Goal: Task Accomplishment & Management: Complete application form

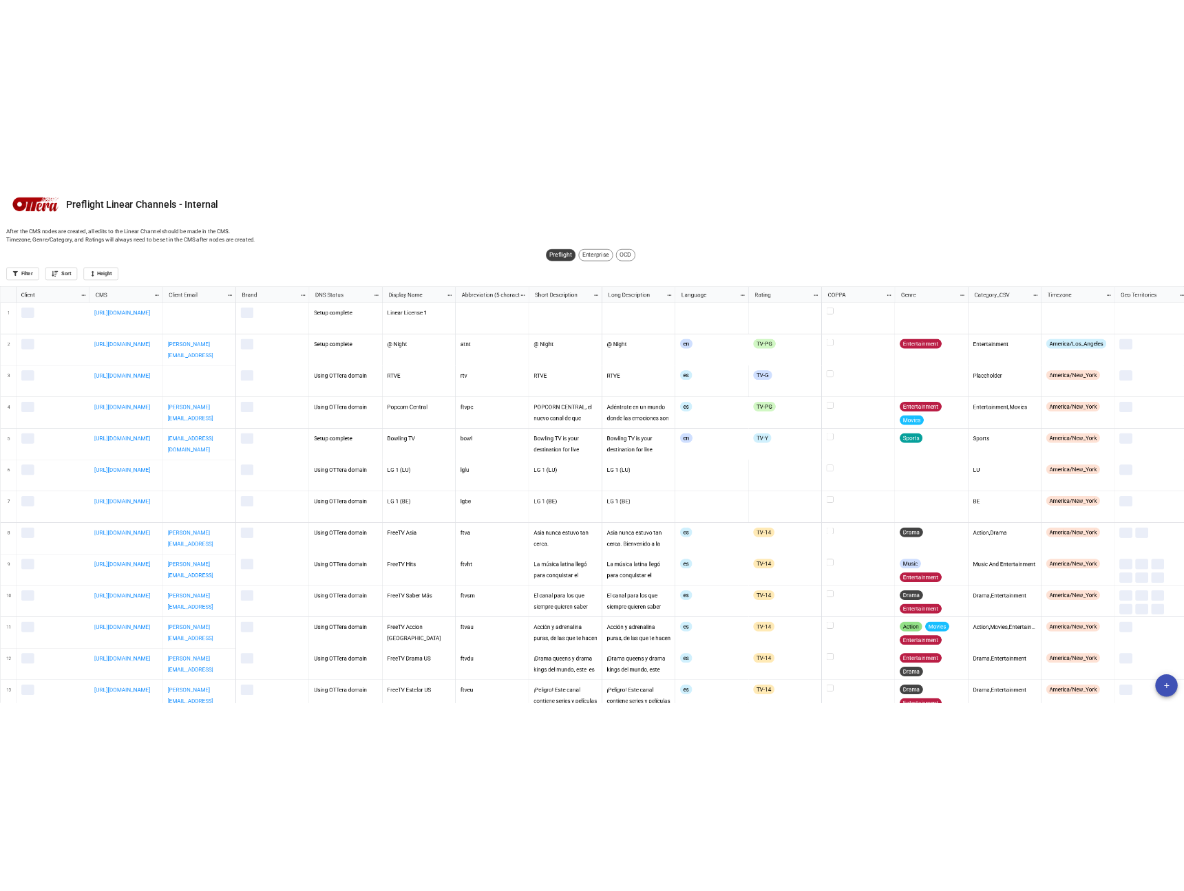
scroll to position [713, 2040]
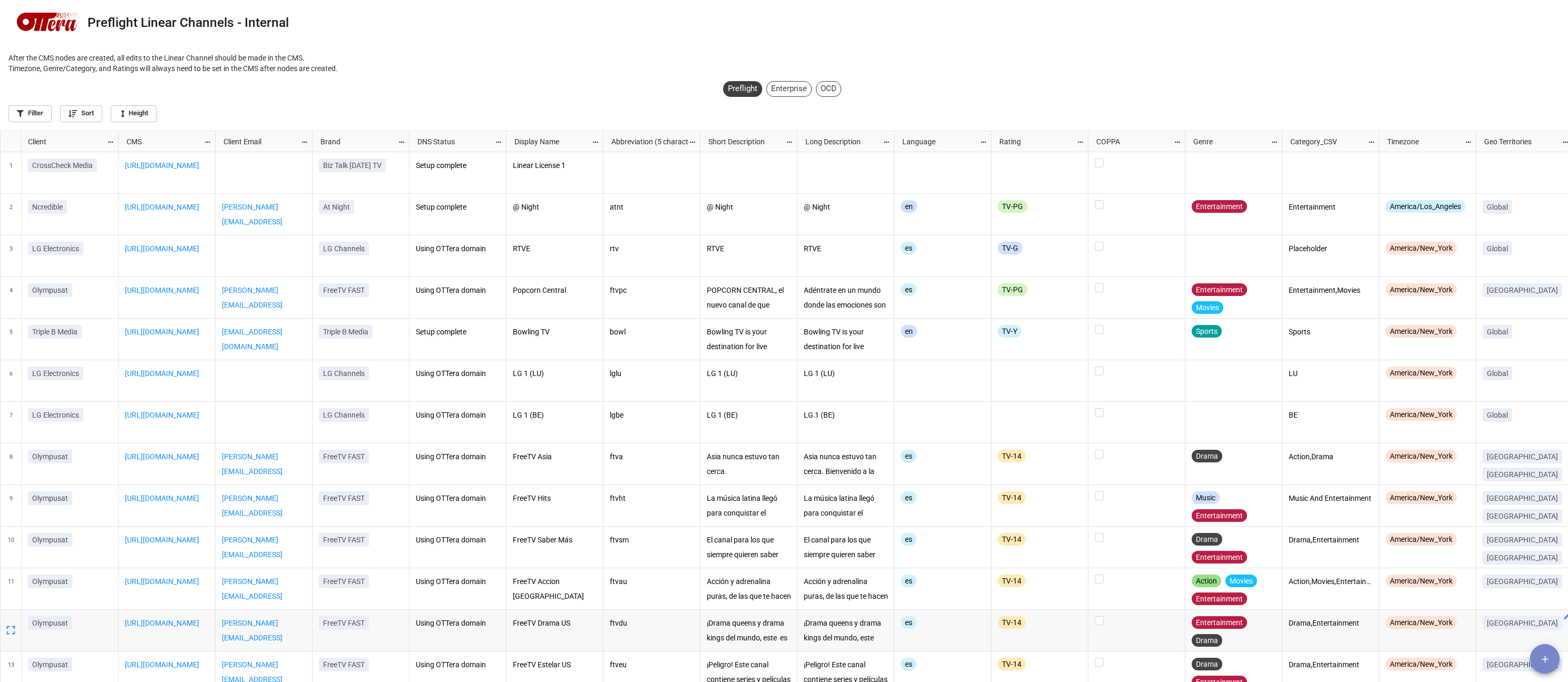
click at [1541, 654] on icon "add" at bounding box center [1545, 659] width 11 height 11
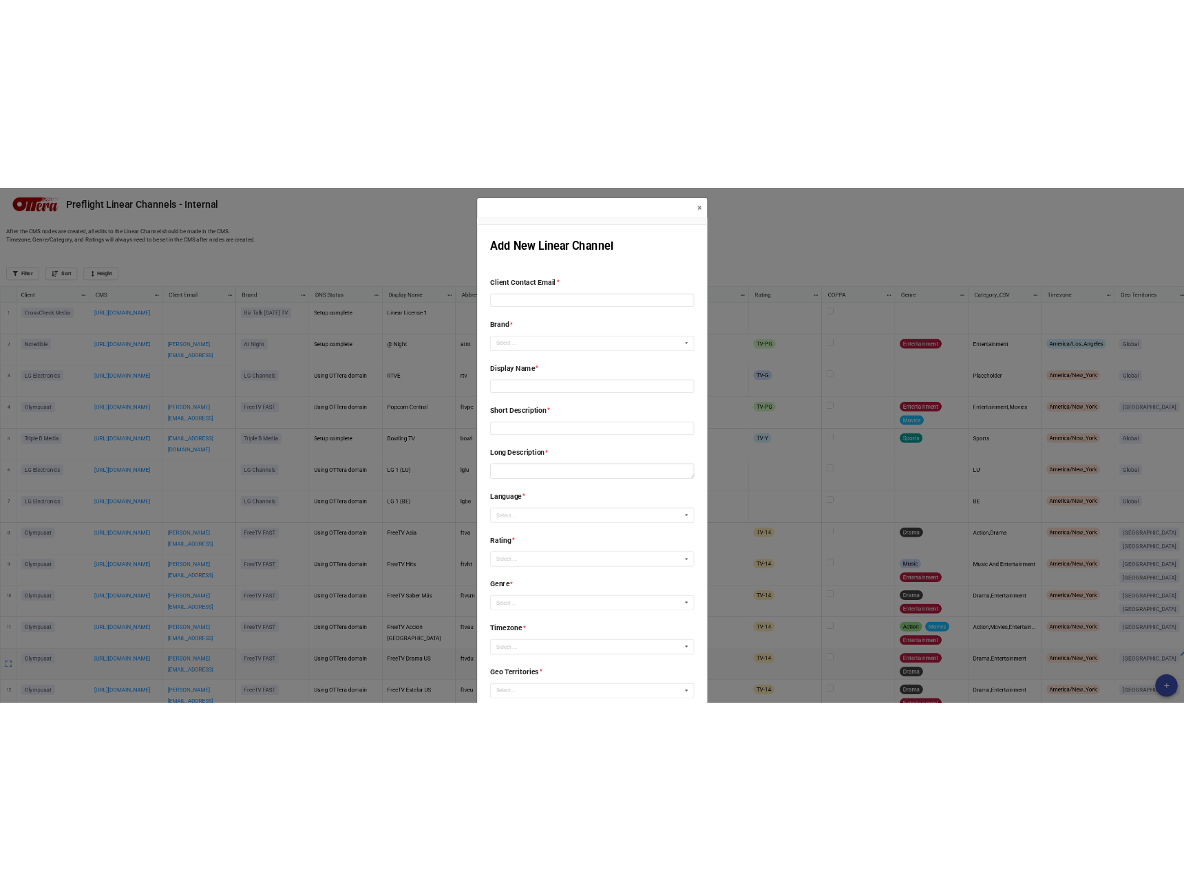
scroll to position [713, 1176]
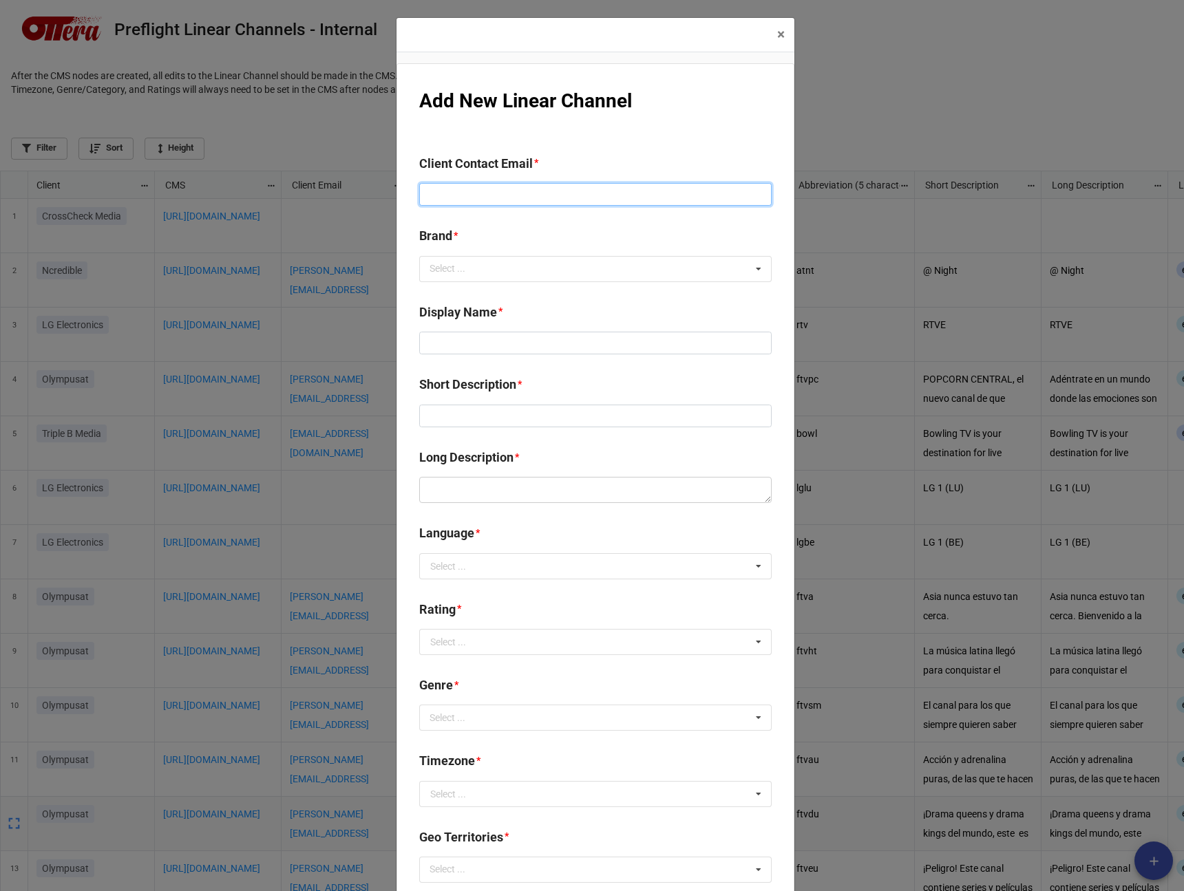
click at [482, 203] on input at bounding box center [595, 194] width 352 height 23
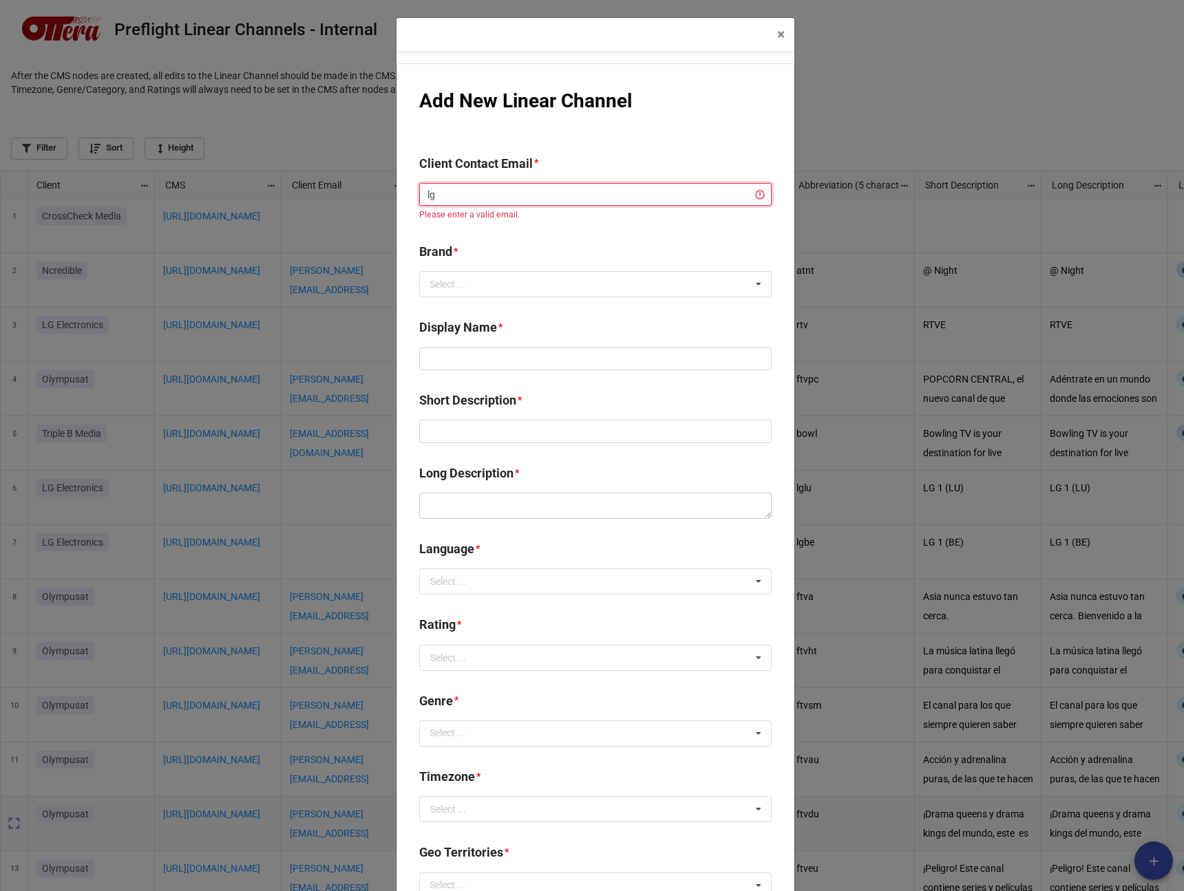
type input "l"
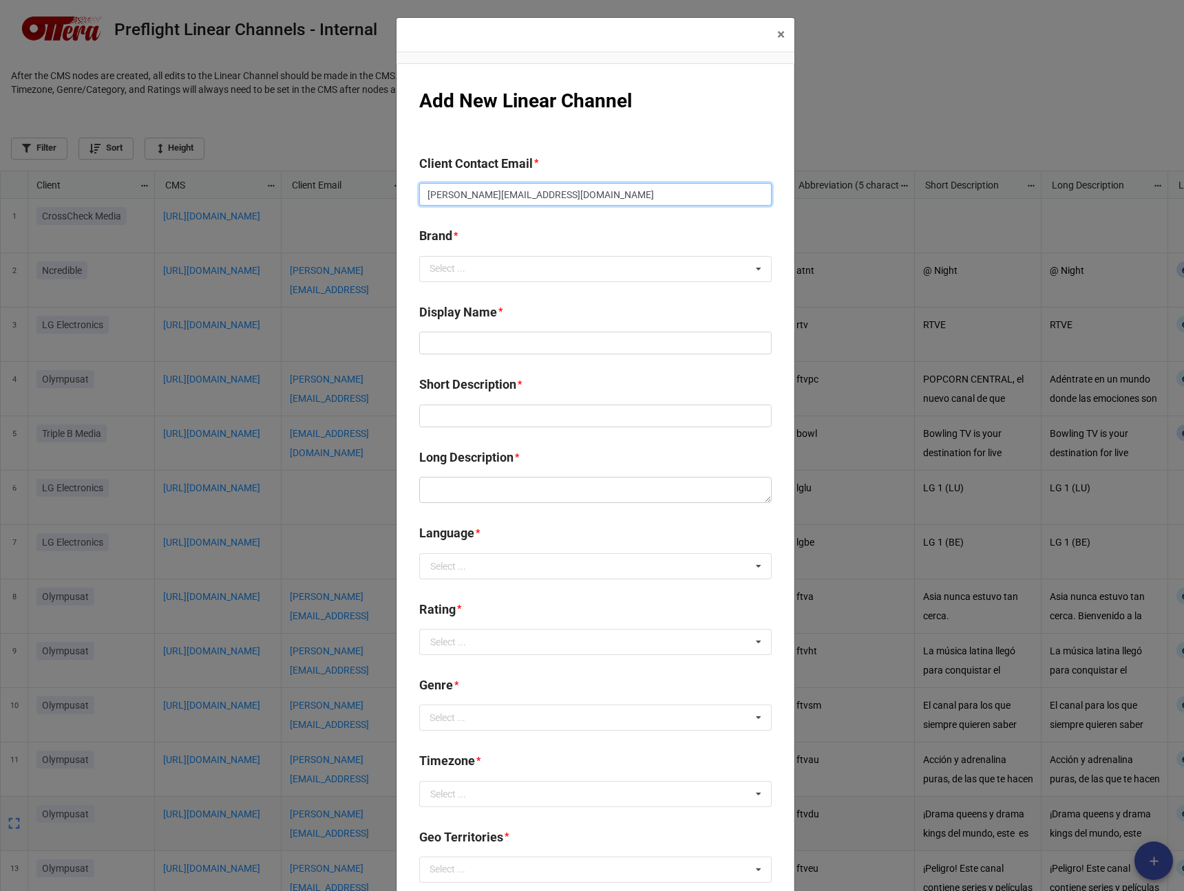
type input "[PERSON_NAME][EMAIL_ADDRESS][DOMAIN_NAME]"
type input "lg"
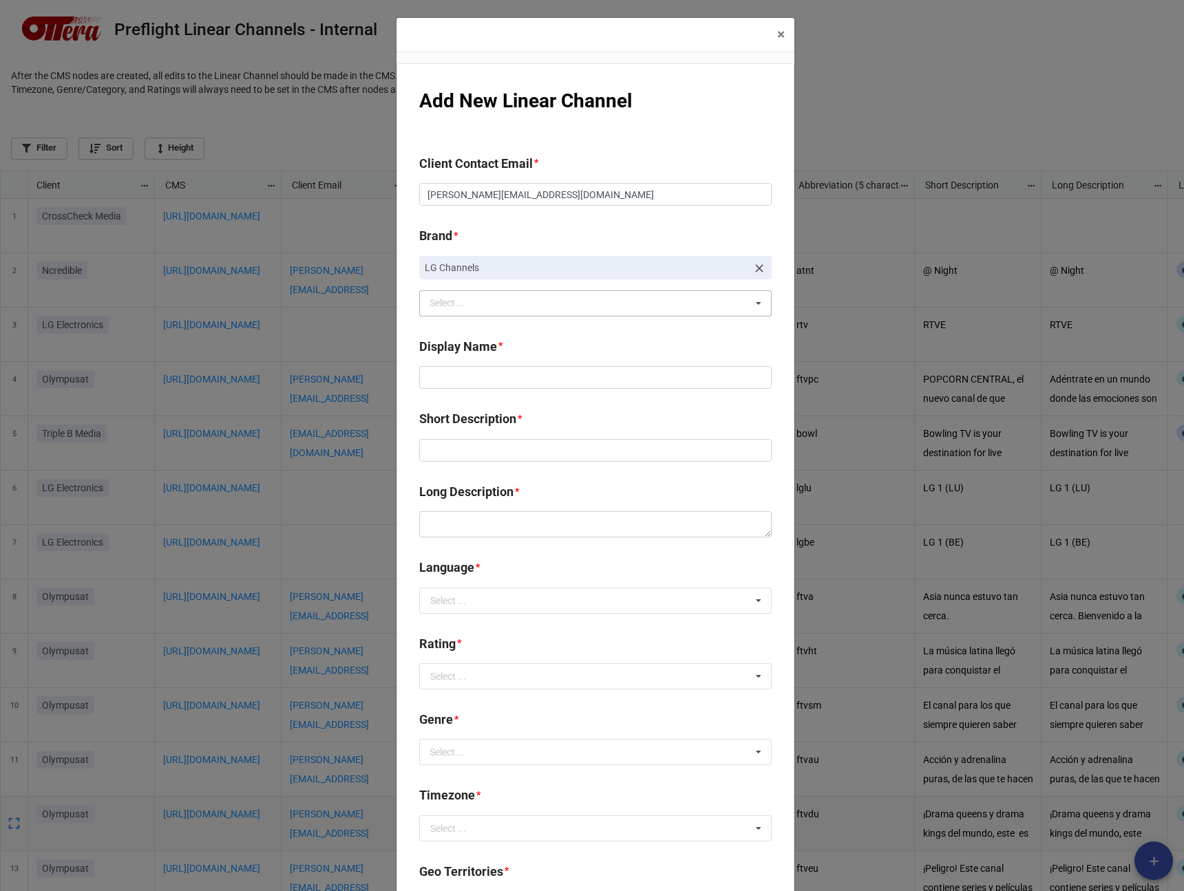
click at [552, 304] on div "lg Select ... 1+1 Worldwide 7 Palms Movie Channel Accelerate TV ADN AdNet AdNet…" at bounding box center [595, 303] width 352 height 26
click at [584, 229] on b "Brand *" at bounding box center [595, 238] width 352 height 24
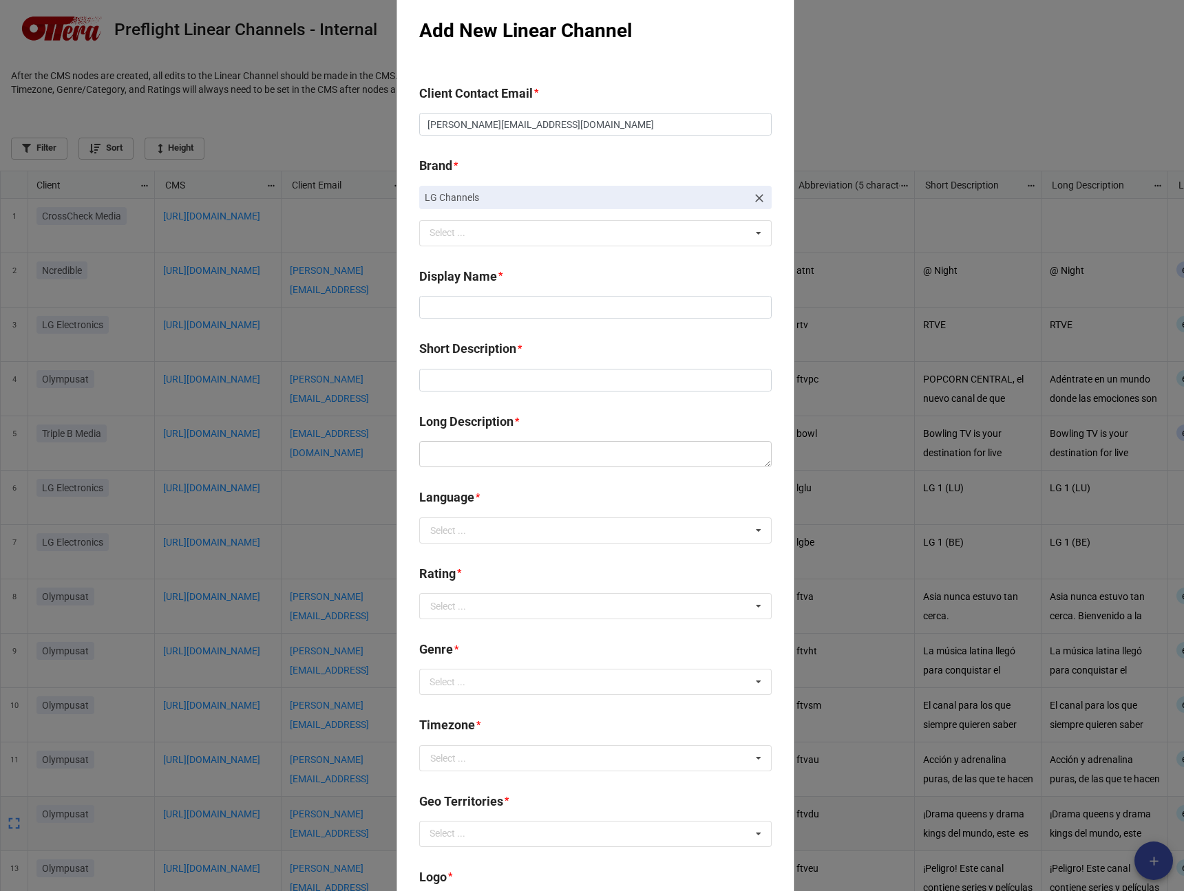
scroll to position [160, 0]
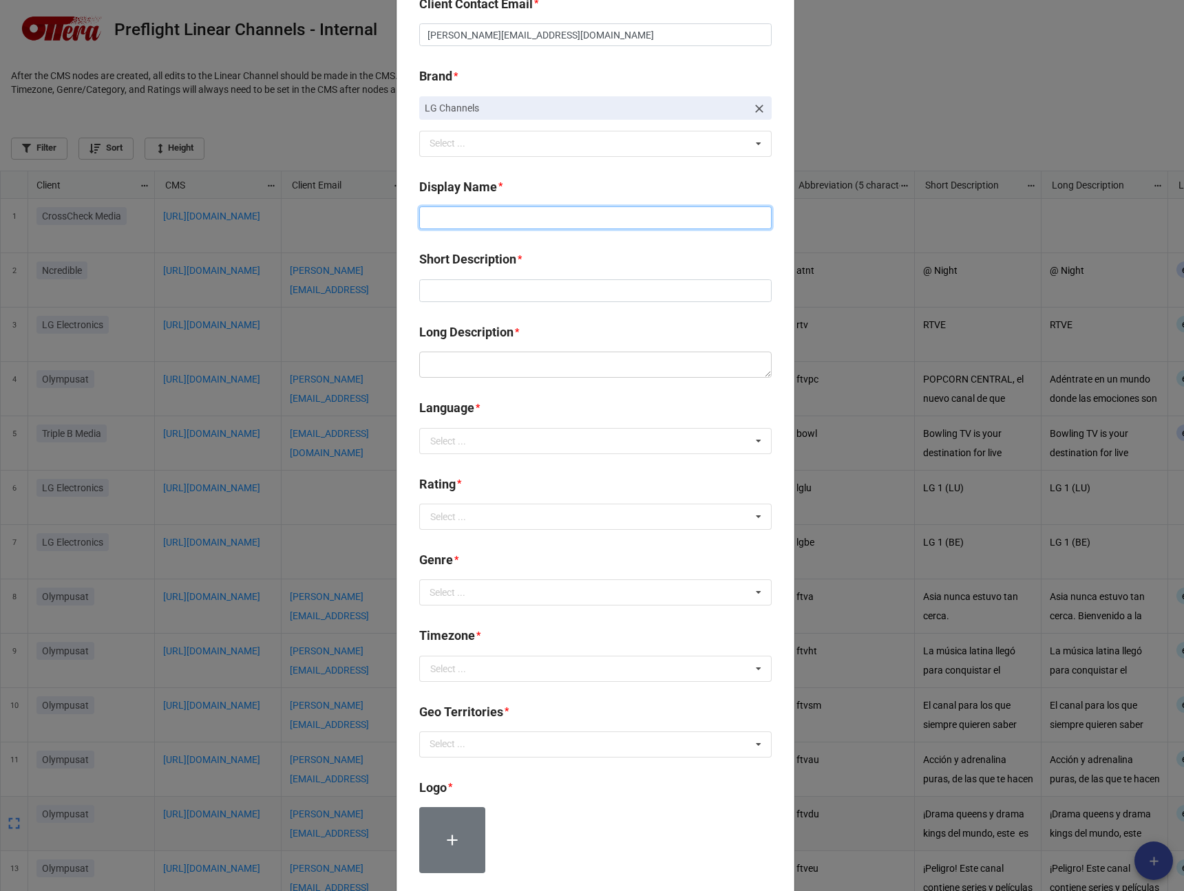
click at [569, 212] on input at bounding box center [595, 218] width 352 height 23
type input "Multi-Language Caption Test"
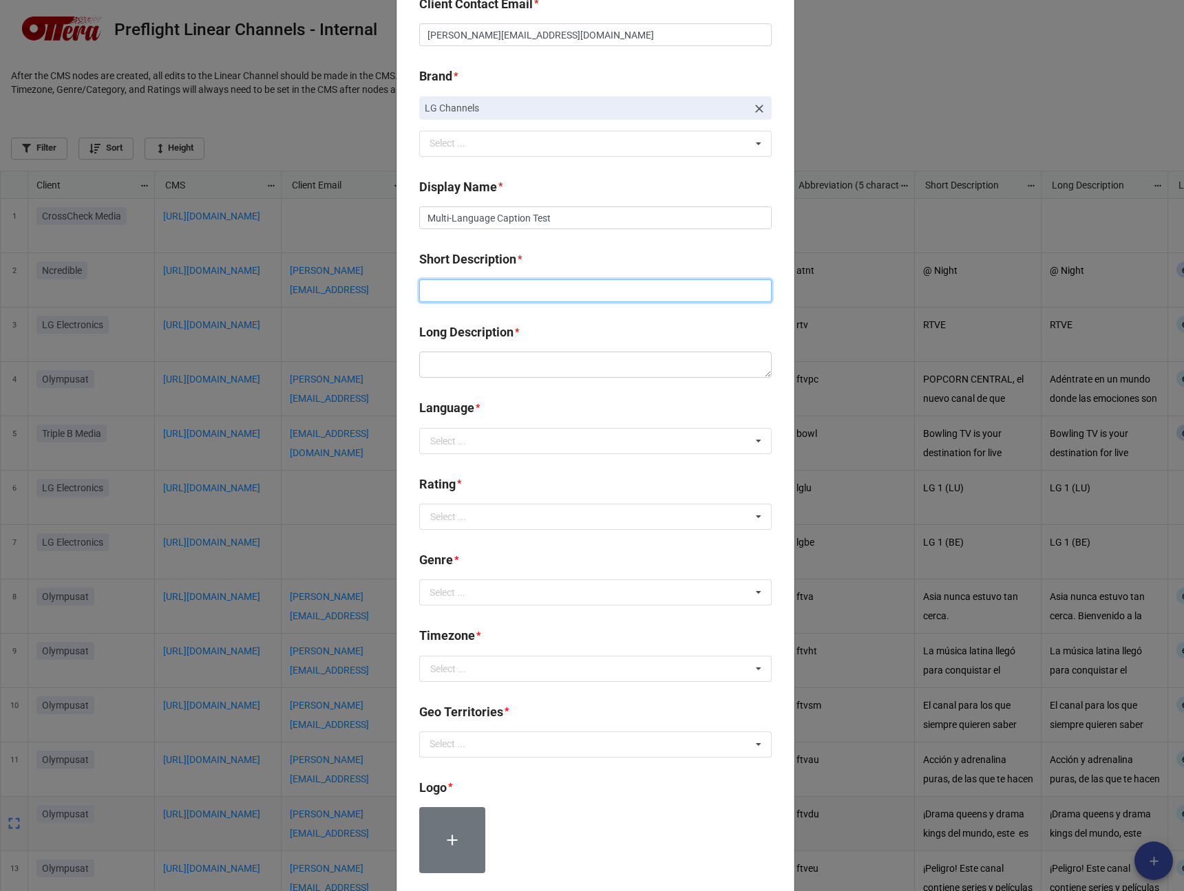
type input "T"
type input "Multi-Language Caption Test"
paste textarea "Multi-Language Caption Test"
type textarea "x"
type textarea "Multi-Language Caption Test"
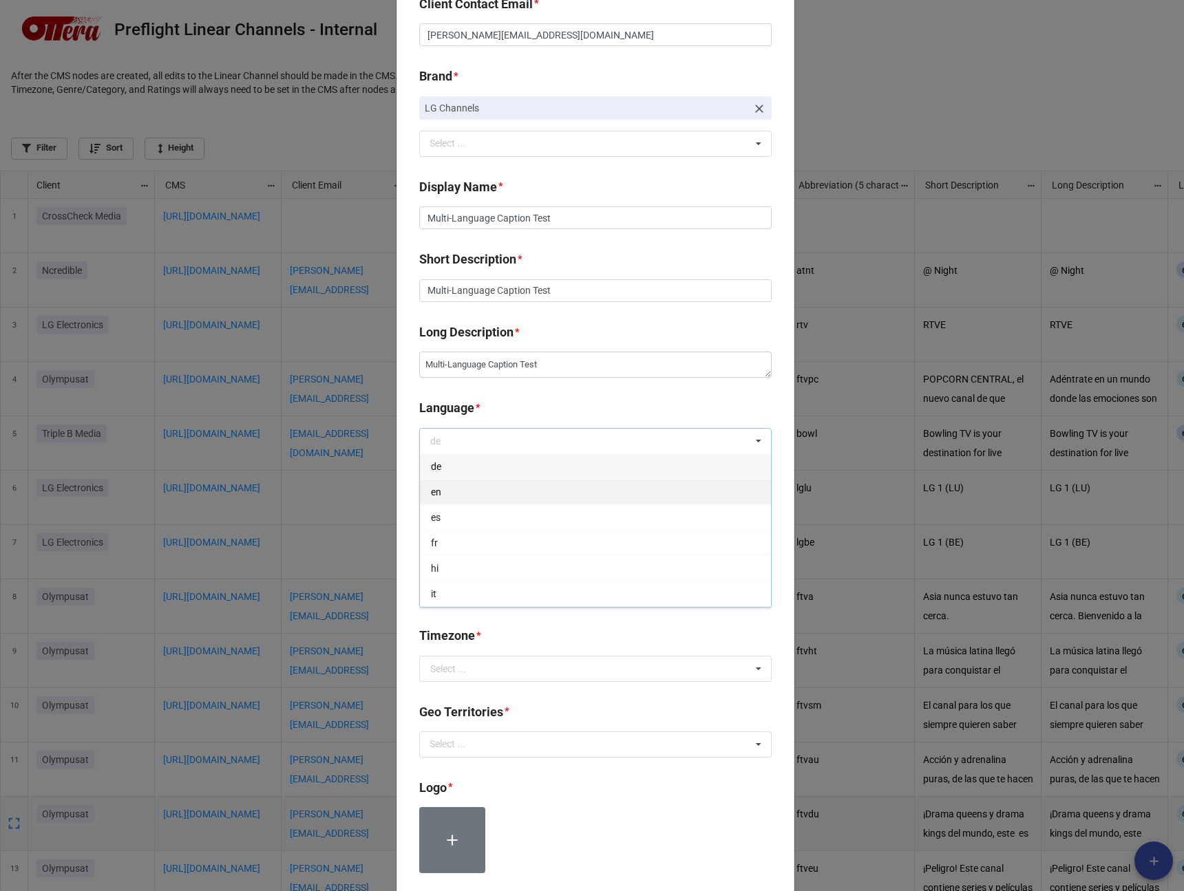
click at [468, 496] on div "en" at bounding box center [595, 491] width 351 height 25
click at [467, 514] on input "text" at bounding box center [596, 517] width 351 height 25
click at [467, 548] on div "TV-G" at bounding box center [595, 541] width 351 height 25
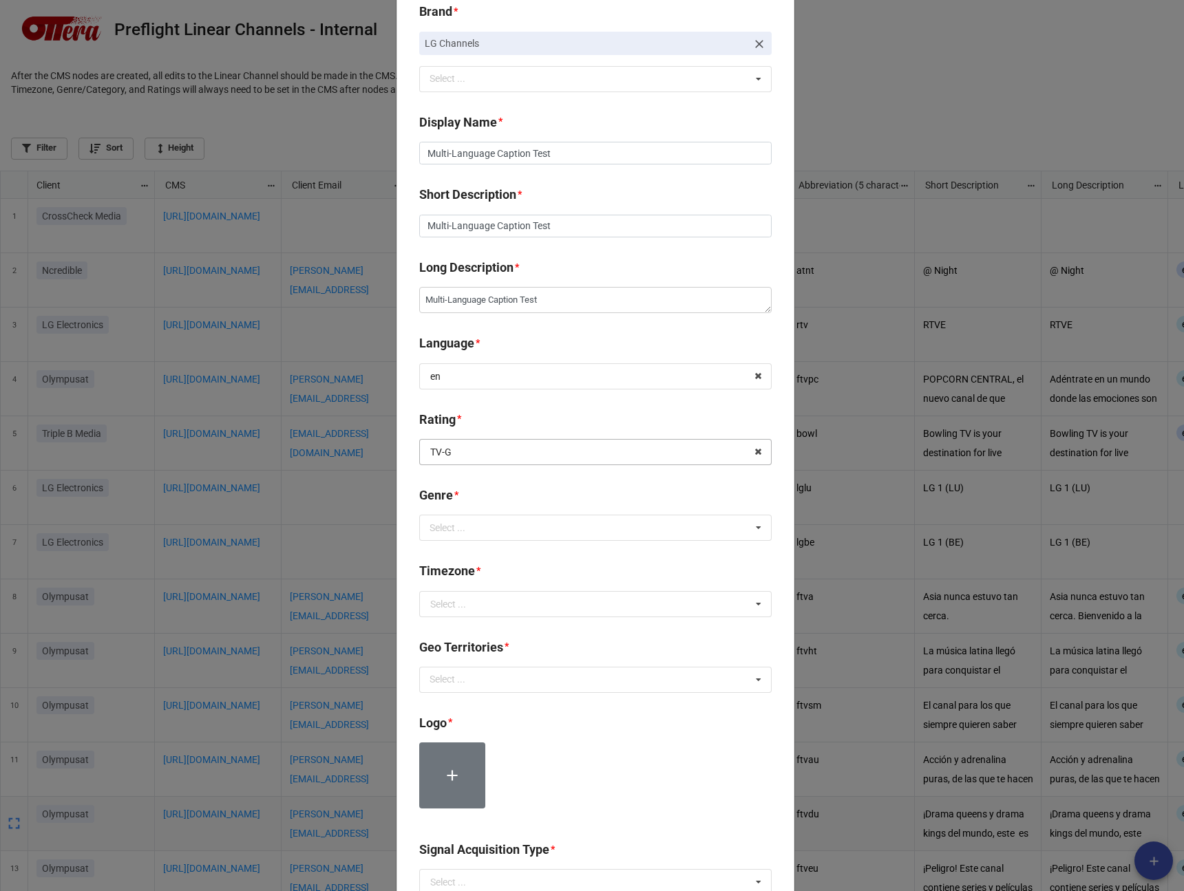
scroll to position [233, 0]
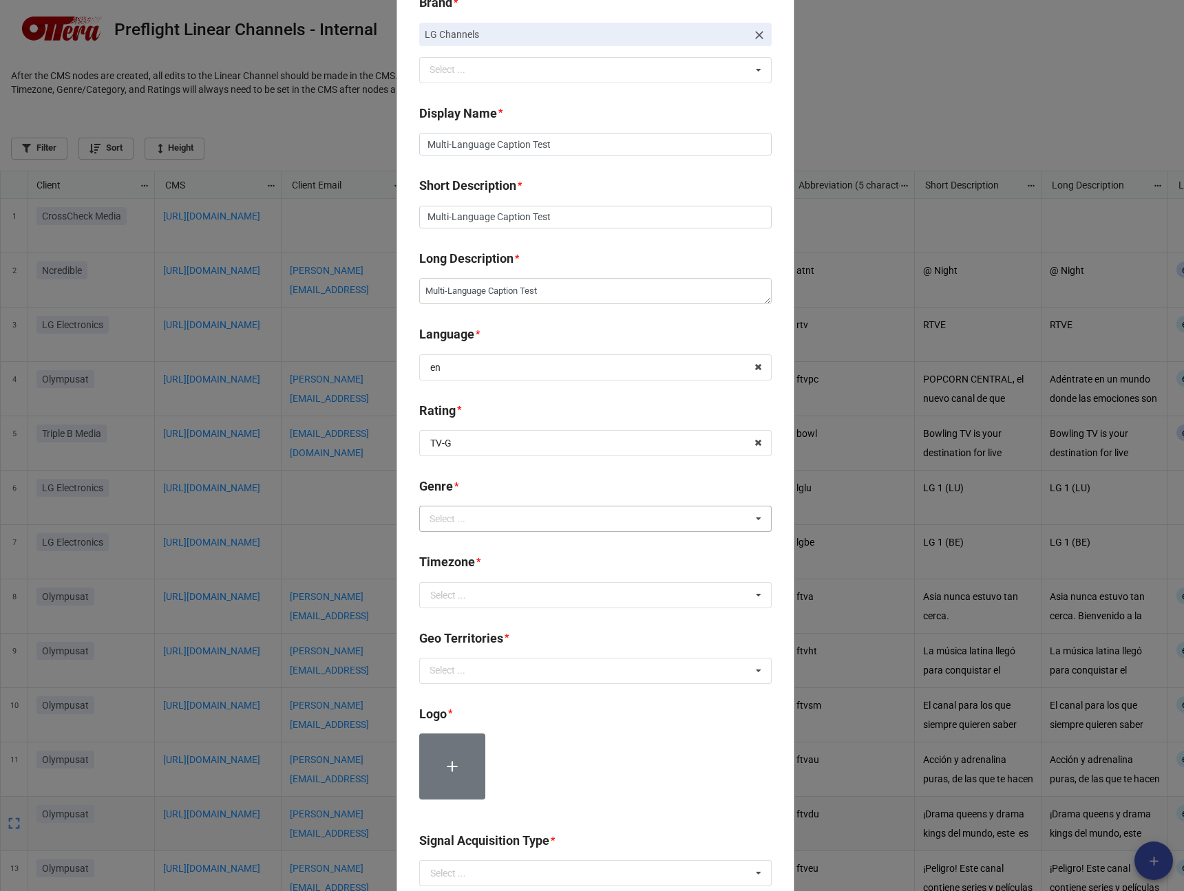
click at [469, 509] on div "Select ... Action Animation Anime Automotive Black Cartoon Children Dance Drama…" at bounding box center [595, 519] width 352 height 26
click at [467, 548] on div "Action" at bounding box center [595, 543] width 351 height 25
click at [540, 489] on b "Genre *" at bounding box center [595, 489] width 352 height 24
click at [518, 584] on input "text" at bounding box center [596, 595] width 351 height 25
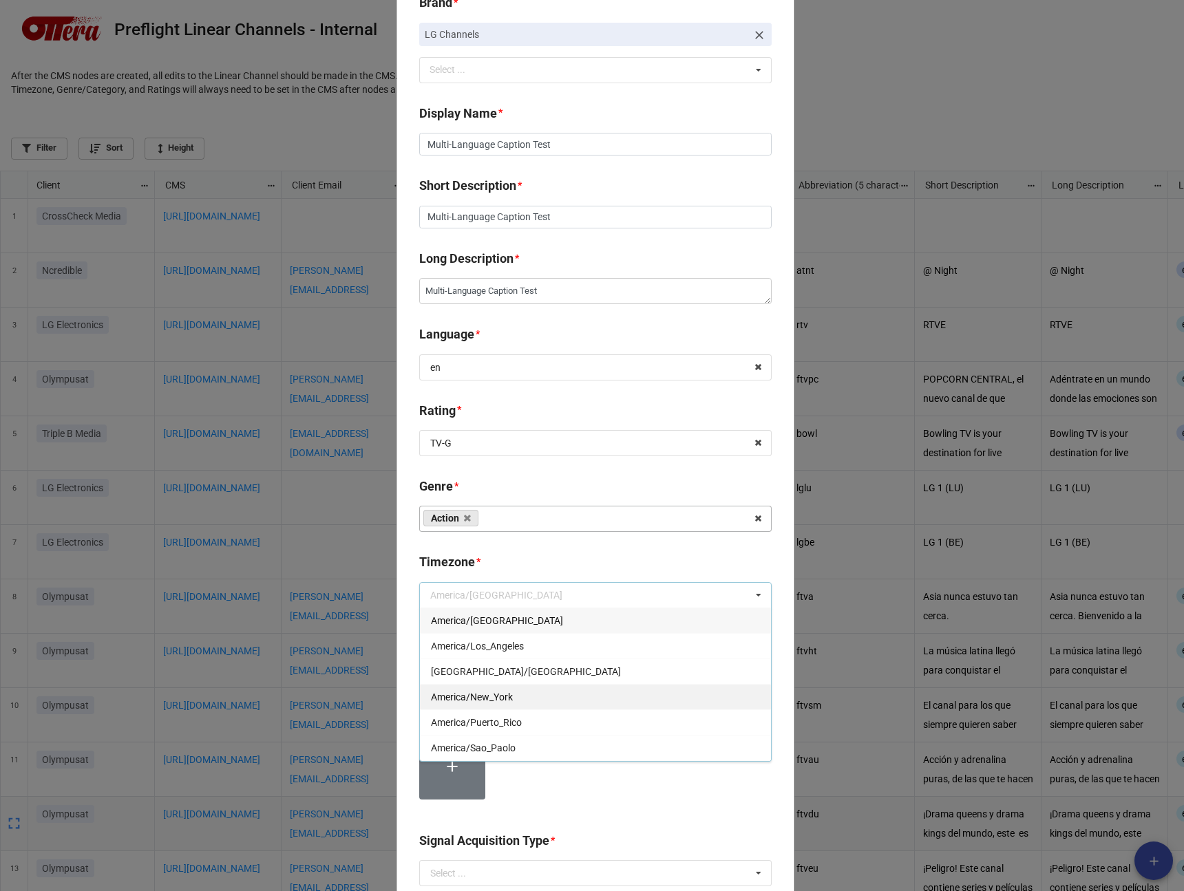
click at [491, 698] on span "America/New_York" at bounding box center [472, 697] width 82 height 11
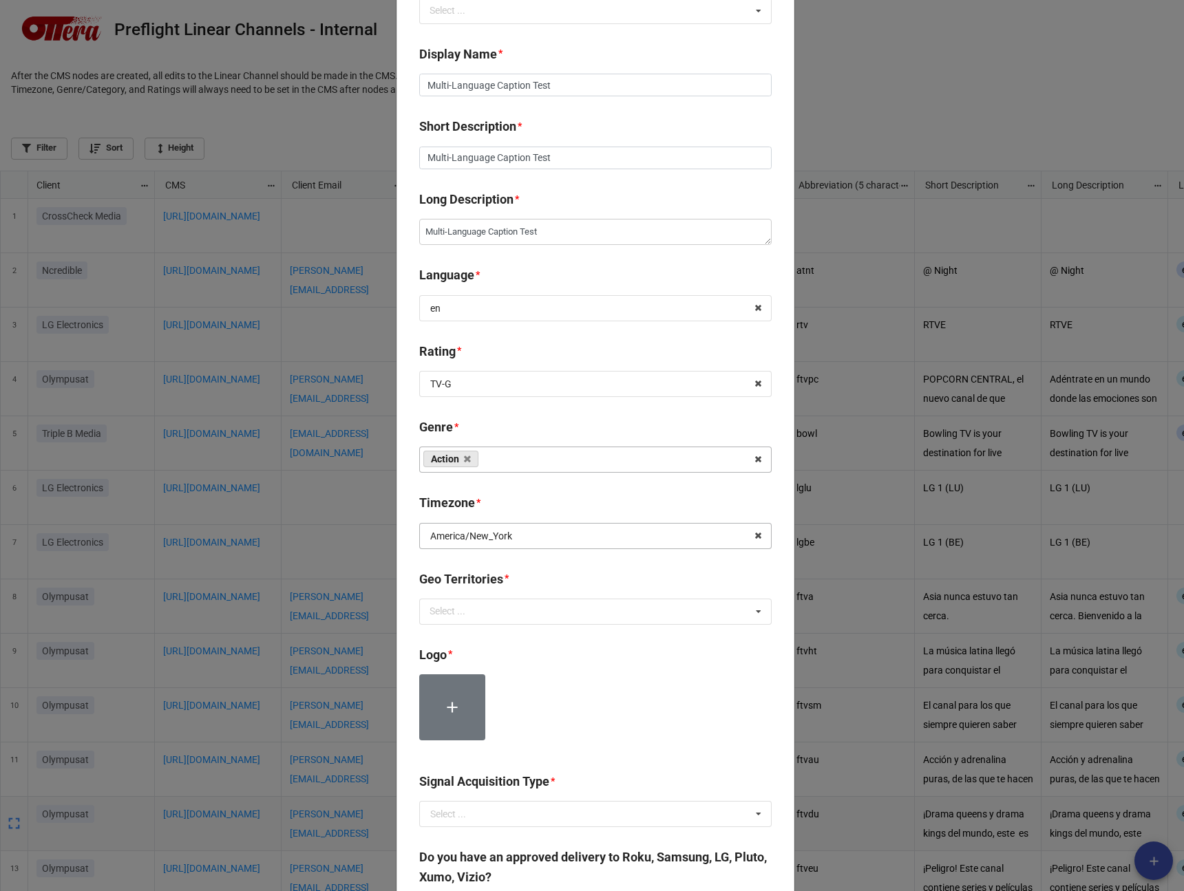
scroll to position [315, 0]
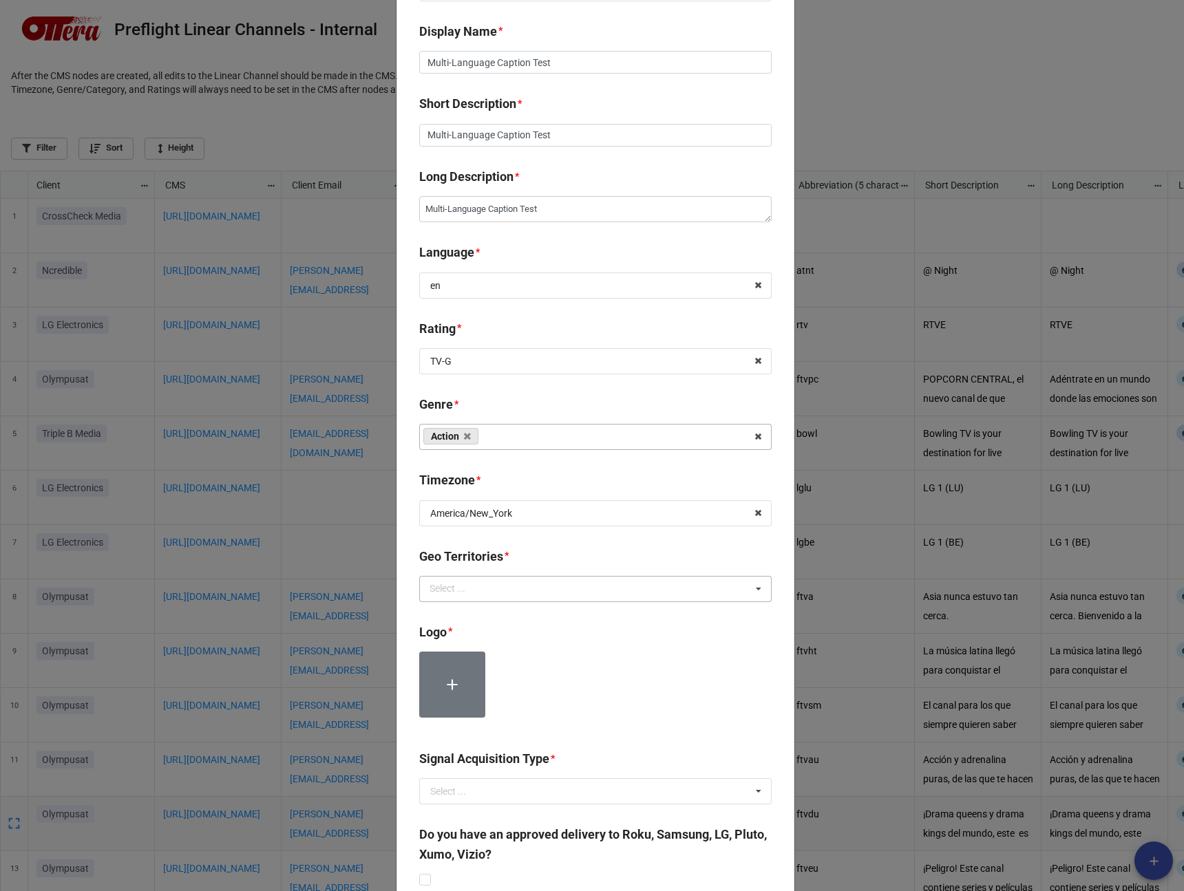
click at [505, 591] on div "Select ... No results found." at bounding box center [595, 589] width 352 height 26
type textarea "x"
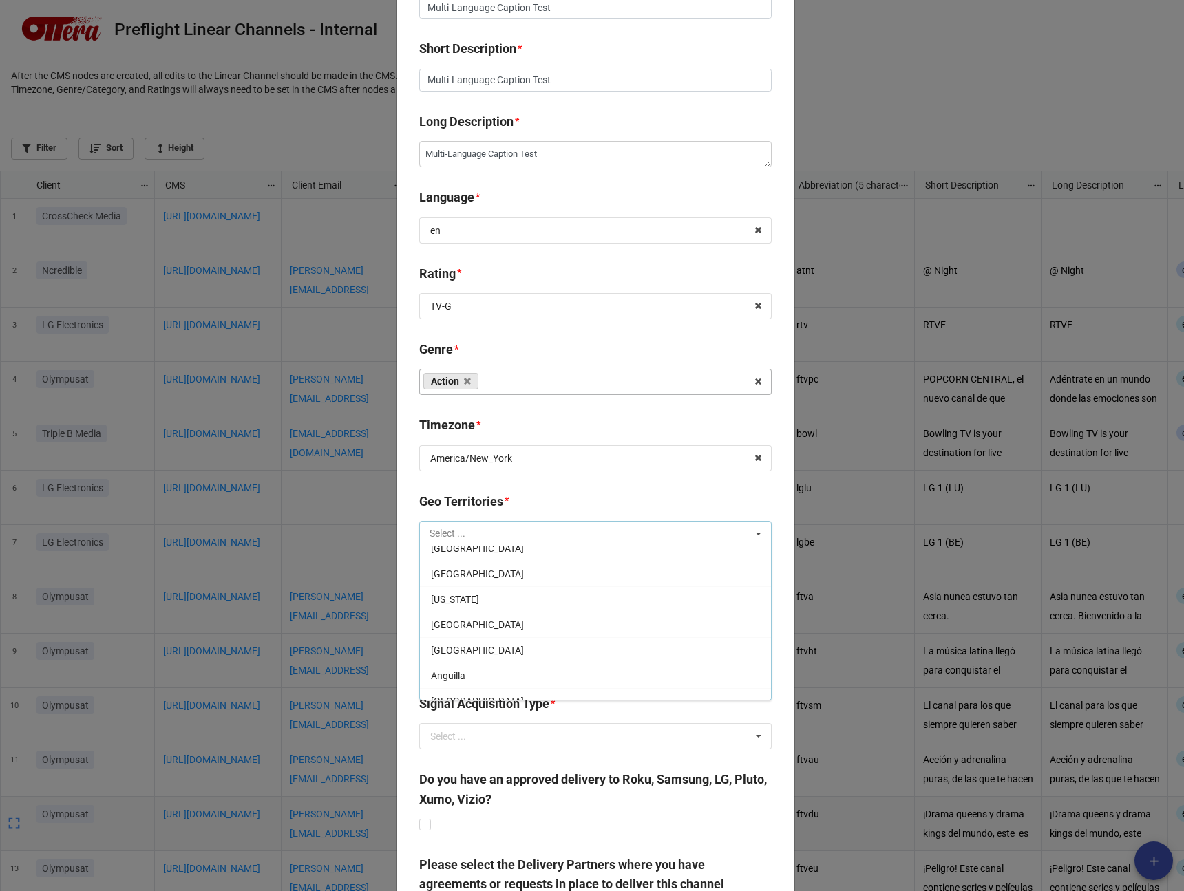
scroll to position [0, 0]
type input "all"
type textarea "x"
click at [531, 629] on div at bounding box center [595, 635] width 352 height 77
click at [512, 526] on div "all Select ... [GEOGRAPHIC_DATA] [GEOGRAPHIC_DATA] [GEOGRAPHIC_DATA] [GEOGRAPHI…" at bounding box center [595, 534] width 352 height 26
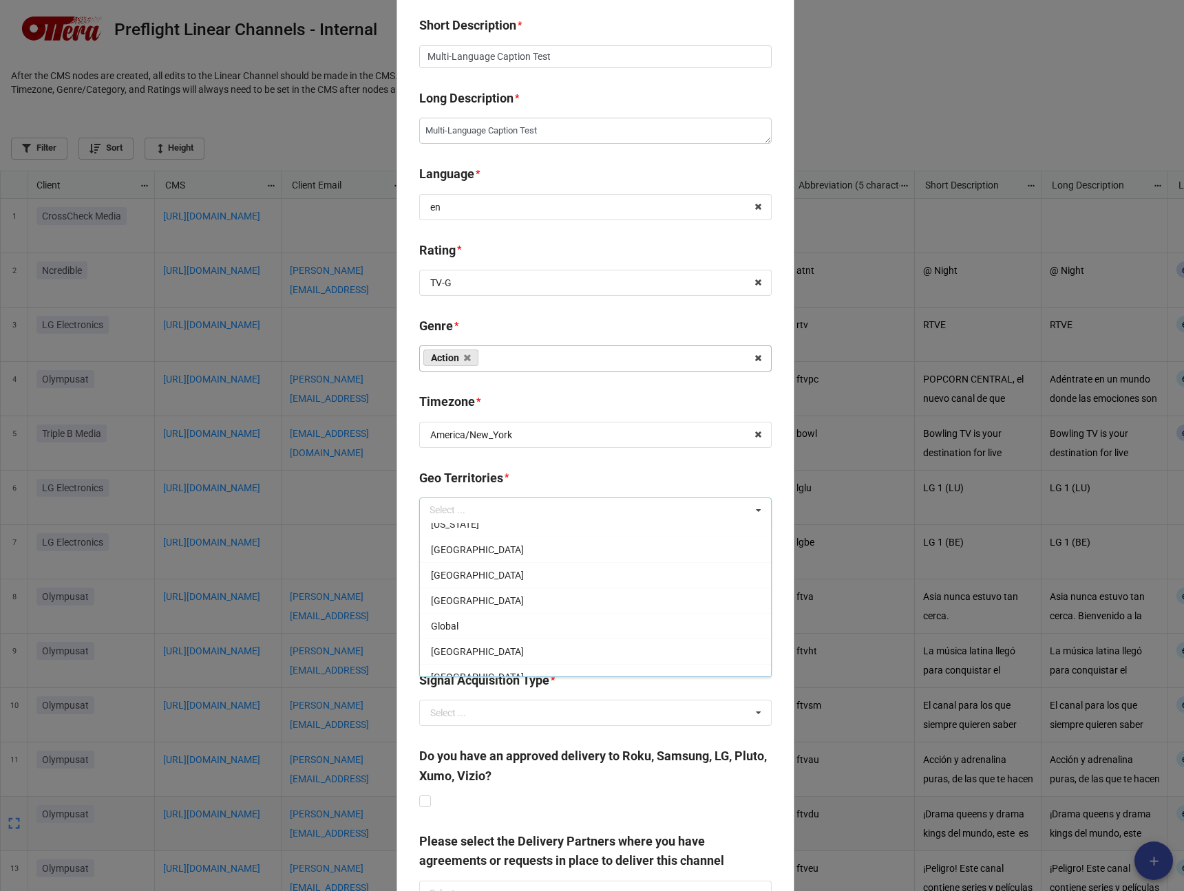
scroll to position [2132, 0]
click at [516, 441] on input "text" at bounding box center [596, 435] width 351 height 25
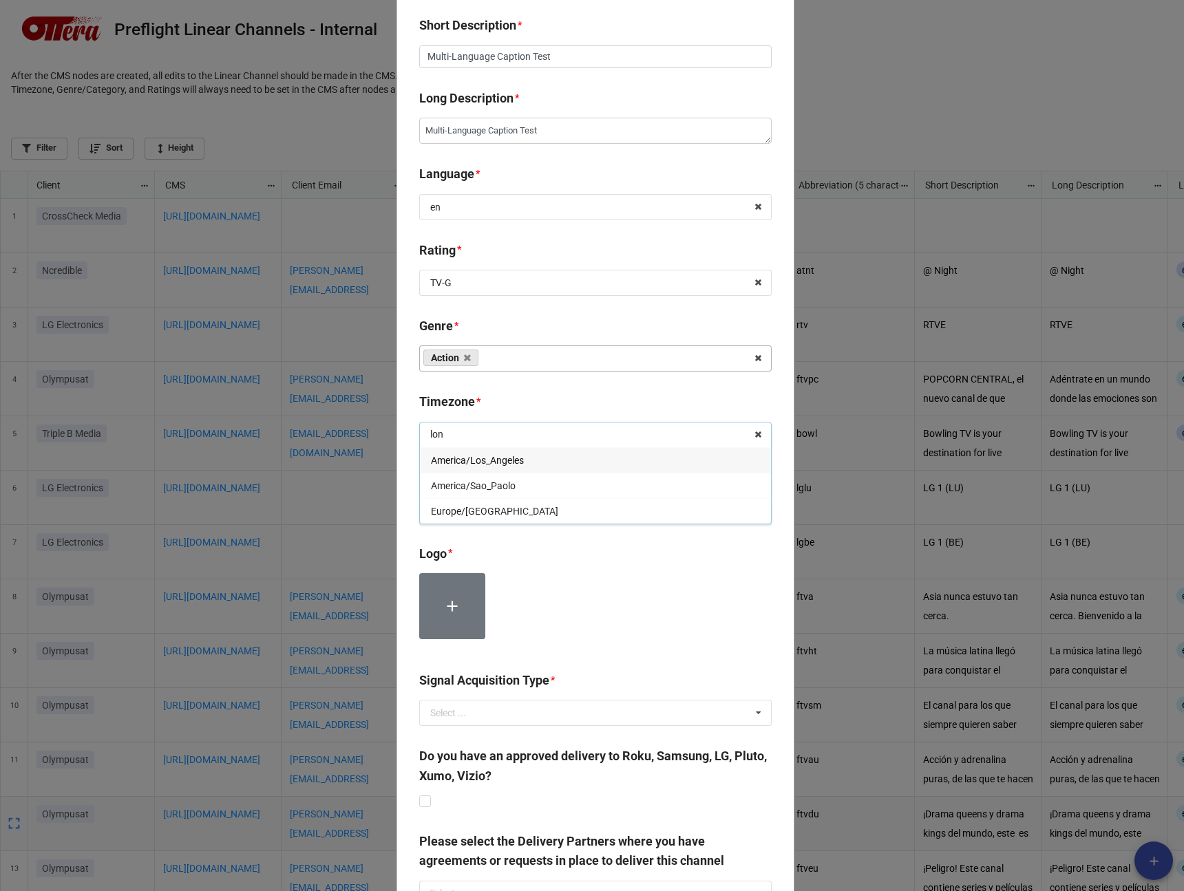
type input "lond"
type textarea "x"
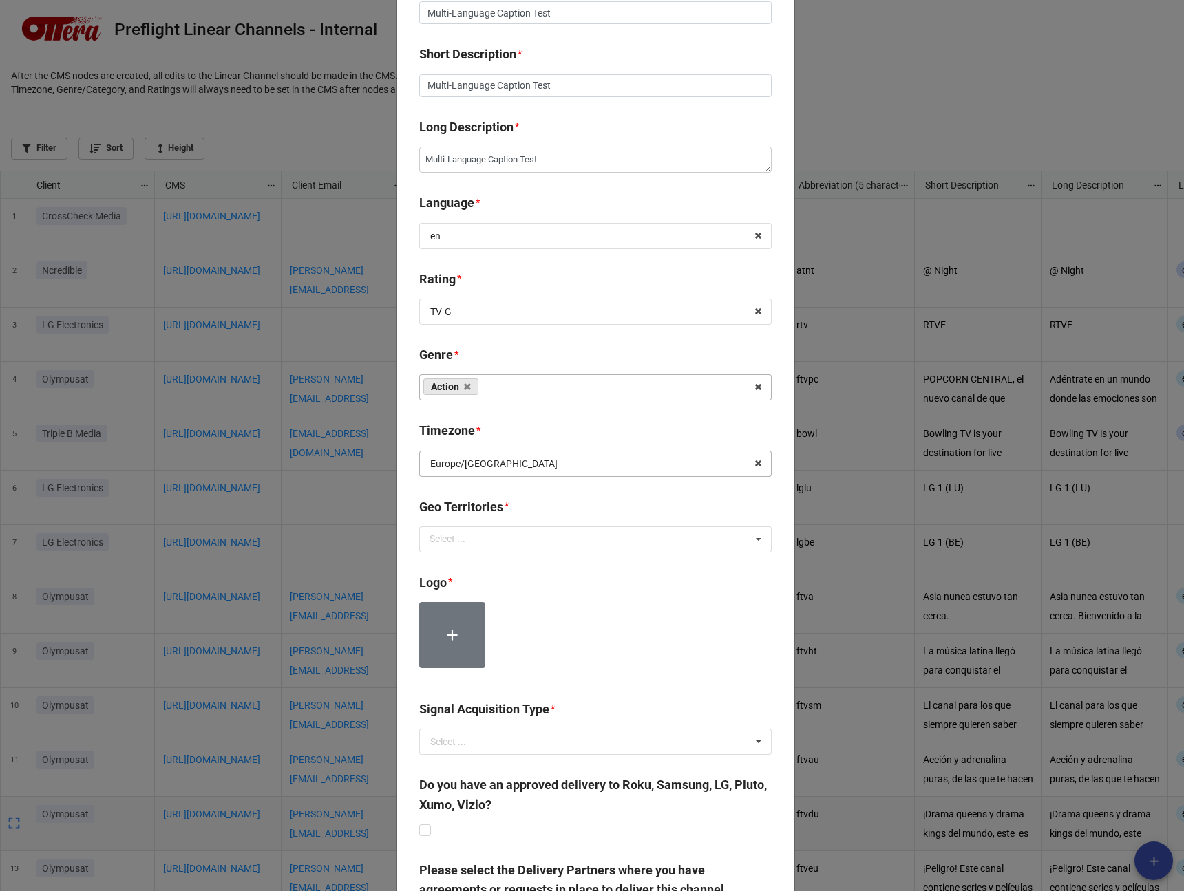
scroll to position [250, 0]
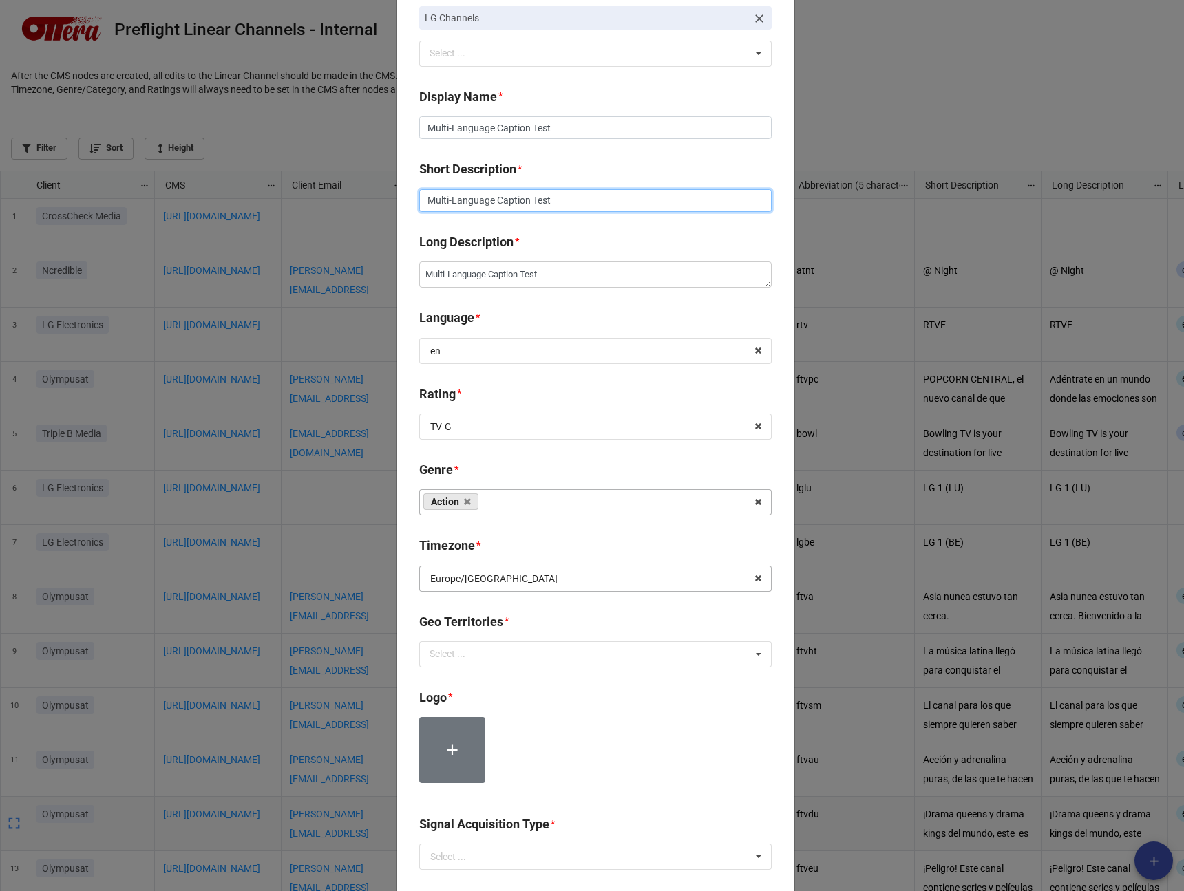
click at [588, 210] on input "Multi-Language Caption Test" at bounding box center [595, 200] width 352 height 23
type textarea "x"
type input "Multi-Language Caption Test"
type textarea "x"
type input "Multi-Language Caption Test C"
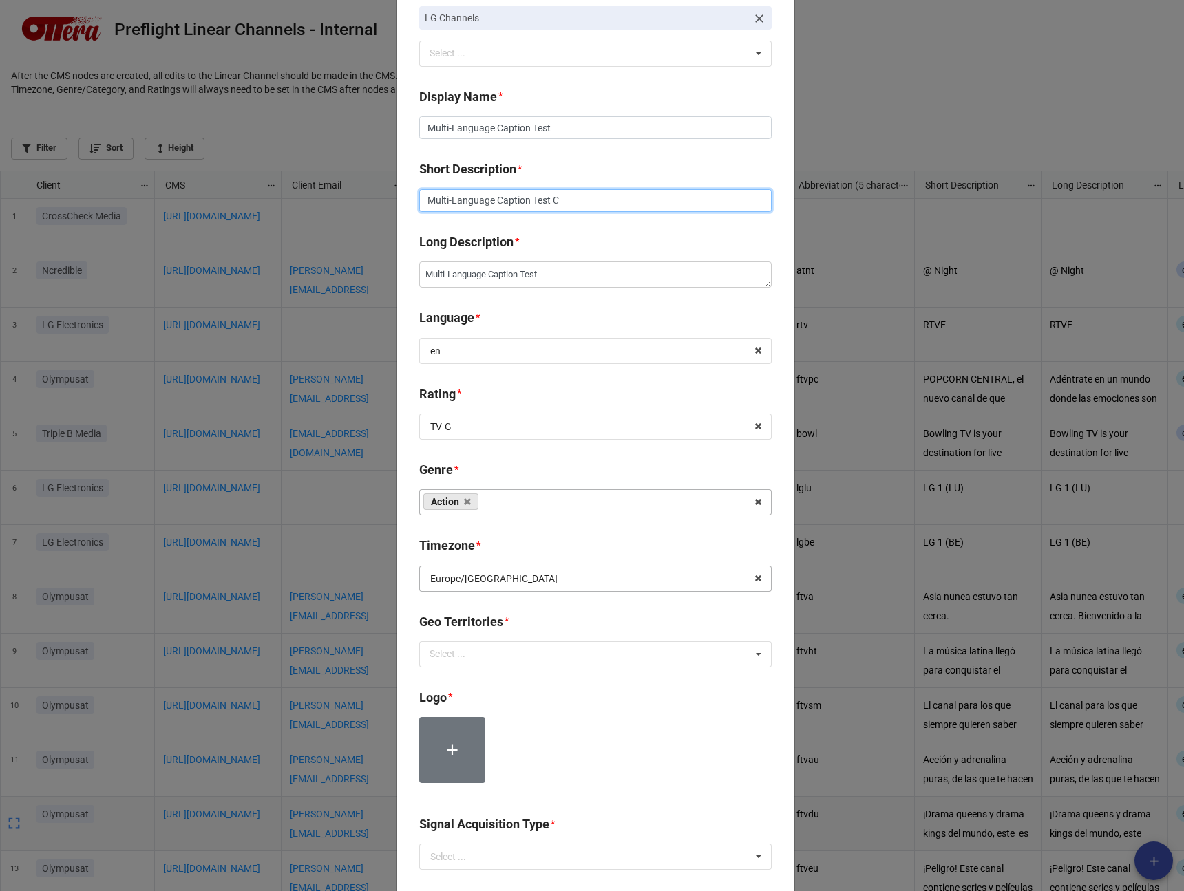
type textarea "x"
type input "Multi-Language Caption Test Ch"
type textarea "x"
type input "Multi-Language Caption Test Cha"
type textarea "x"
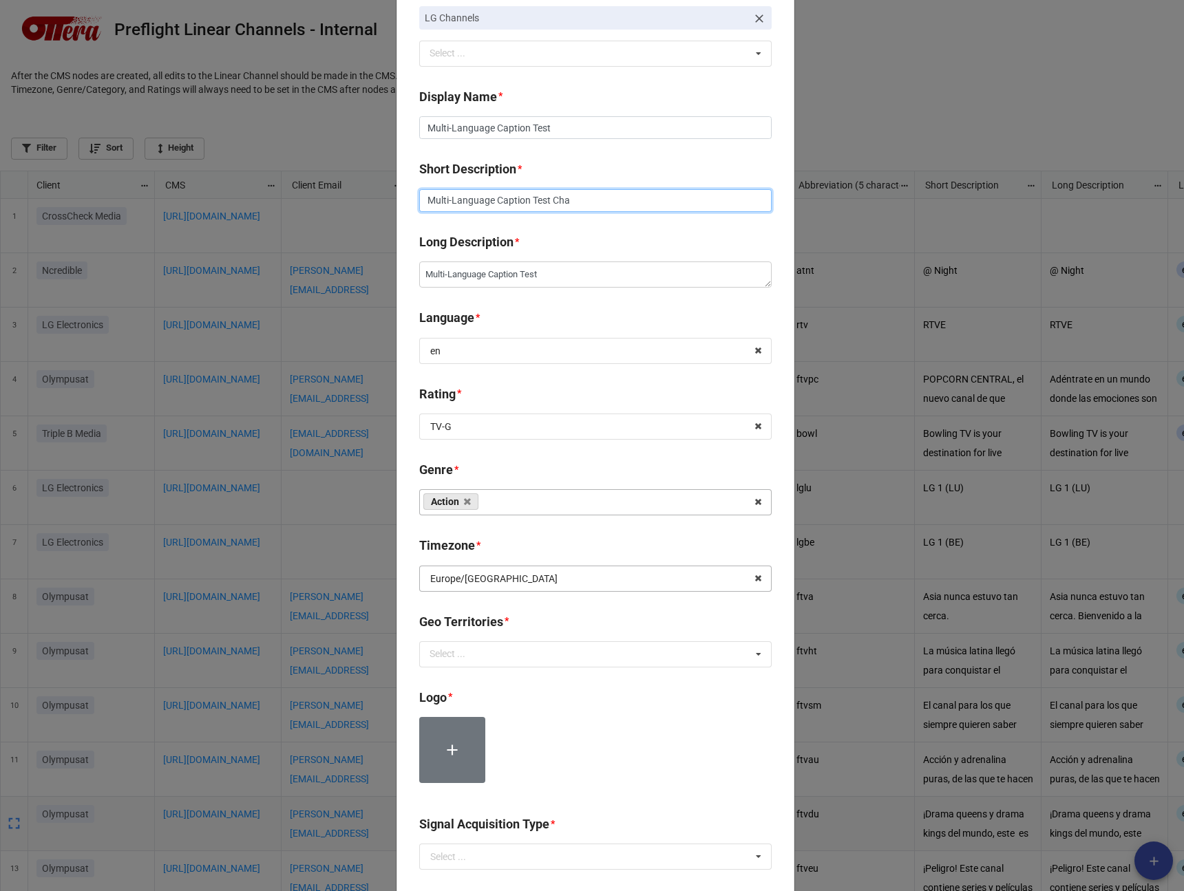
type input "Multi-Language Caption Test [PERSON_NAME]"
type textarea "x"
type input "Multi-Language Caption Test Channe"
type textarea "x"
type input "Multi-Language Caption Test Channel"
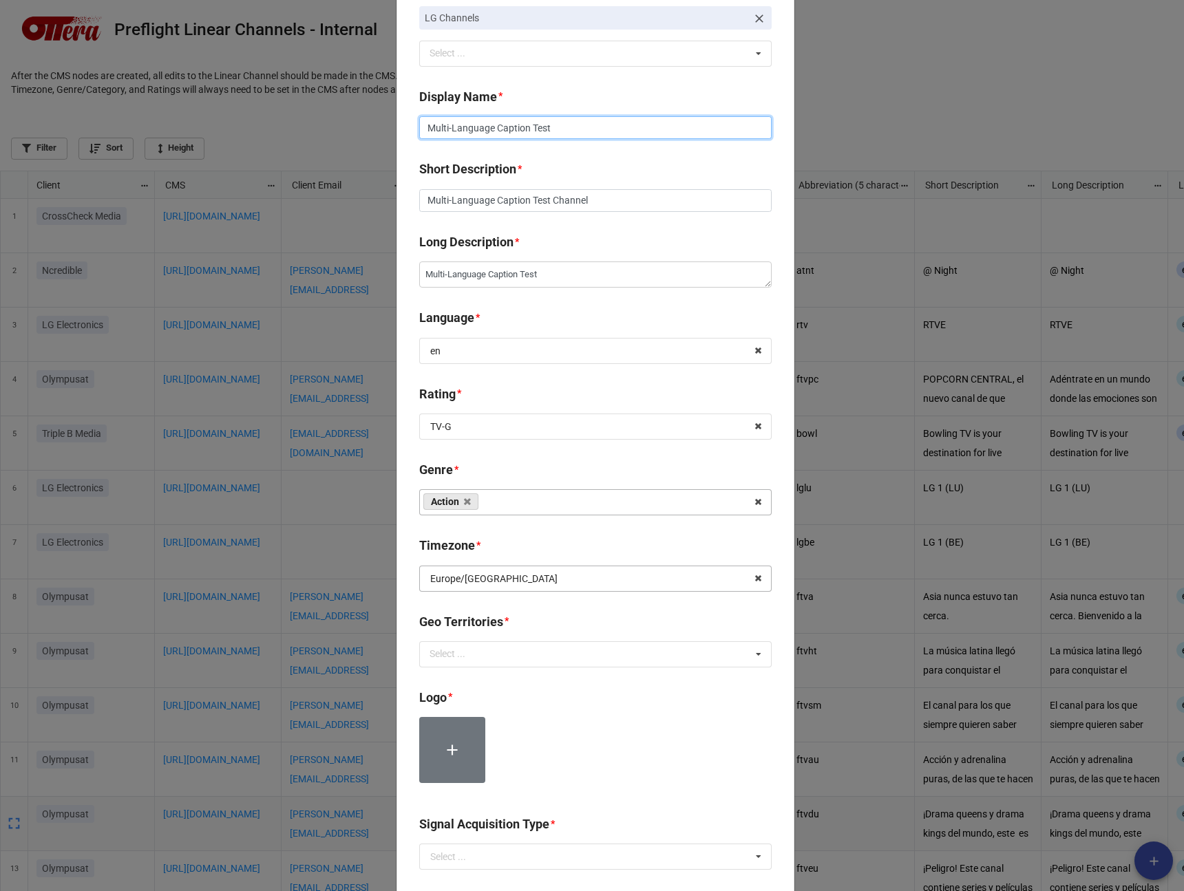
type textarea "x"
type input "Multi-Language Caption Test C"
type textarea "x"
type input "Multi-Language Caption Test Ch"
type textarea "x"
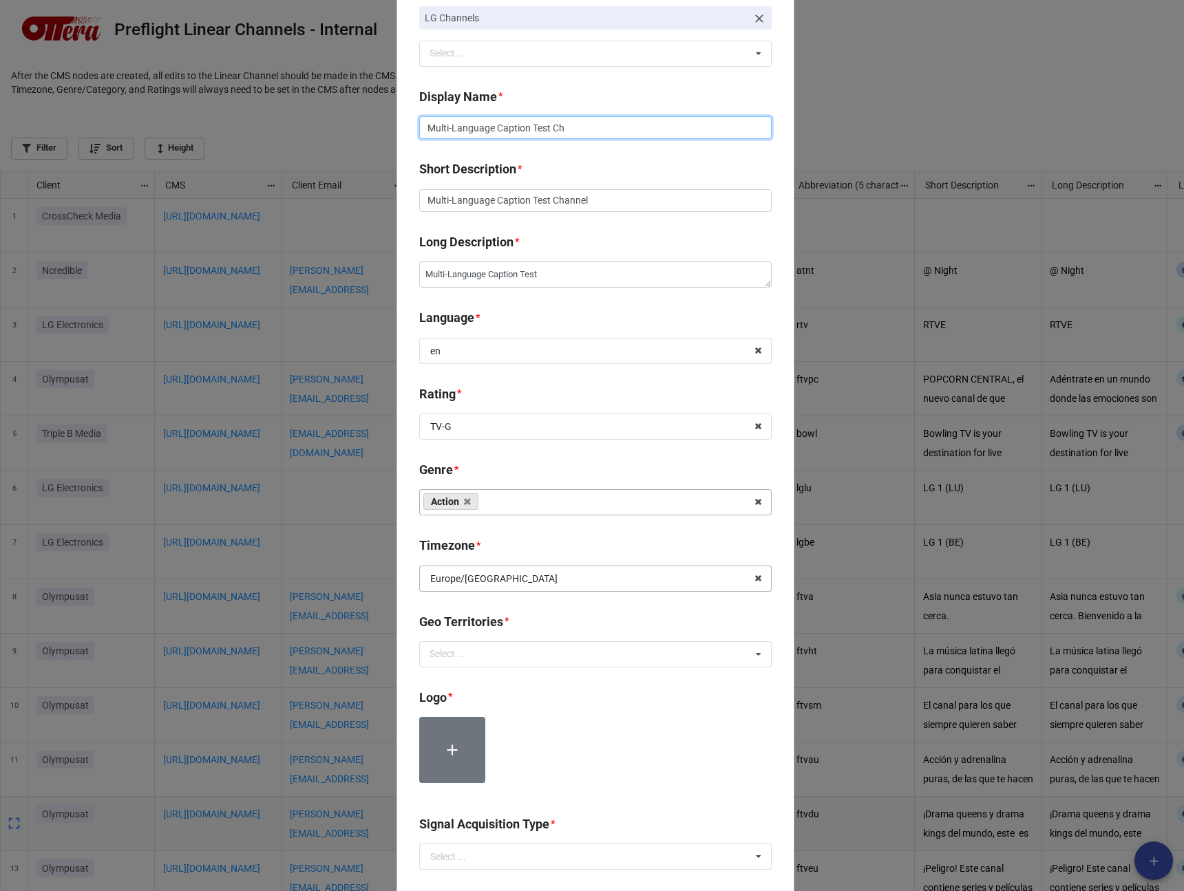
type input "Multi-Language Caption Test Cha"
type textarea "x"
type input "Multi-Language Caption Test [PERSON_NAME]"
type textarea "x"
type input "Multi-Language Caption Test Chann"
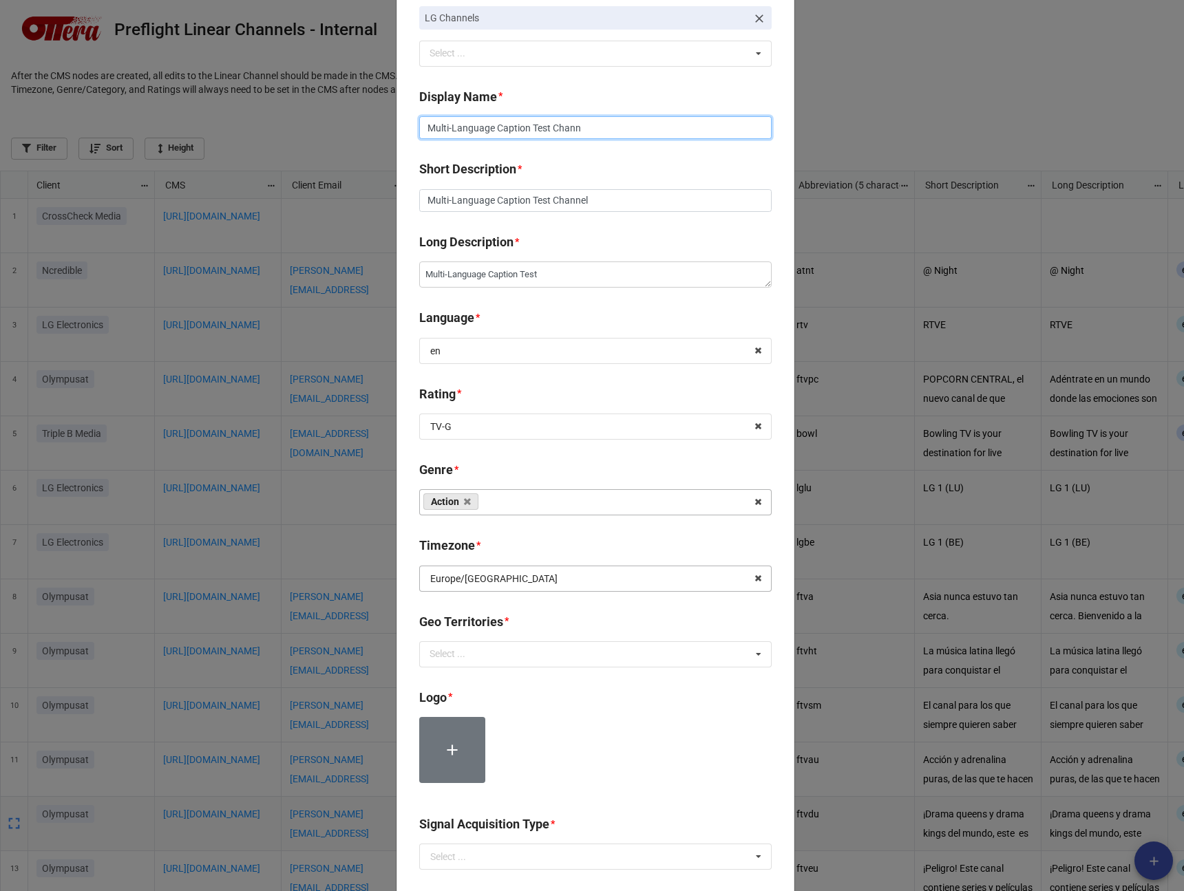
type textarea "x"
type input "Multi-Language Caption Test Channe"
type textarea "x"
type input "Multi-Language Caption Test Channel"
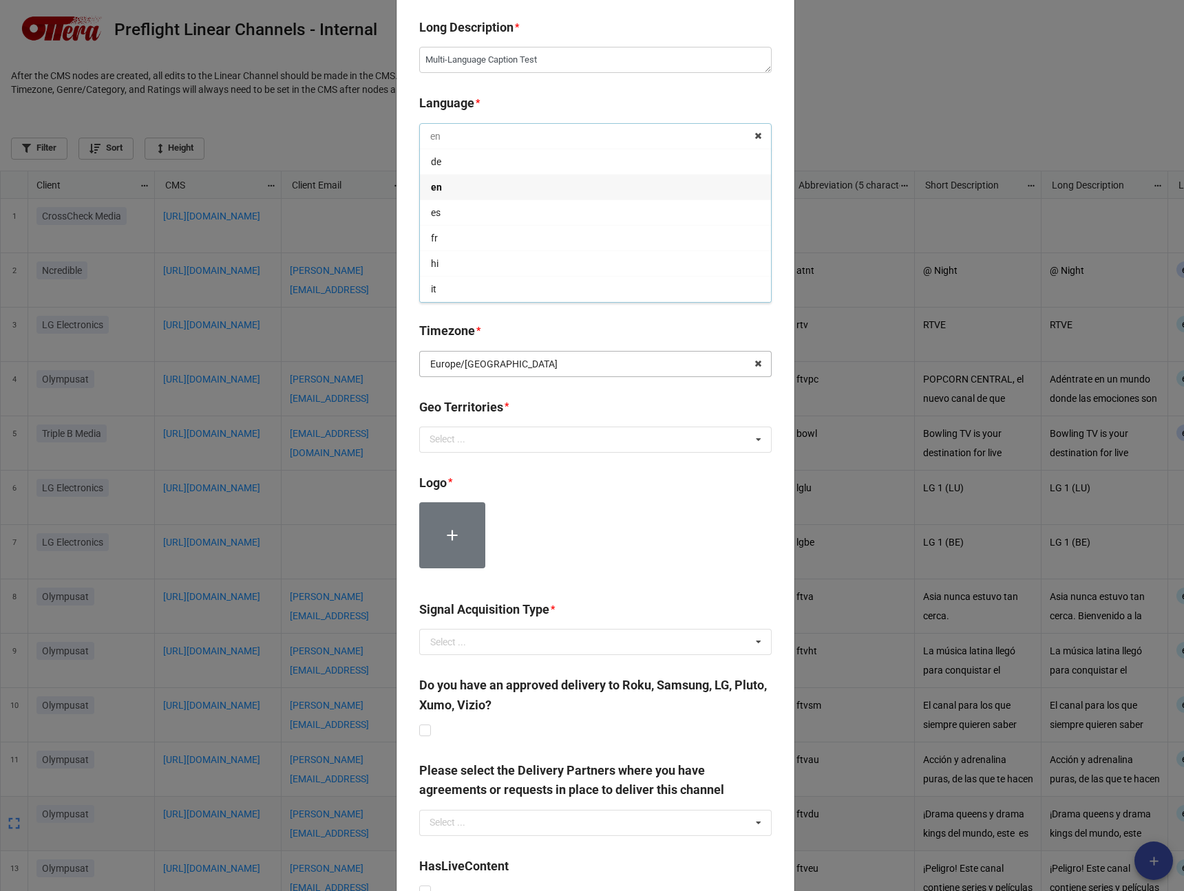
scroll to position [498, 0]
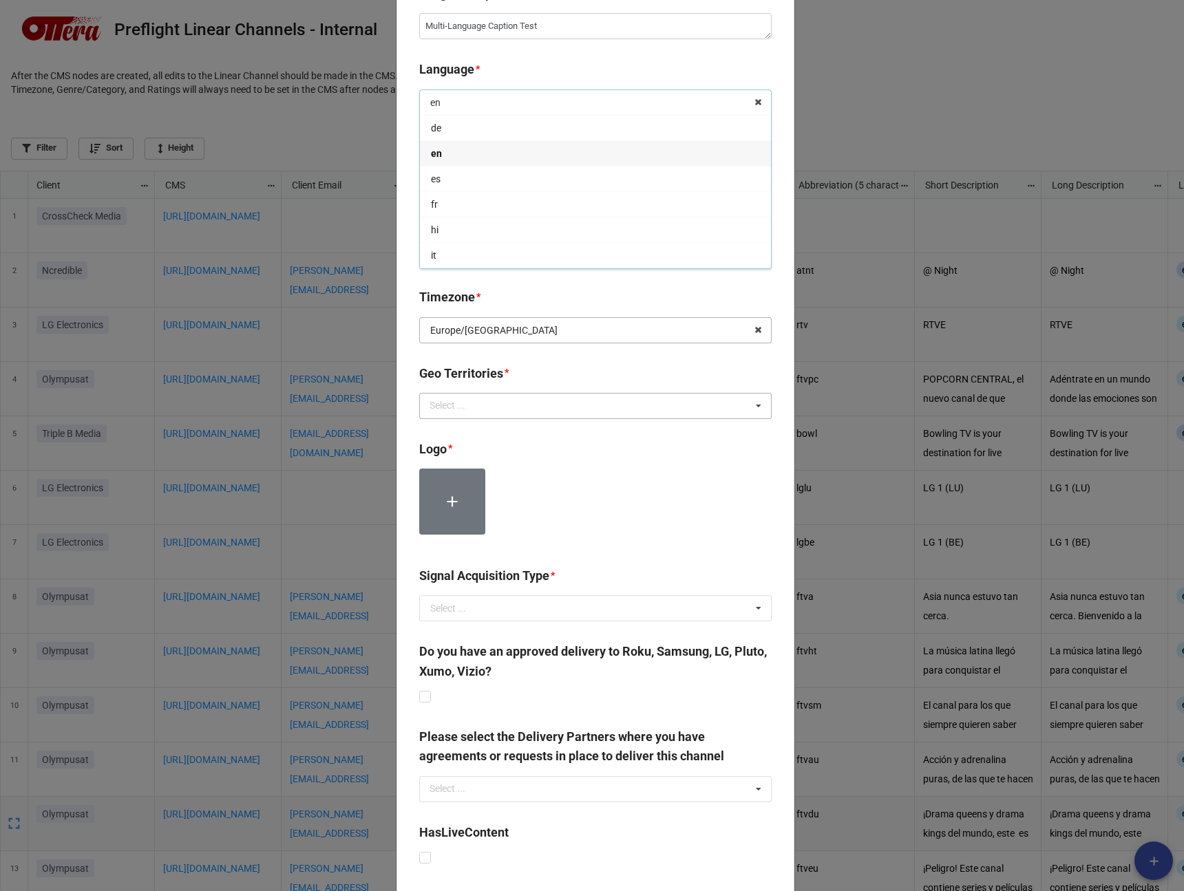
click at [476, 408] on div "Select ..." at bounding box center [455, 406] width 59 height 16
click at [476, 408] on div "all Select ... [GEOGRAPHIC_DATA] [GEOGRAPHIC_DATA] [GEOGRAPHIC_DATA] [GEOGRAPHI…" at bounding box center [595, 406] width 352 height 26
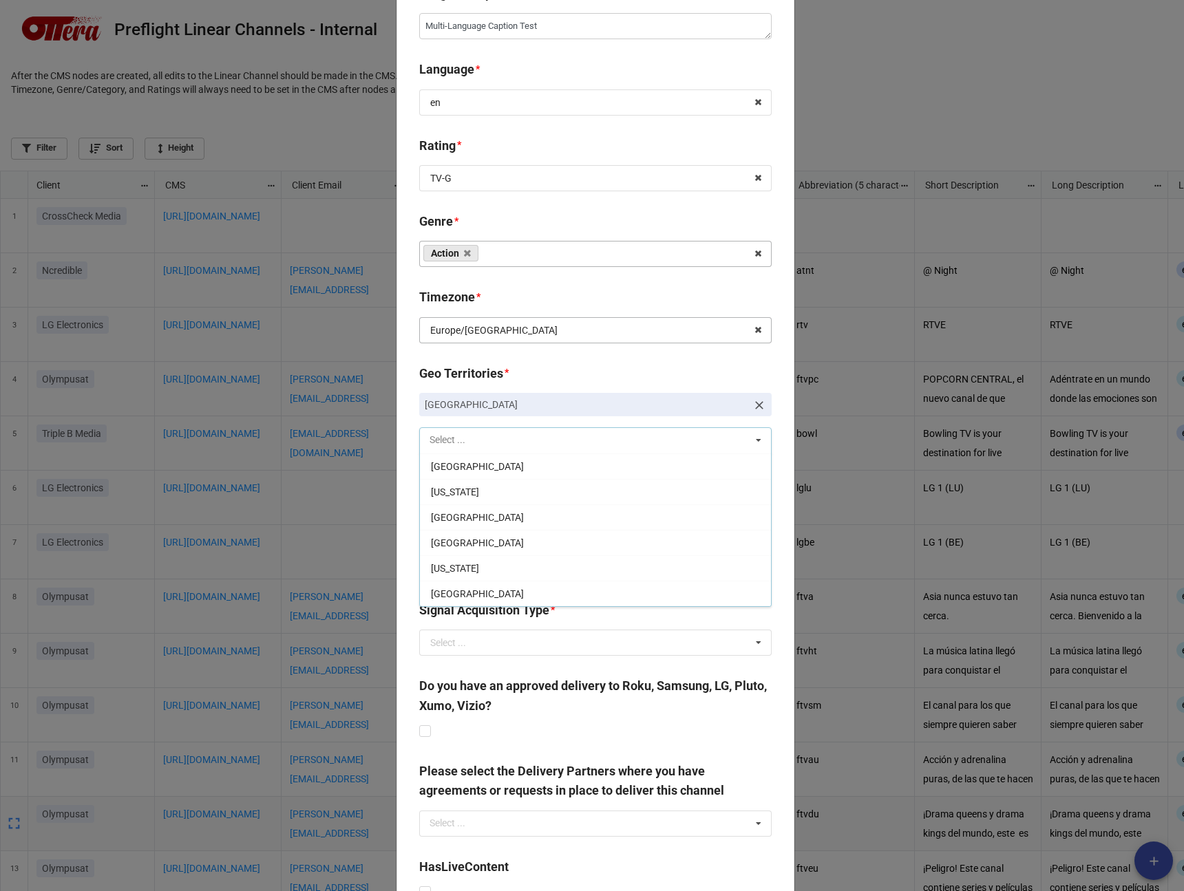
scroll to position [2419, 0]
click at [575, 466] on div "[GEOGRAPHIC_DATA]" at bounding box center [595, 466] width 351 height 25
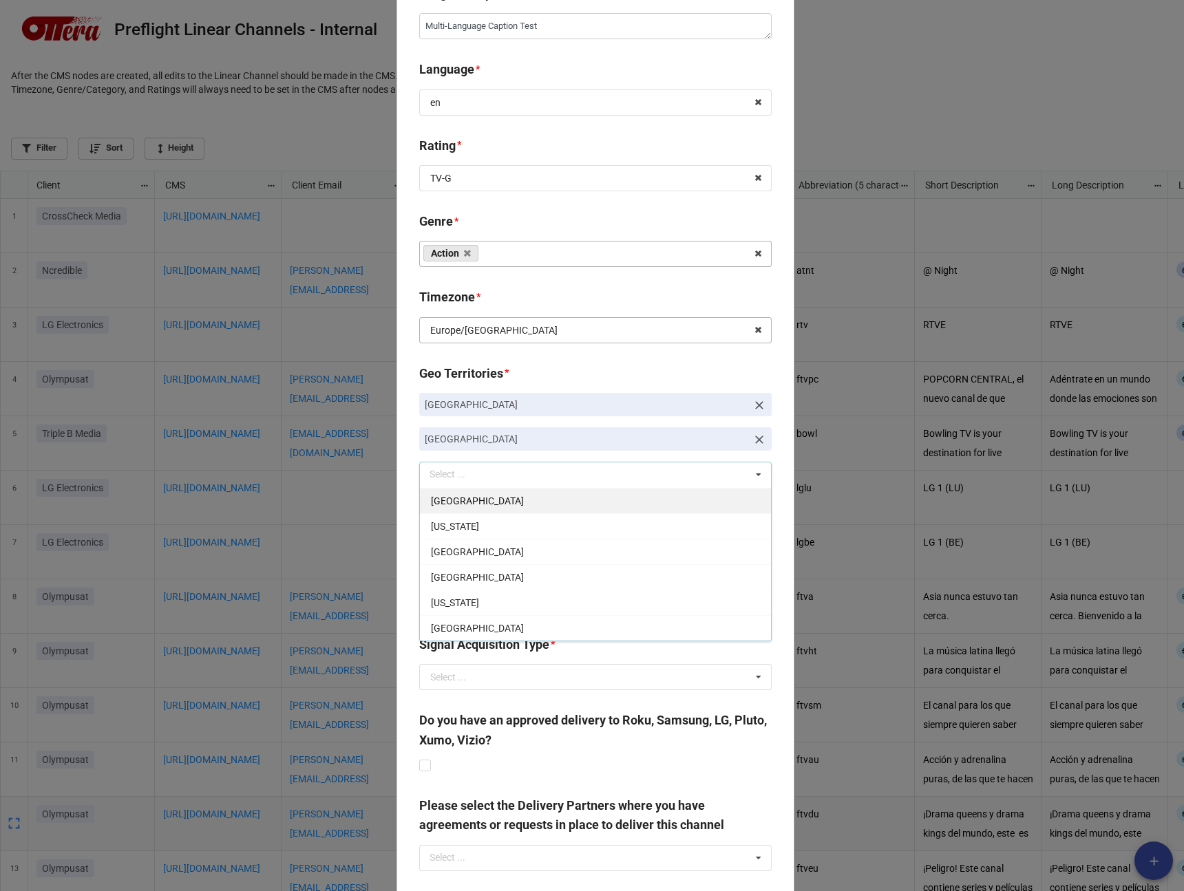
click at [561, 500] on div "[GEOGRAPHIC_DATA]" at bounding box center [595, 500] width 351 height 25
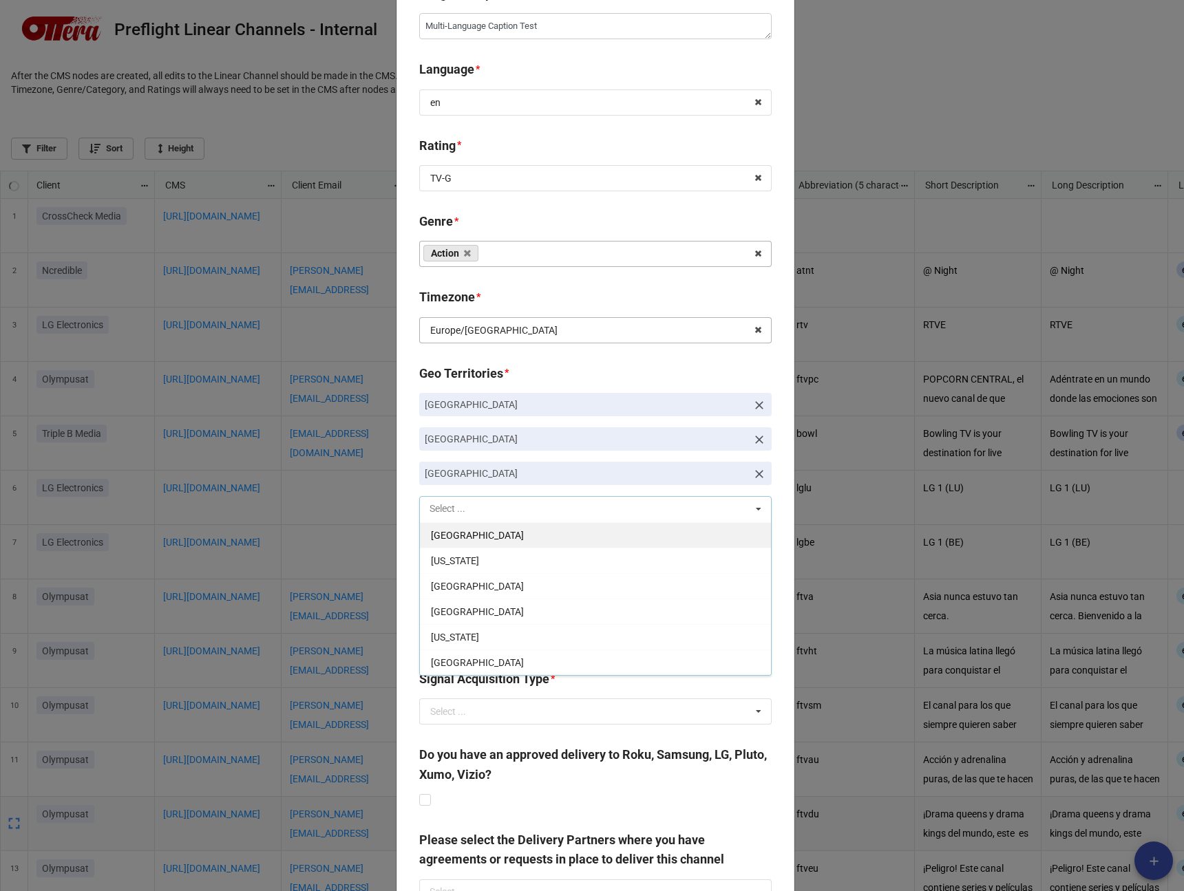
scroll to position [712, 1176]
click at [544, 545] on div "[GEOGRAPHIC_DATA]" at bounding box center [595, 534] width 351 height 25
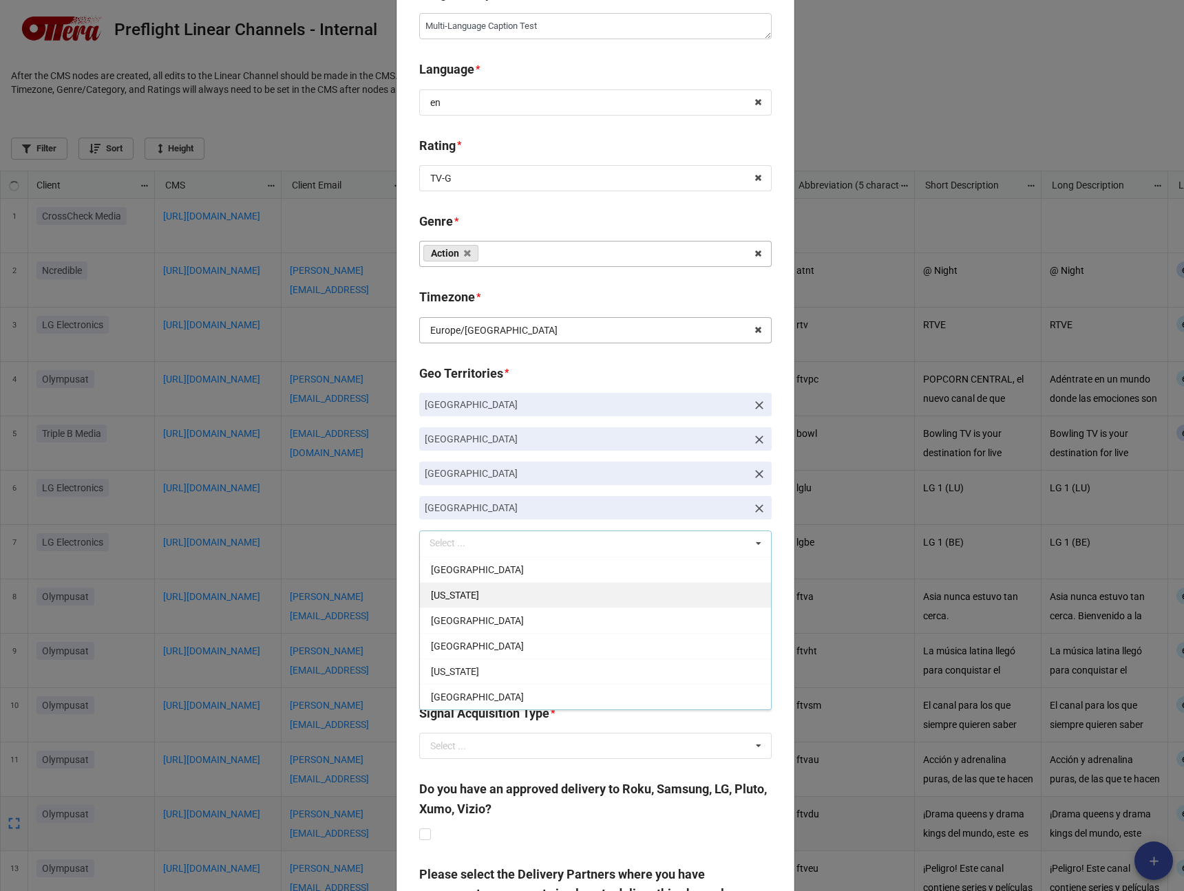
click at [536, 592] on div "[US_STATE]" at bounding box center [595, 594] width 351 height 25
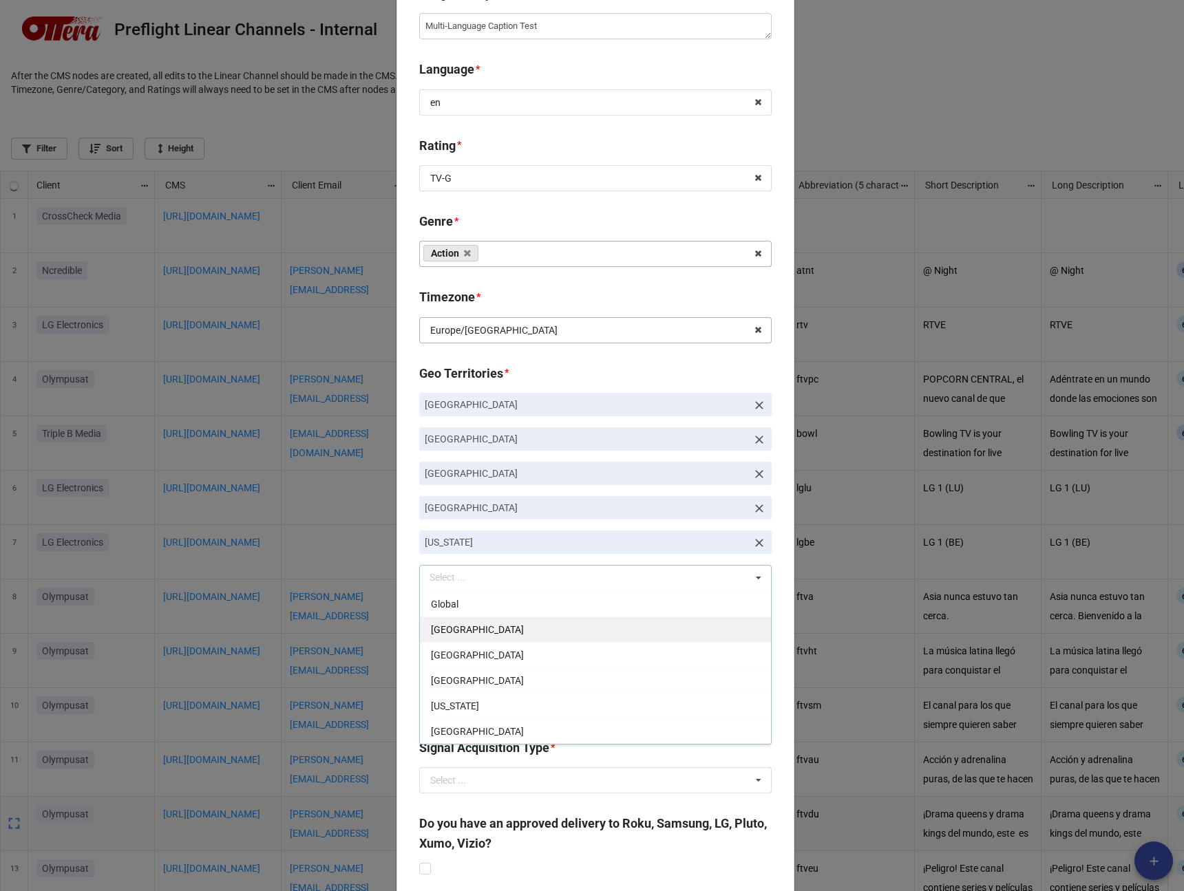
click at [525, 631] on div "[GEOGRAPHIC_DATA]" at bounding box center [595, 629] width 351 height 25
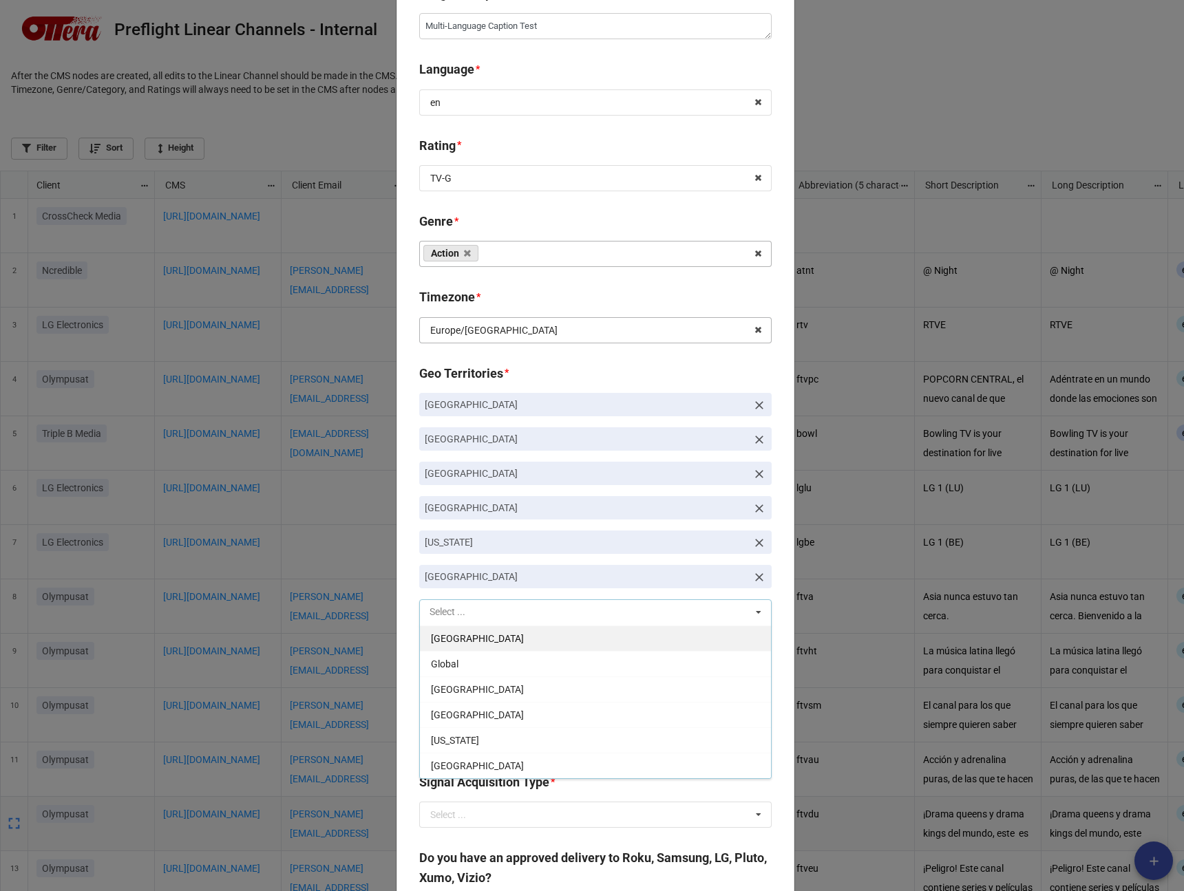
scroll to position [713, 1176]
click at [523, 662] on div "Global" at bounding box center [595, 663] width 351 height 25
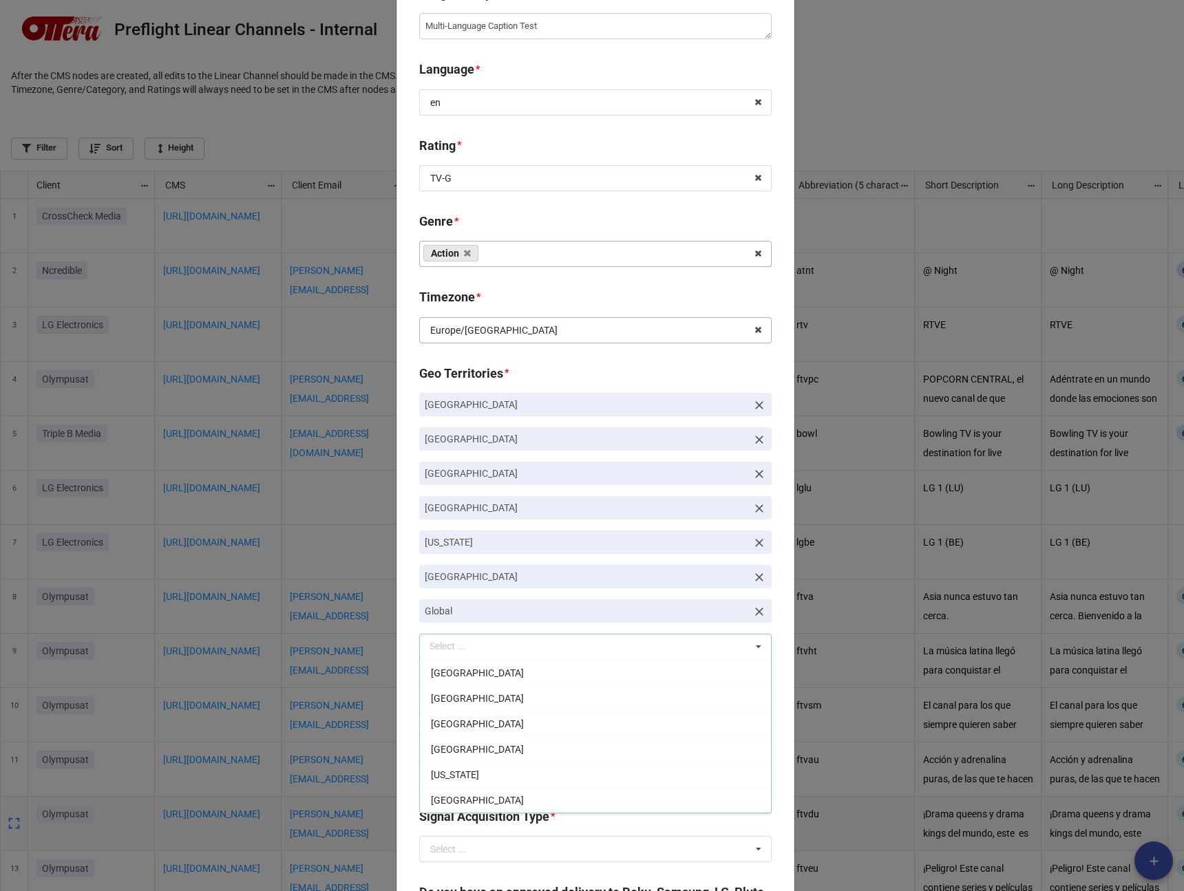
click at [760, 574] on icon at bounding box center [759, 578] width 14 height 14
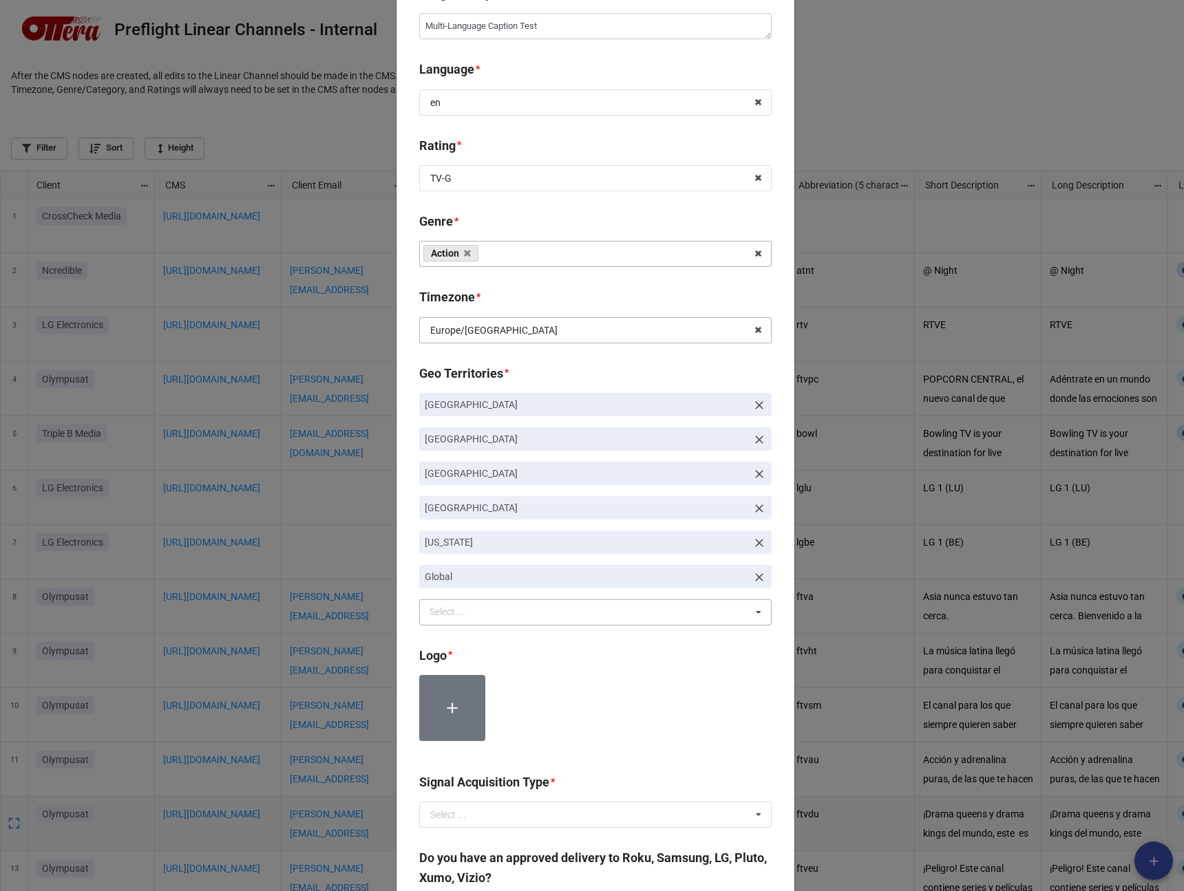
click at [759, 535] on link at bounding box center [759, 542] width 14 height 15
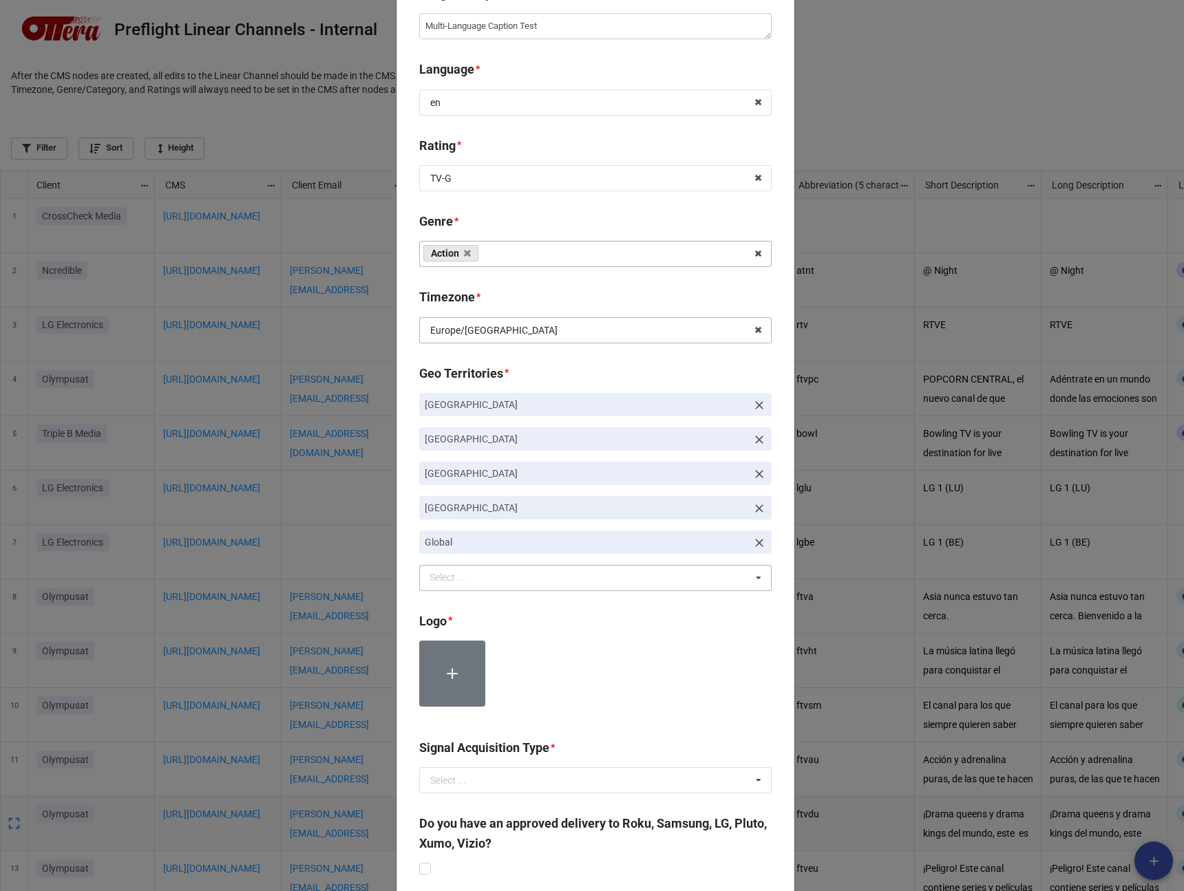
click at [757, 505] on icon at bounding box center [759, 509] width 14 height 14
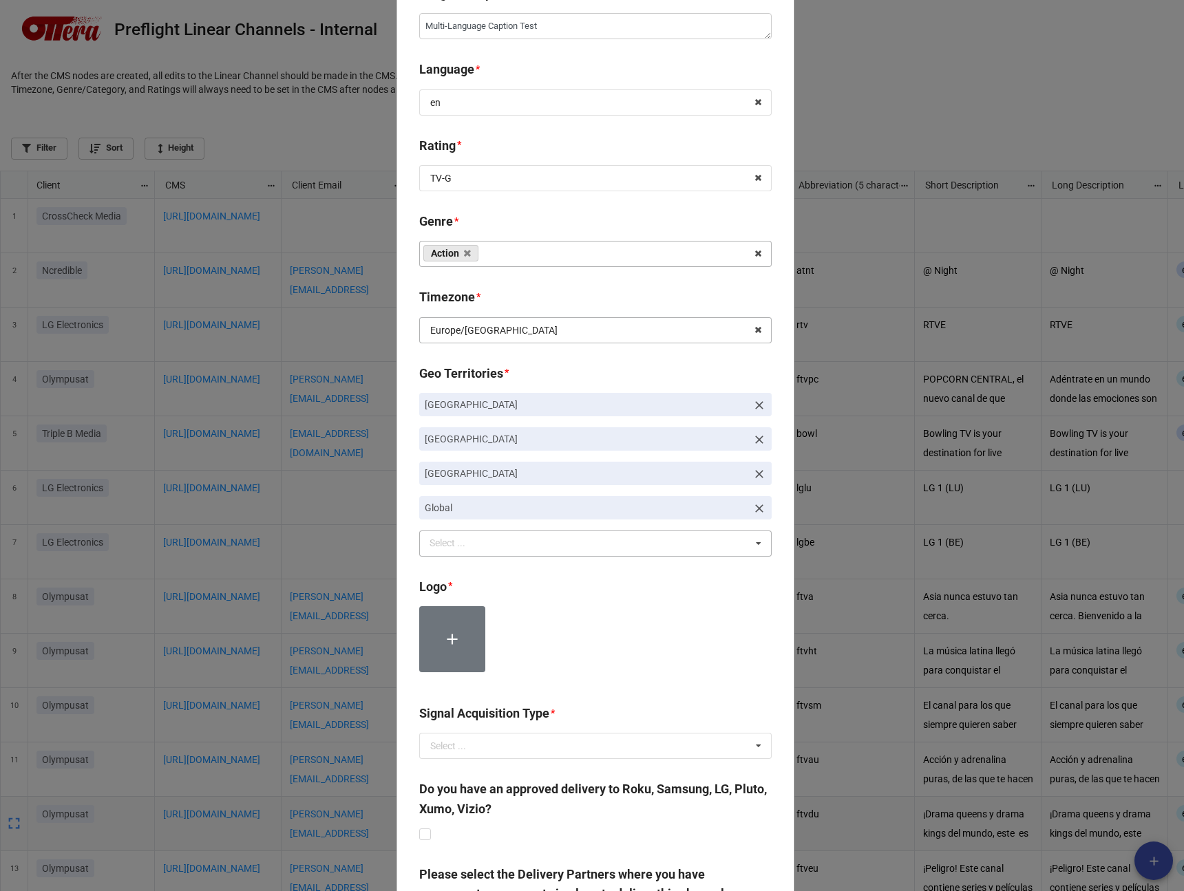
click at [757, 475] on icon at bounding box center [759, 474] width 8 height 8
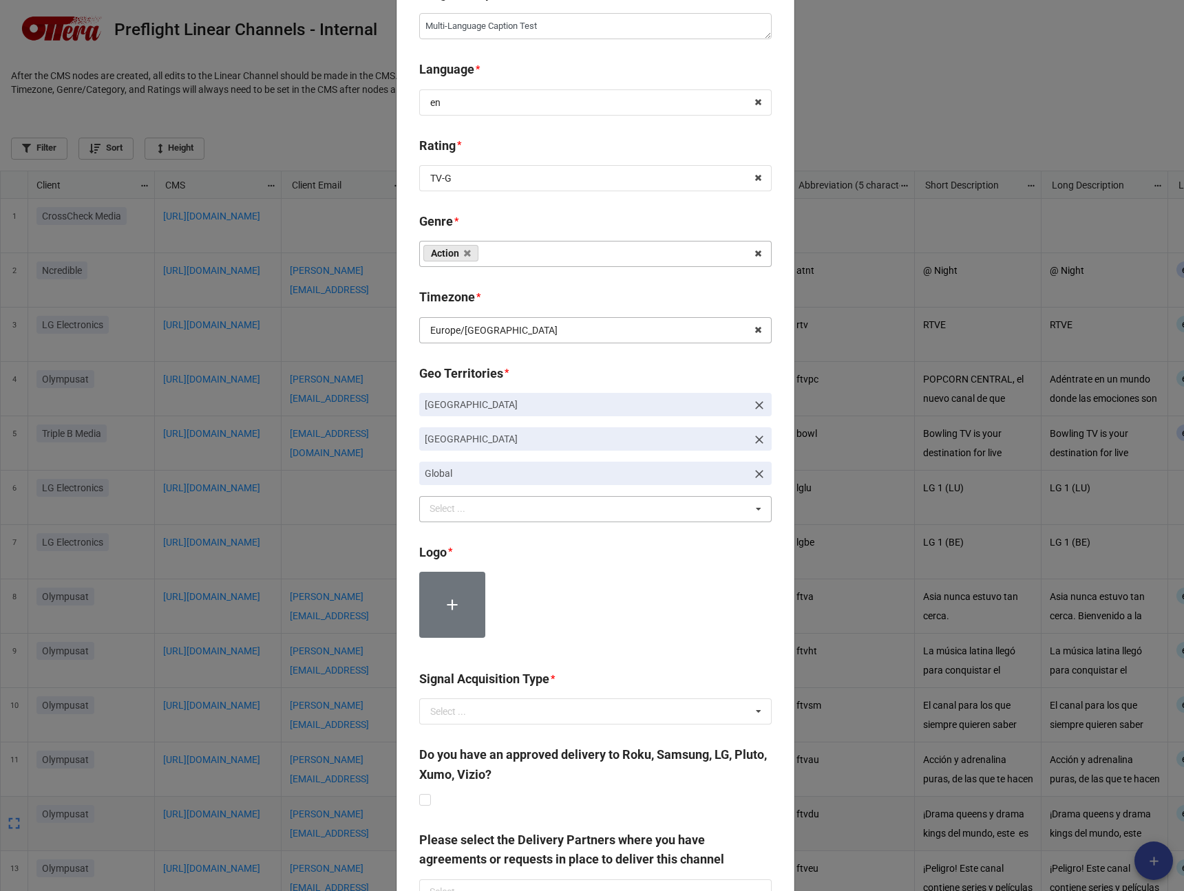
click at [756, 441] on icon at bounding box center [759, 440] width 14 height 14
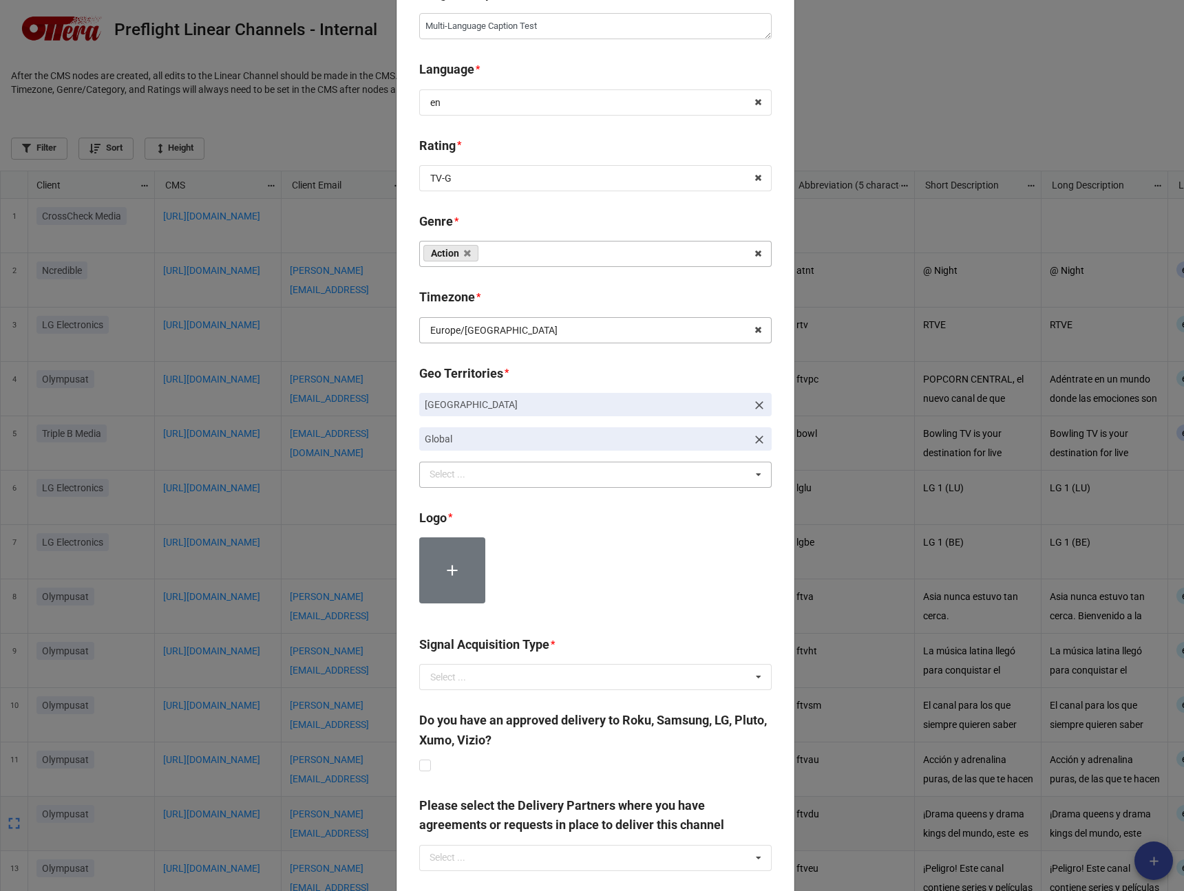
click at [758, 394] on link "[GEOGRAPHIC_DATA]" at bounding box center [595, 404] width 352 height 23
click at [756, 399] on icon at bounding box center [759, 406] width 14 height 14
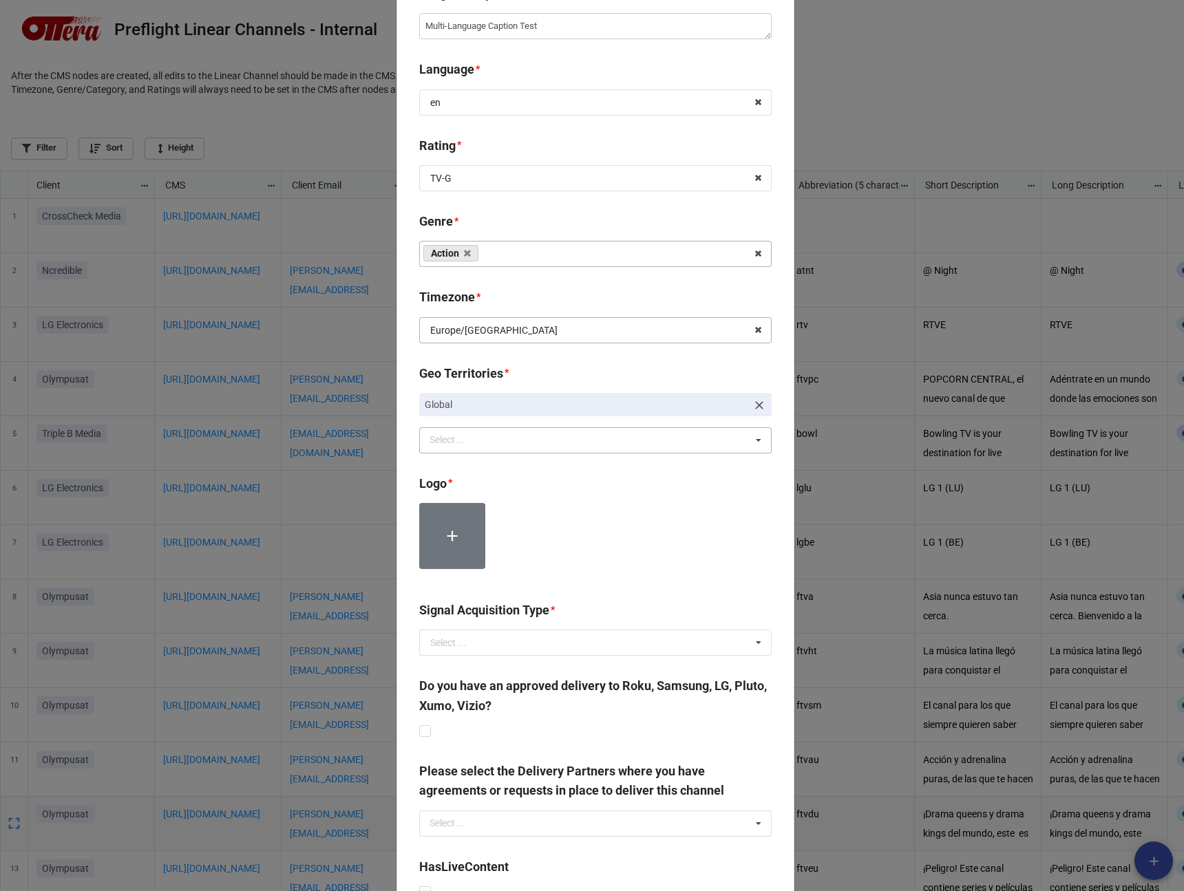
click at [635, 496] on b "Logo *" at bounding box center [595, 486] width 352 height 24
click at [458, 543] on label at bounding box center [452, 536] width 66 height 66
click at [452, 551] on label at bounding box center [452, 536] width 66 height 66
click at [652, 648] on input "text" at bounding box center [596, 644] width 351 height 25
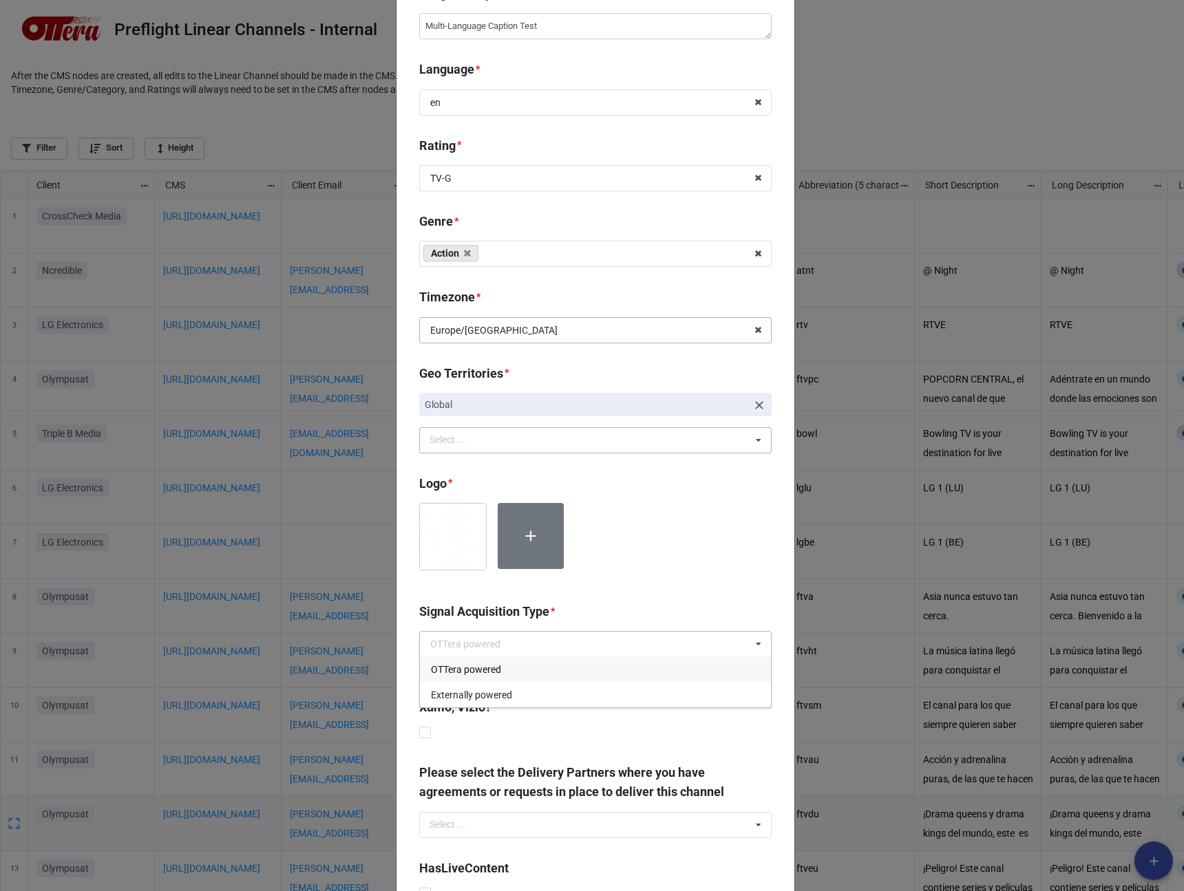
click at [559, 666] on div "OTTera powered" at bounding box center [595, 669] width 351 height 25
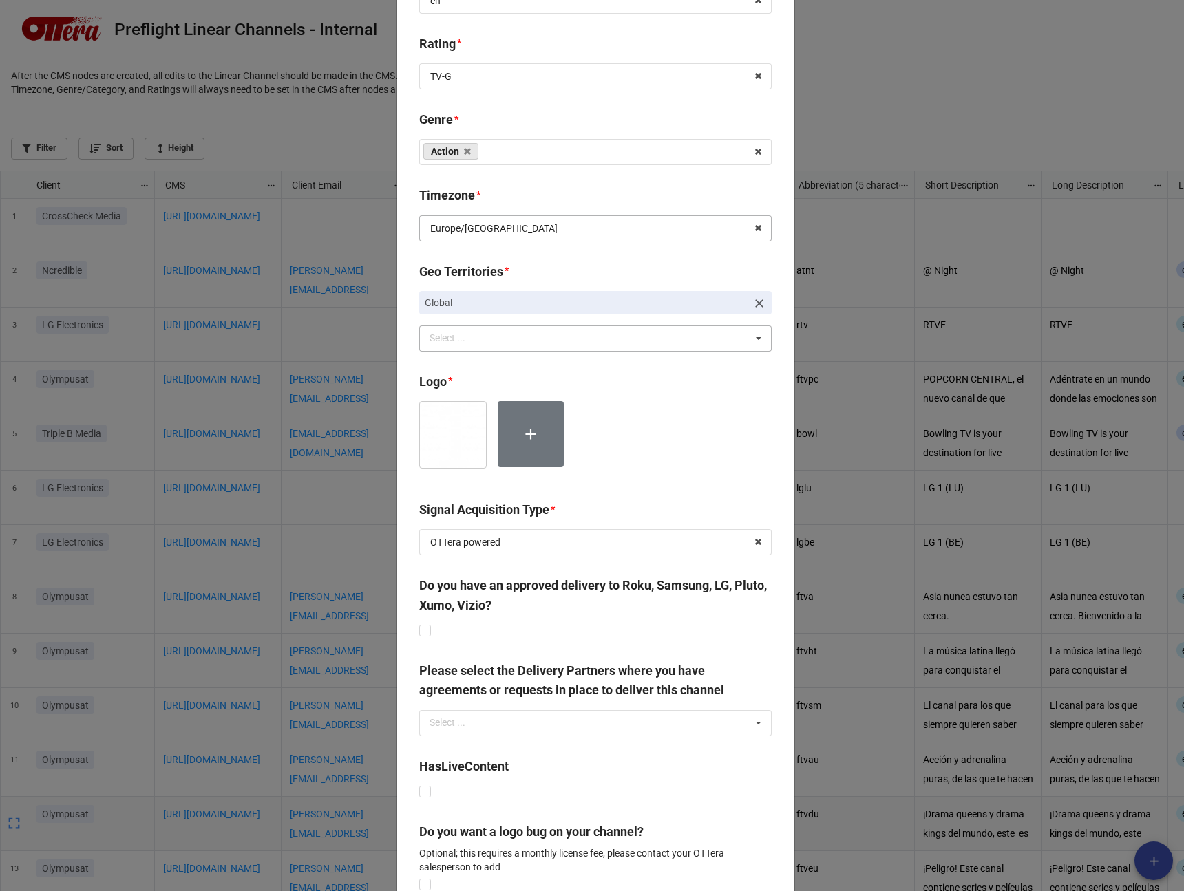
scroll to position [626, 0]
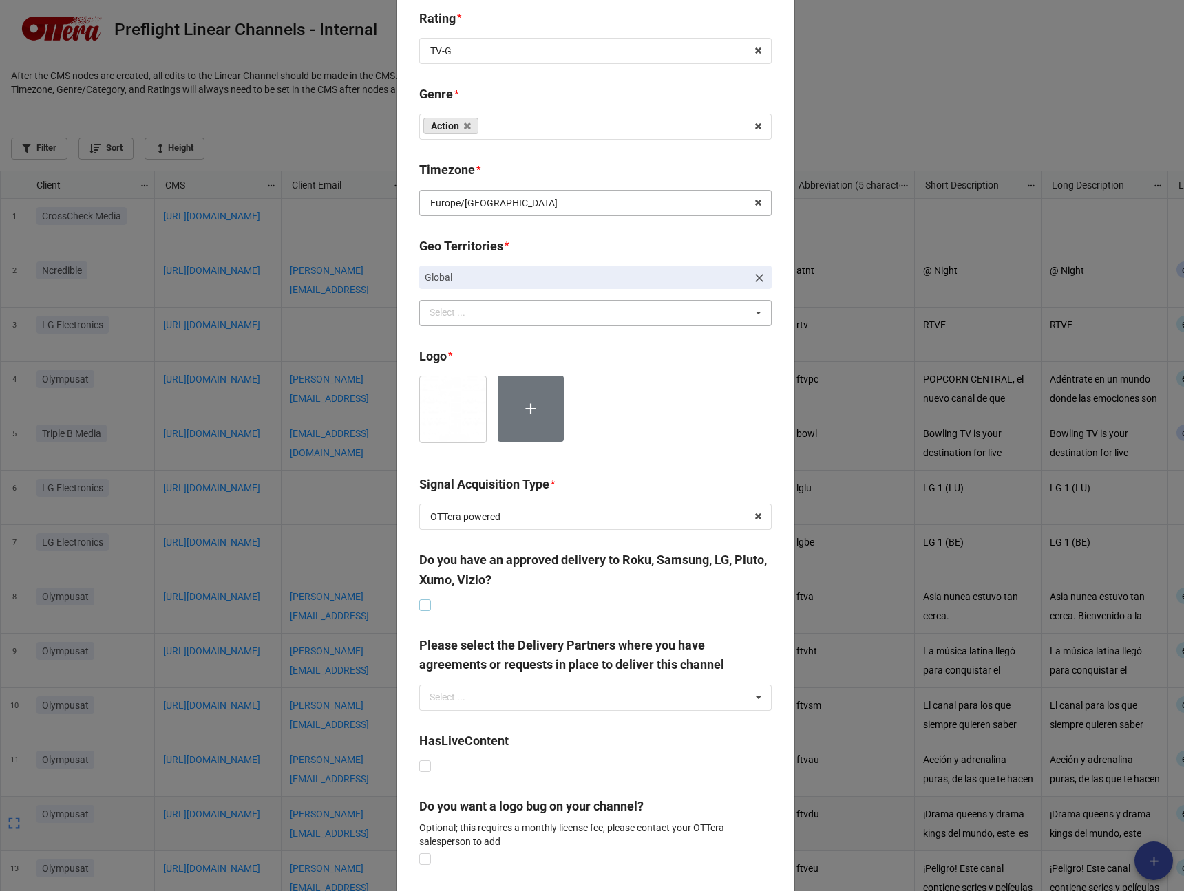
click at [426, 600] on label at bounding box center [425, 600] width 12 height 0
type textarea "x"
checkbox input "true"
click at [575, 696] on div "Select ... No results found." at bounding box center [595, 698] width 352 height 26
type textarea "x"
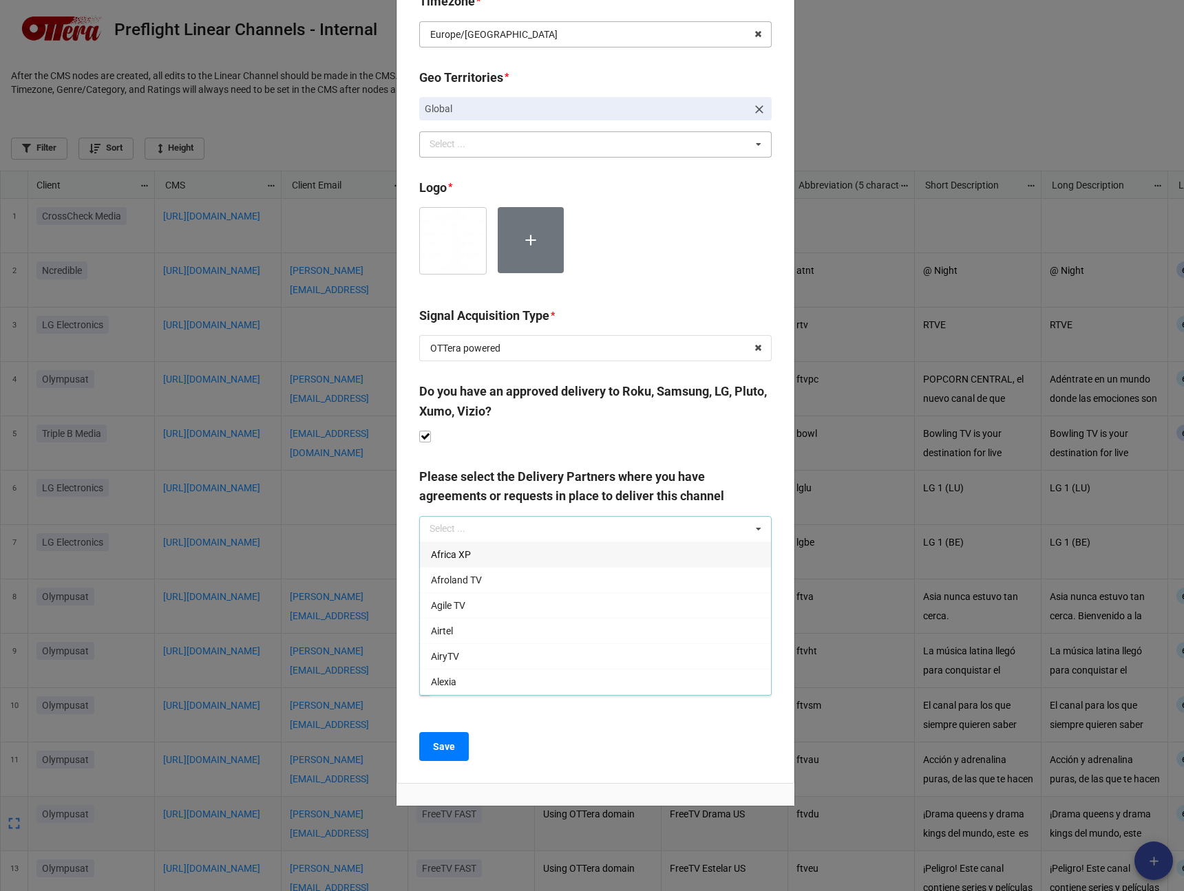
scroll to position [796, 0]
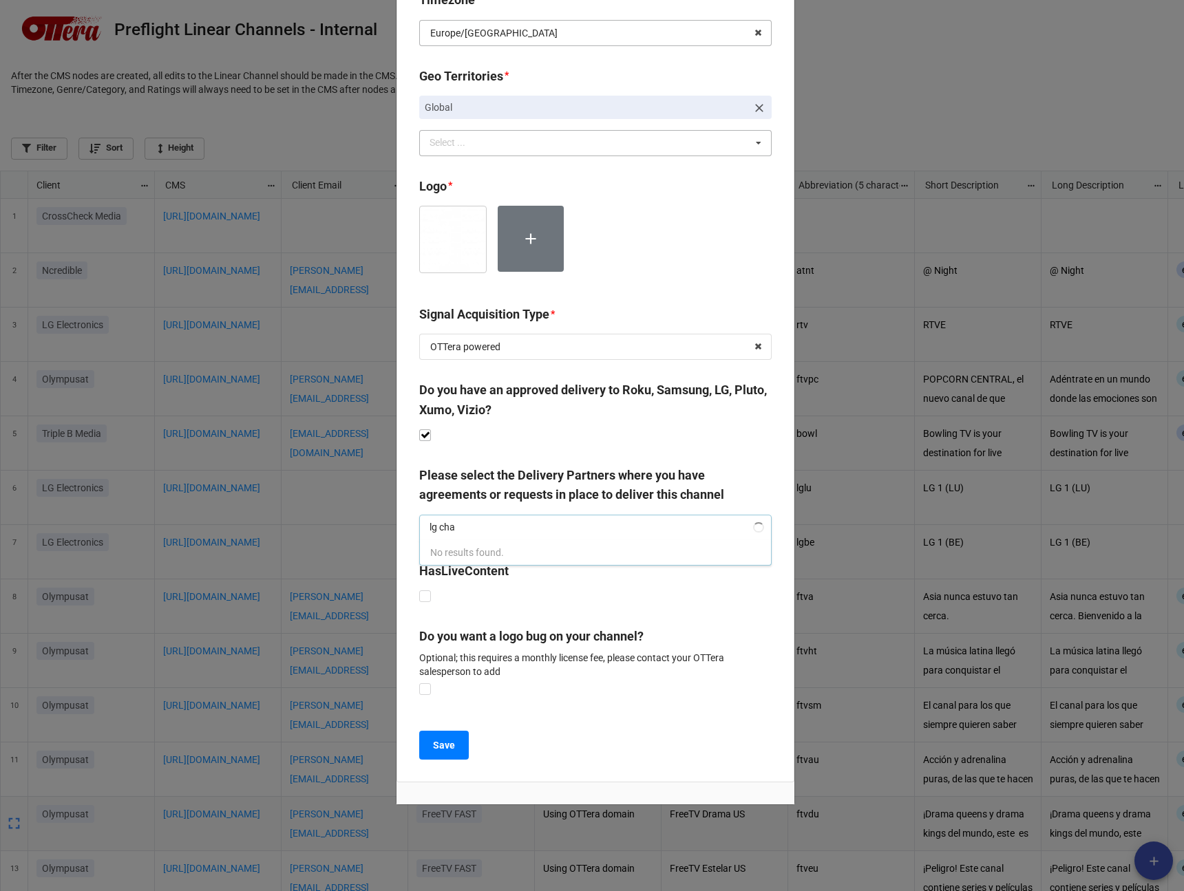
type input "lg chan"
type textarea "x"
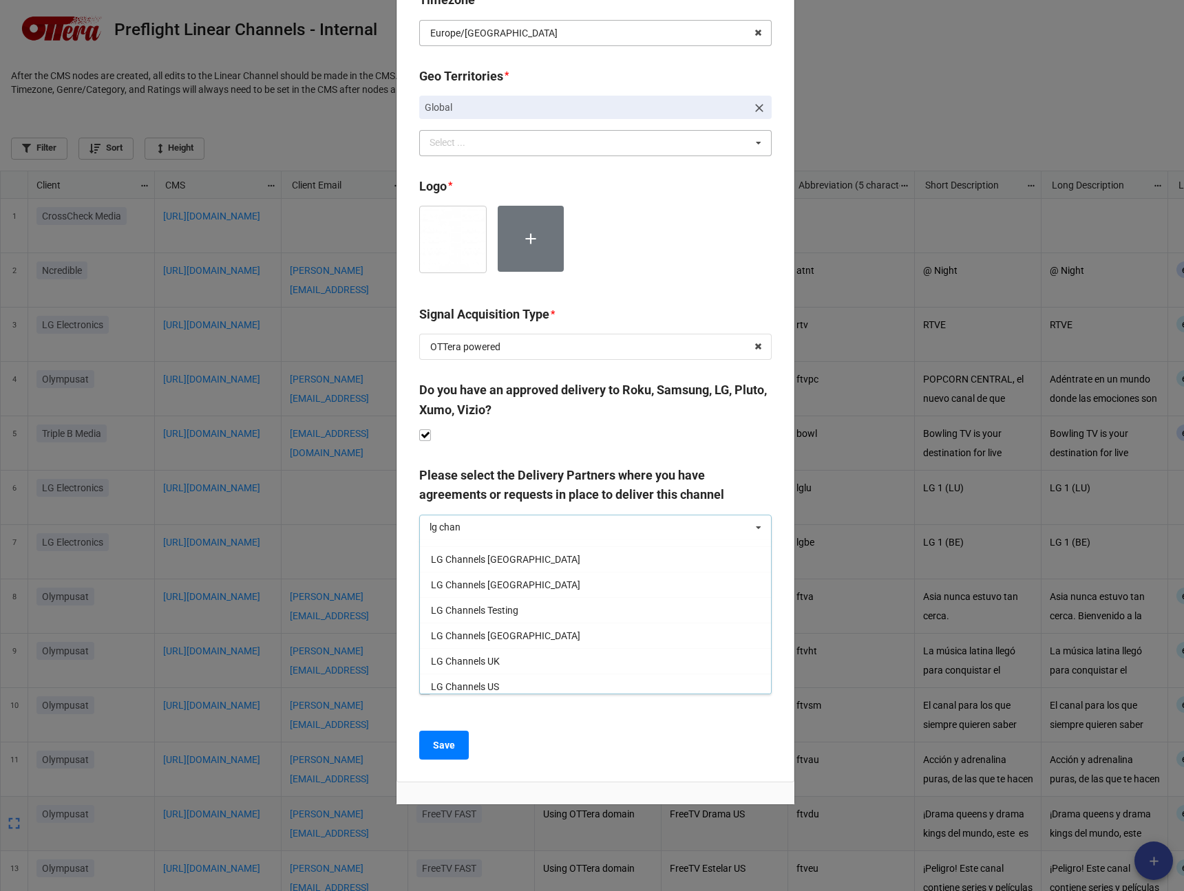
scroll to position [585, 0]
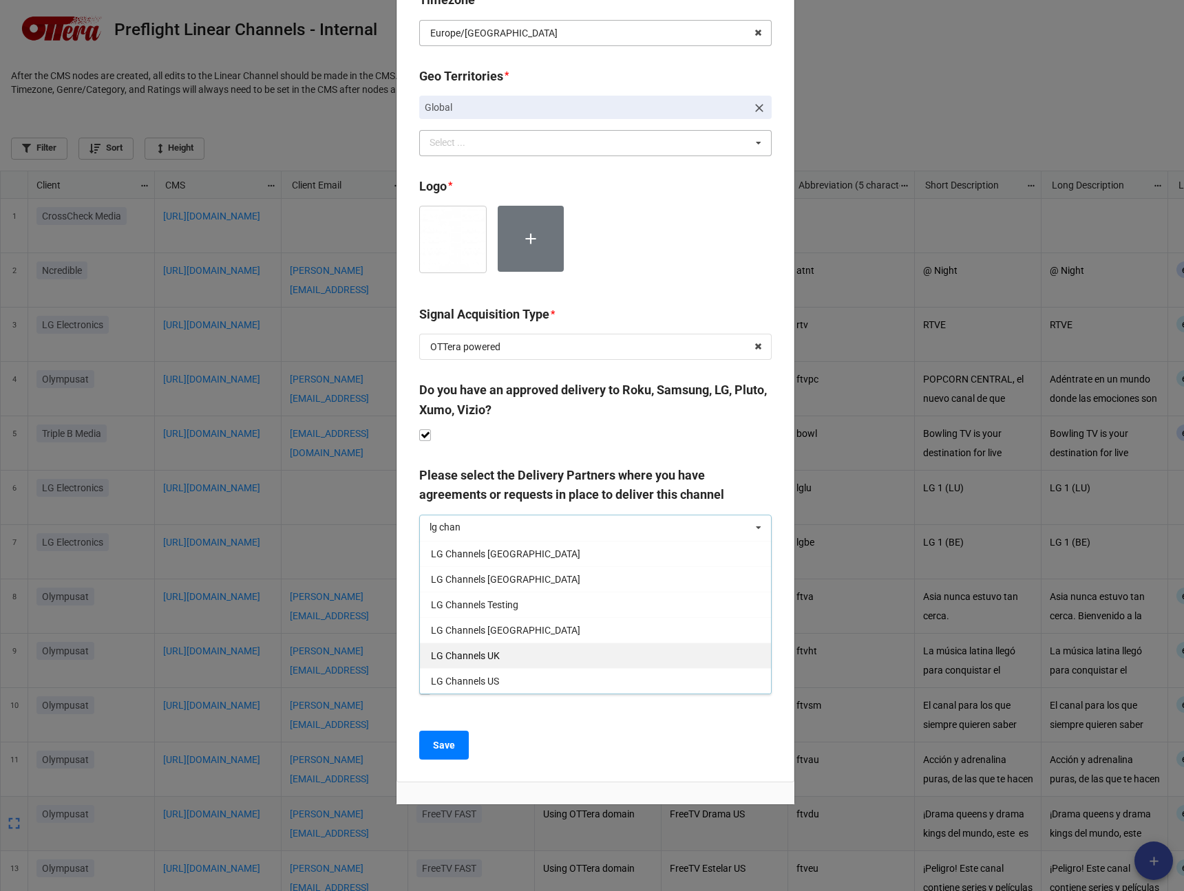
type input "lg chan"
click at [544, 650] on div "LG Channels UK" at bounding box center [595, 655] width 351 height 25
type textarea "x"
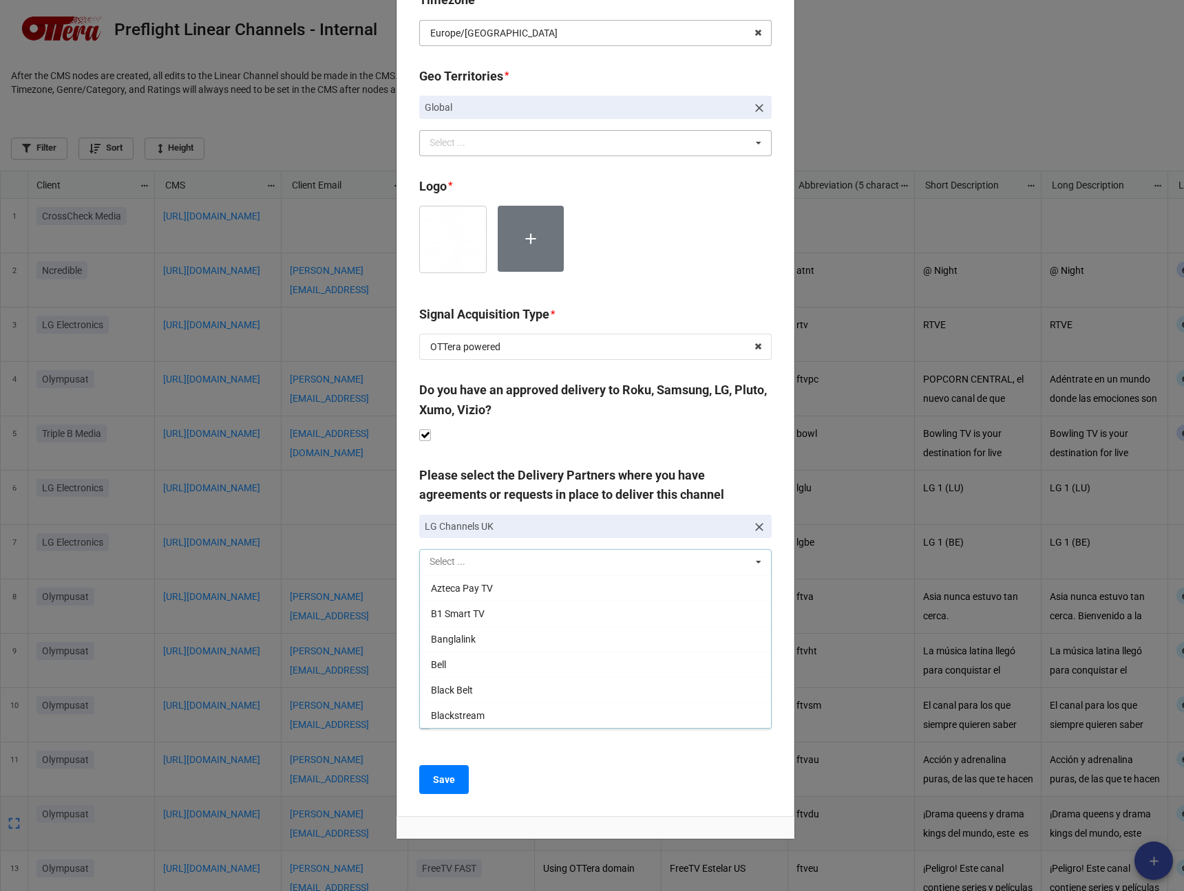
scroll to position [3157, 0]
click at [622, 781] on div "Save" at bounding box center [595, 779] width 352 height 29
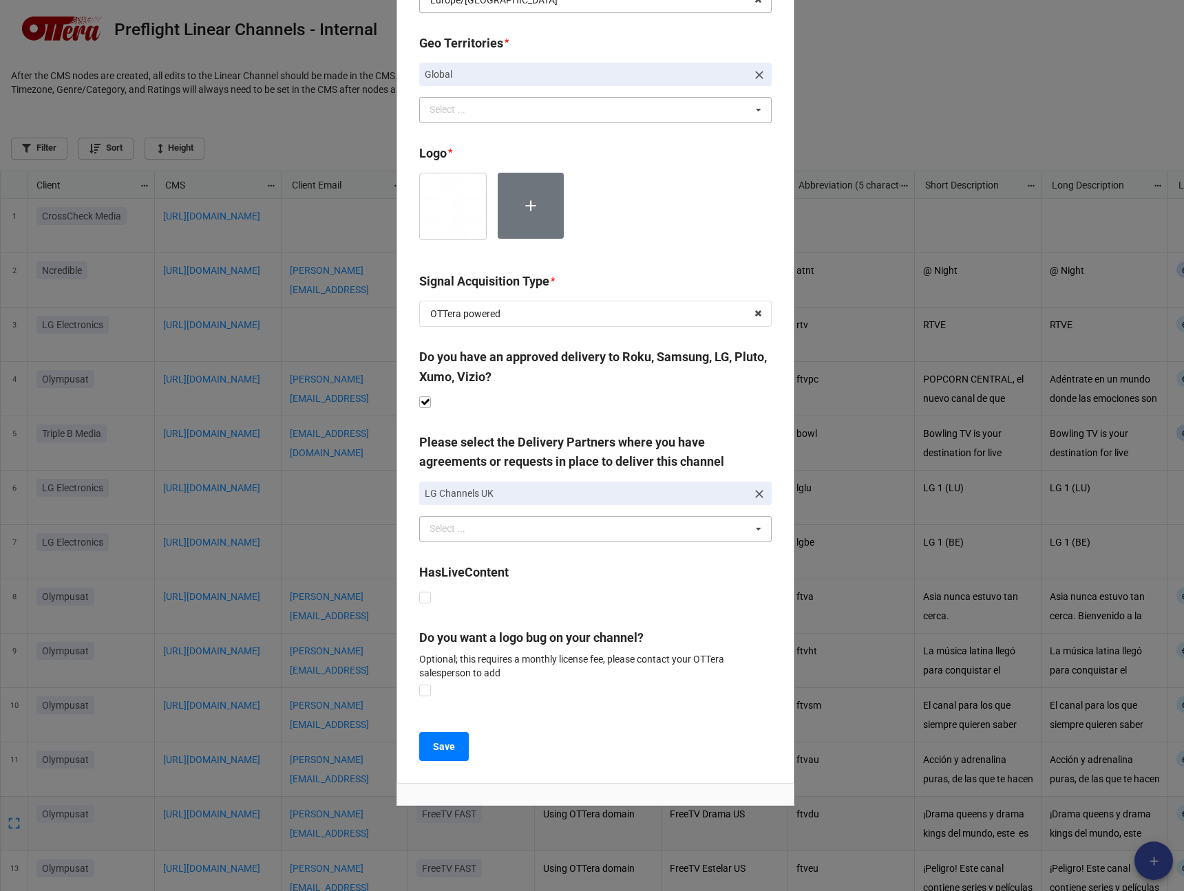
scroll to position [830, 0]
click at [433, 739] on b "Save" at bounding box center [444, 746] width 22 height 14
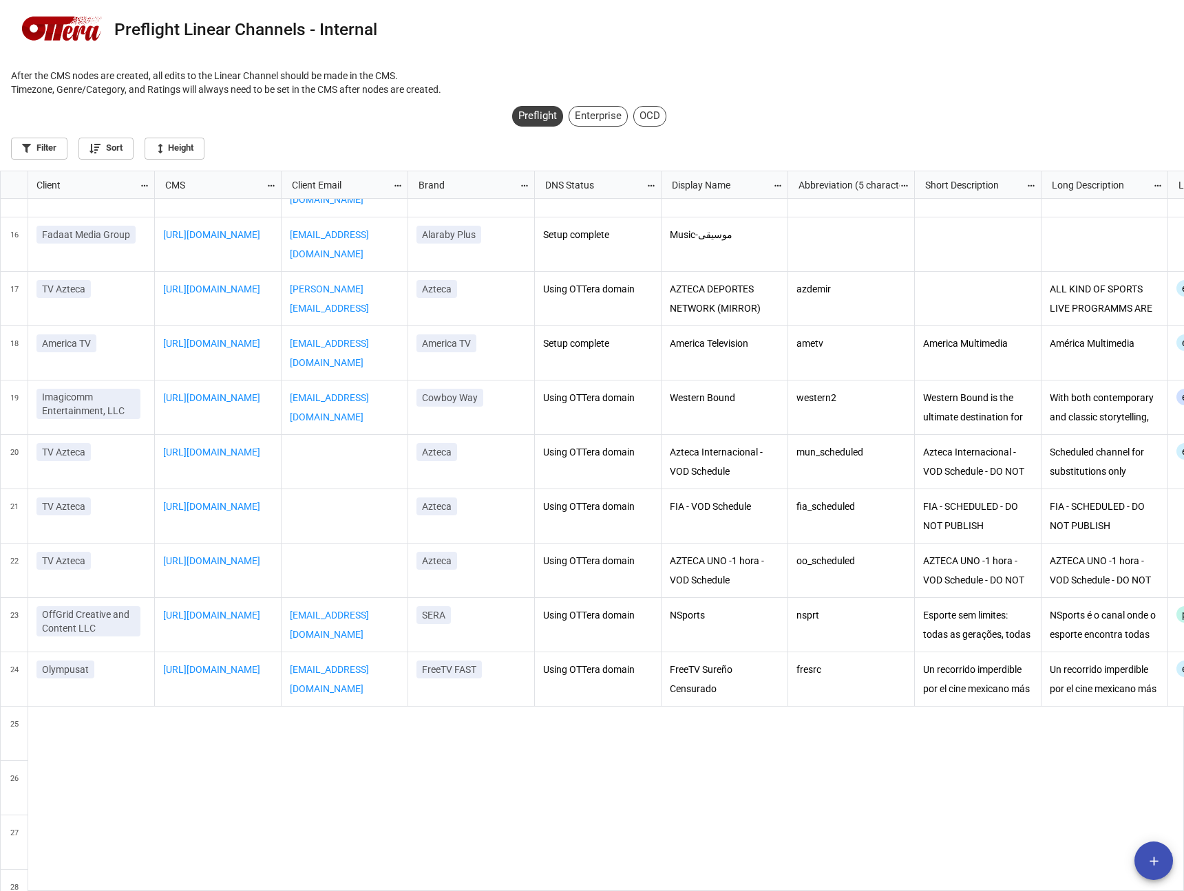
scroll to position [999, 0]
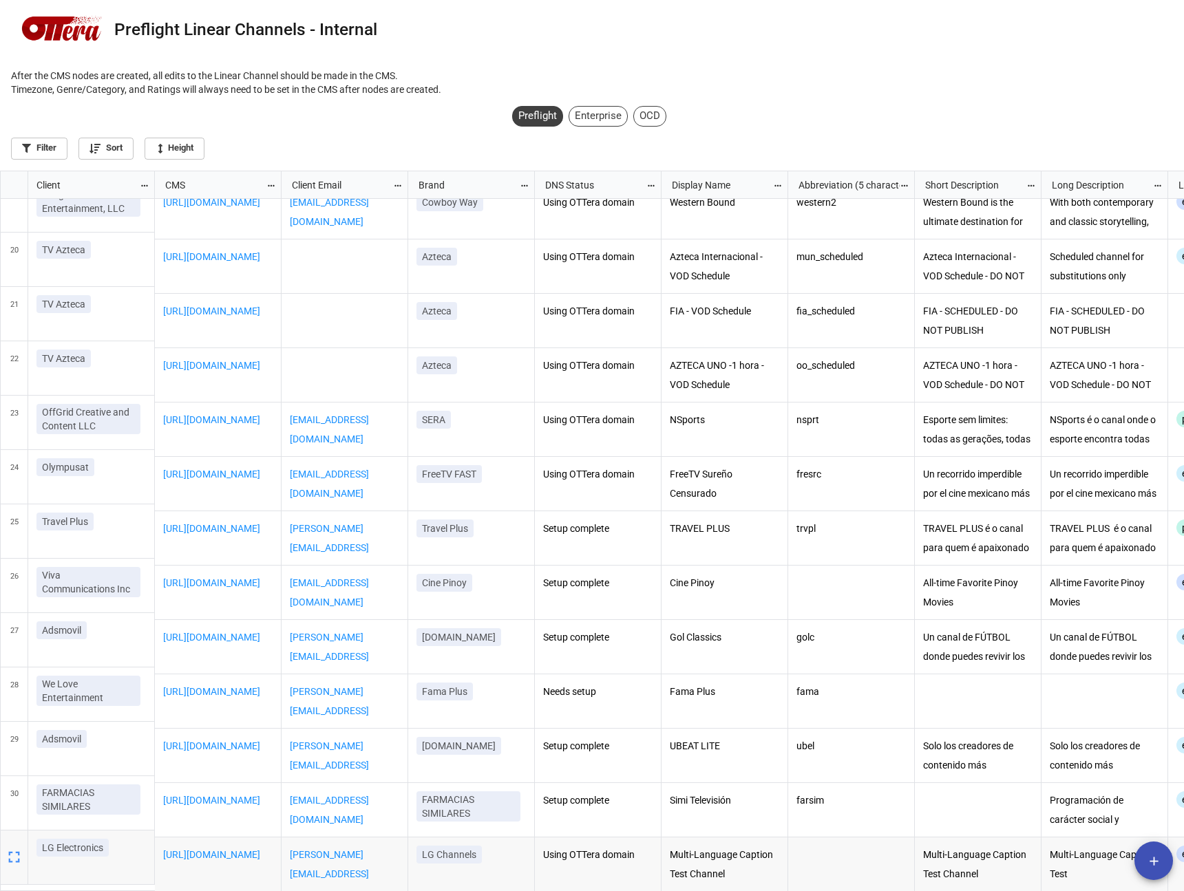
click at [7, 857] on icon "grid" at bounding box center [14, 857] width 19 height 19
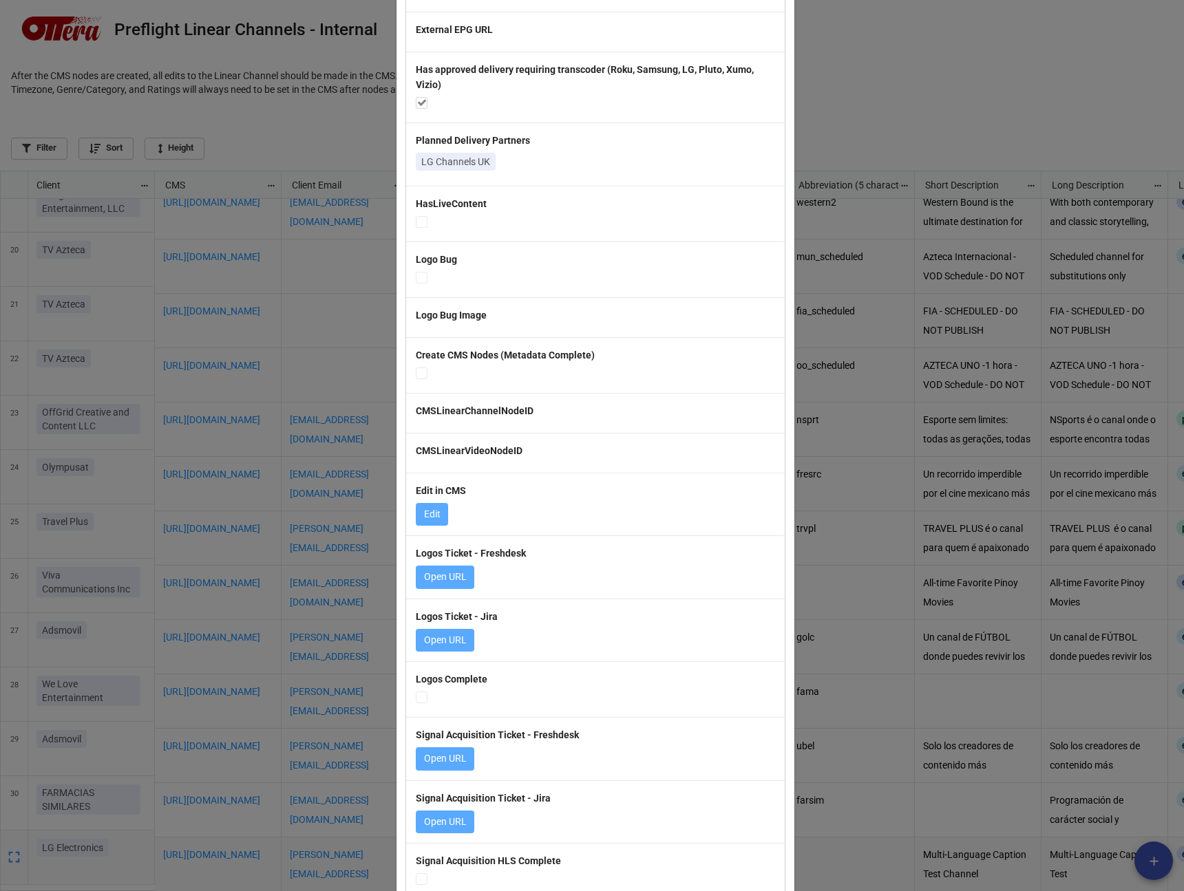
scroll to position [1428, 0]
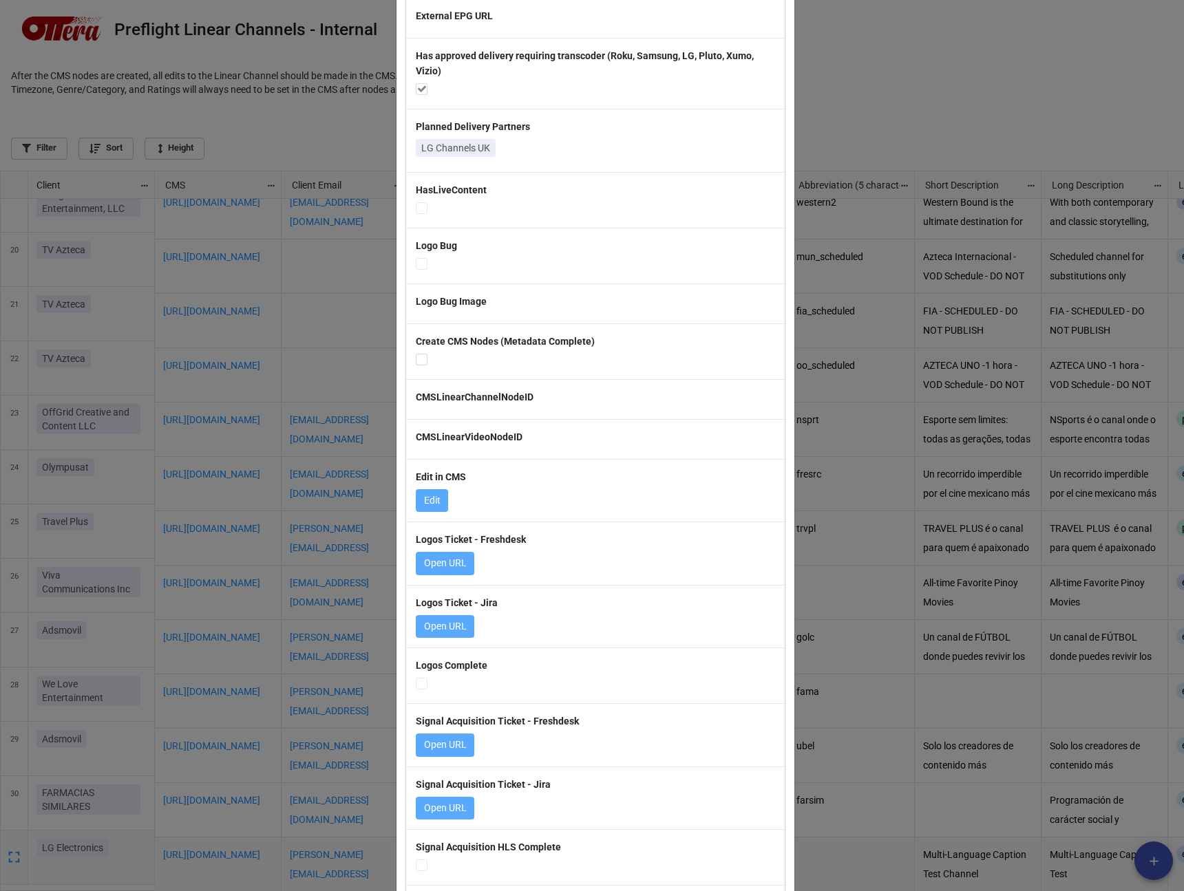
click at [419, 354] on label at bounding box center [422, 354] width 12 height 0
click at [416, 354] on label at bounding box center [422, 354] width 12 height 0
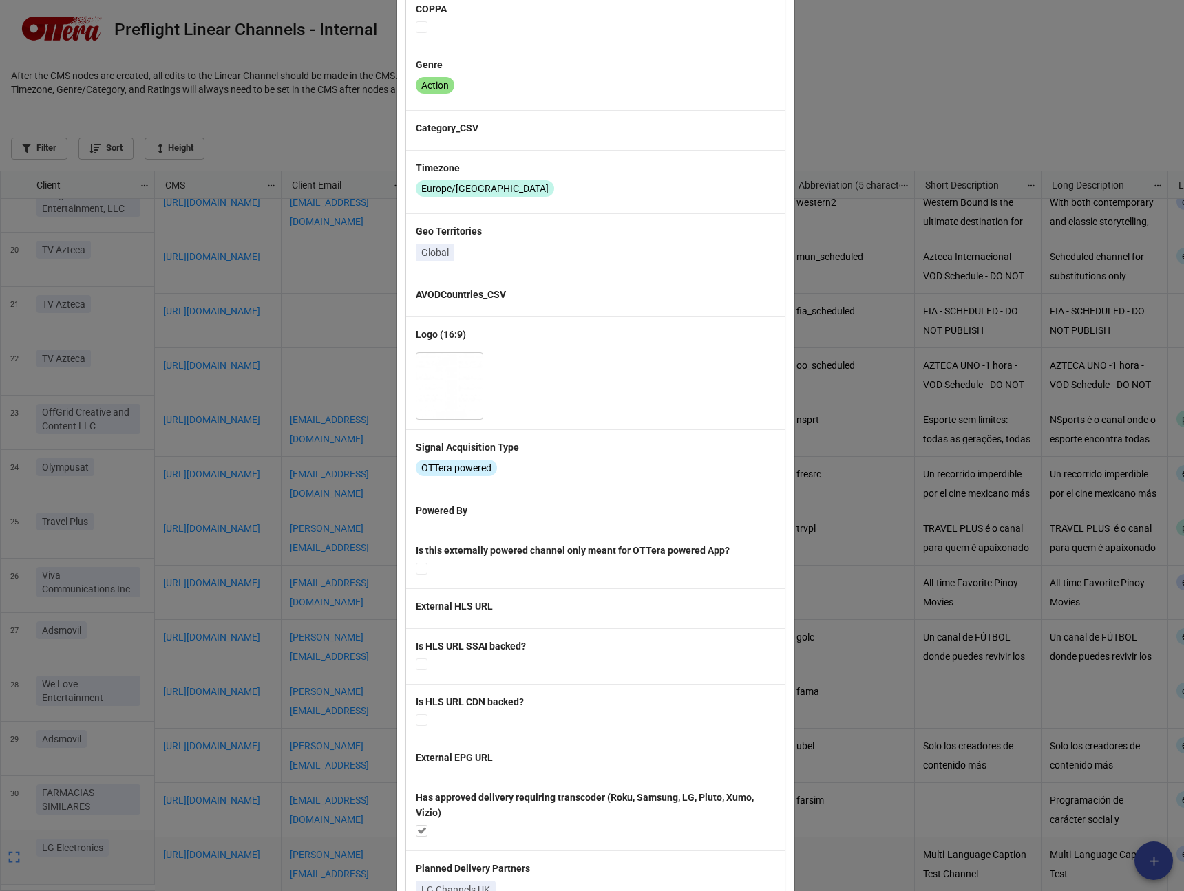
scroll to position [685, 0]
click at [448, 496] on div "Powered By" at bounding box center [595, 514] width 379 height 40
click at [448, 530] on div "Powered By" at bounding box center [595, 514] width 379 height 40
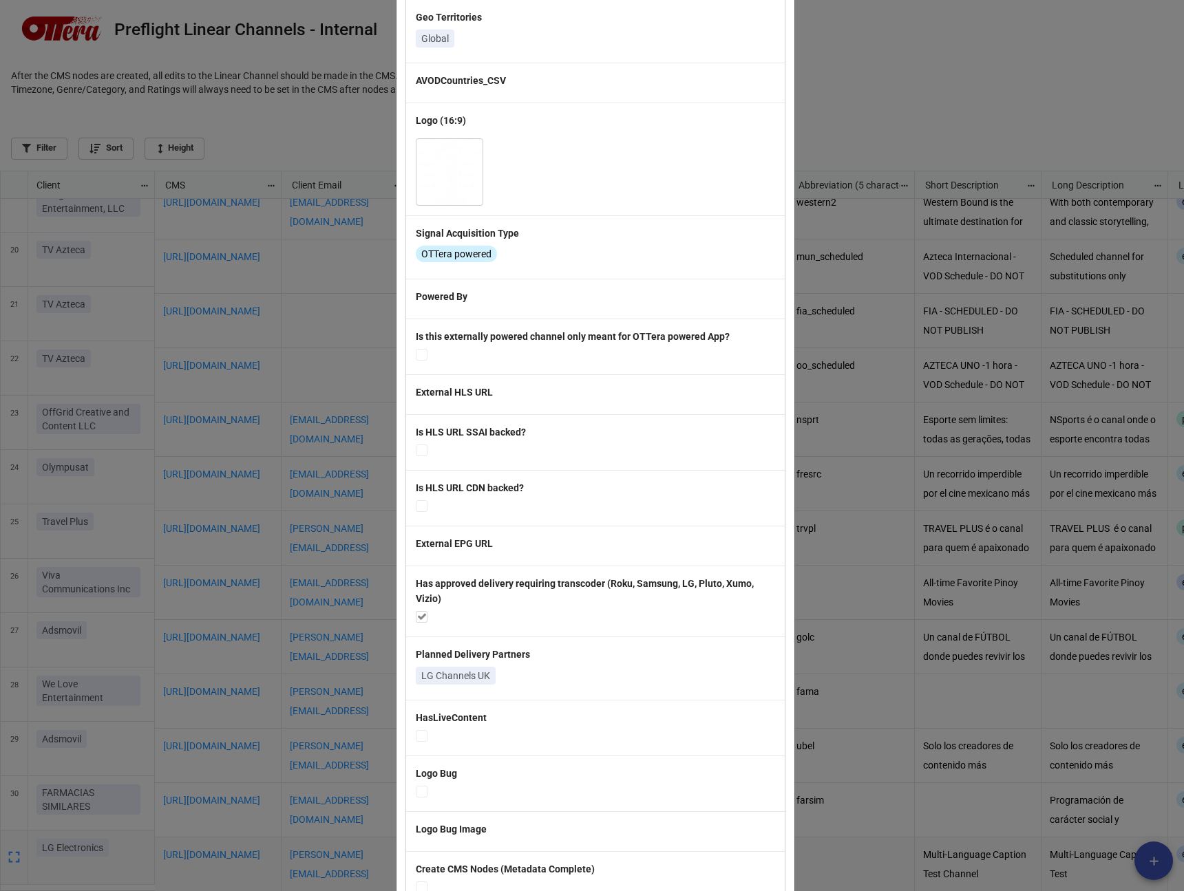
scroll to position [902, 0]
click at [476, 300] on label "Powered By" at bounding box center [595, 294] width 359 height 15
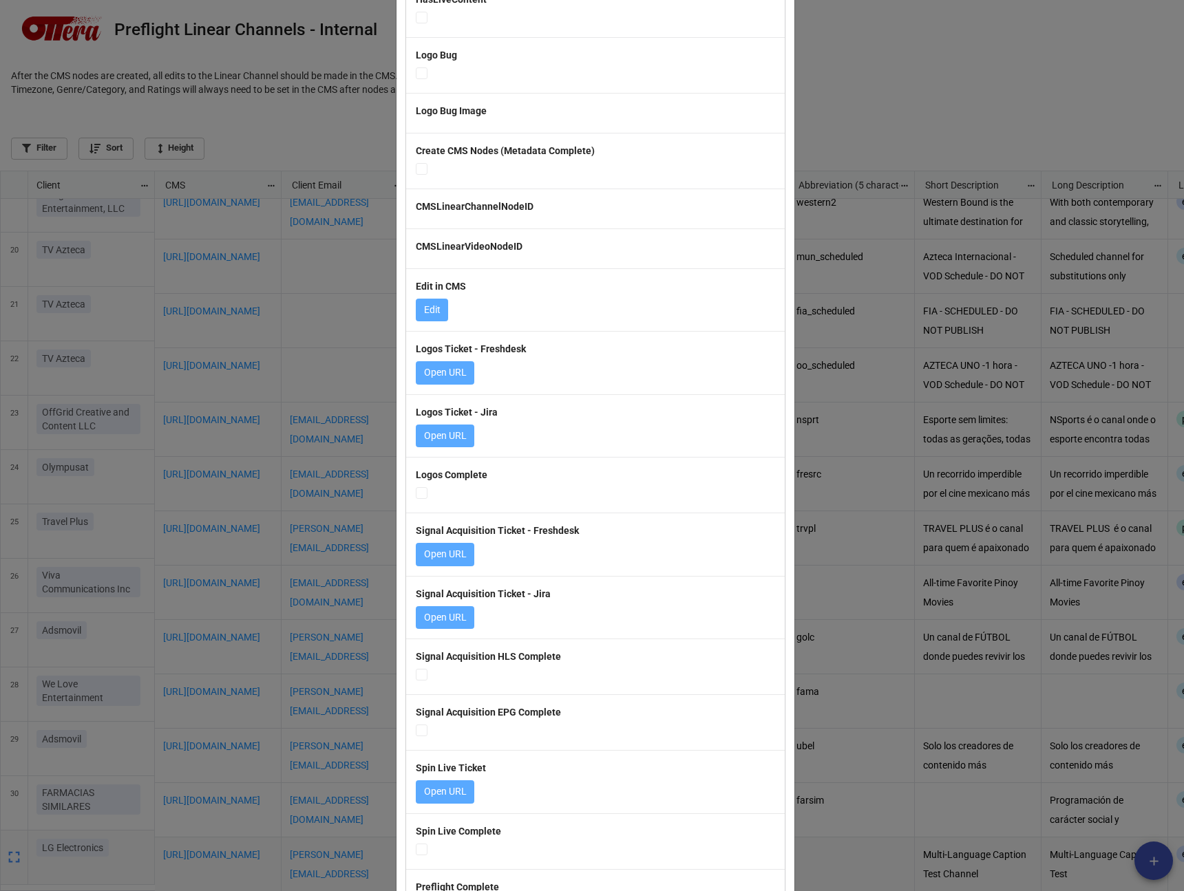
scroll to position [1546, 0]
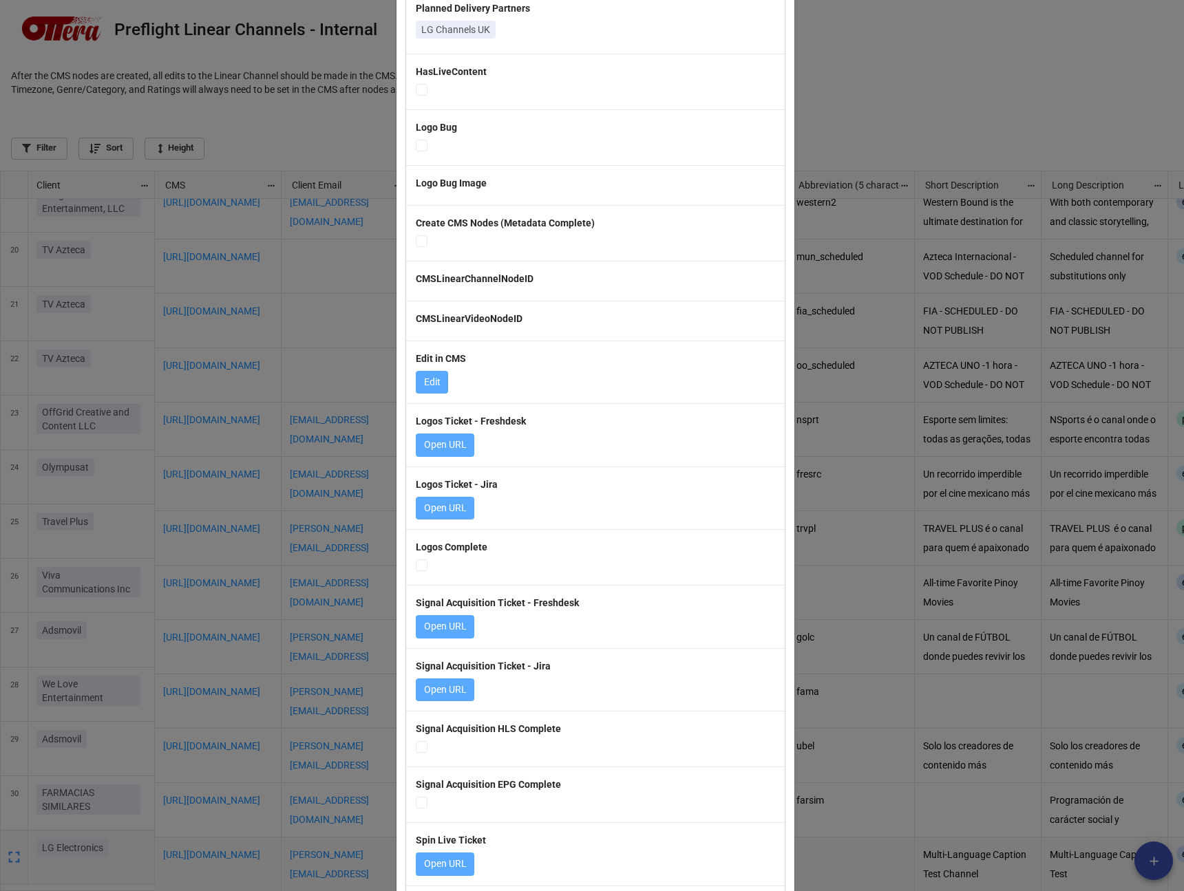
click at [432, 356] on b "Edit in CMS" at bounding box center [441, 358] width 50 height 11
click at [415, 249] on div "Create CMS Nodes (Metadata Complete)" at bounding box center [595, 233] width 379 height 56
click at [419, 235] on label at bounding box center [422, 235] width 12 height 0
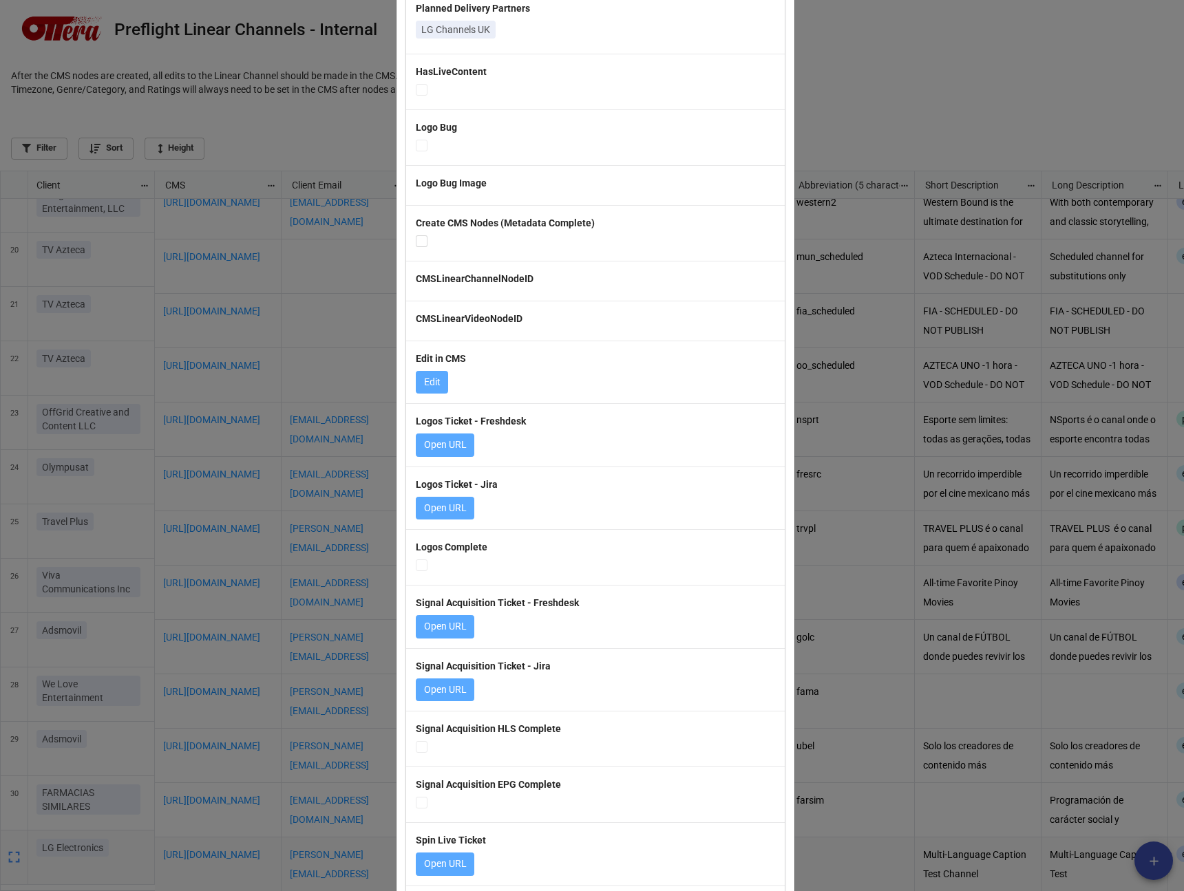
click at [419, 235] on label at bounding box center [422, 235] width 12 height 0
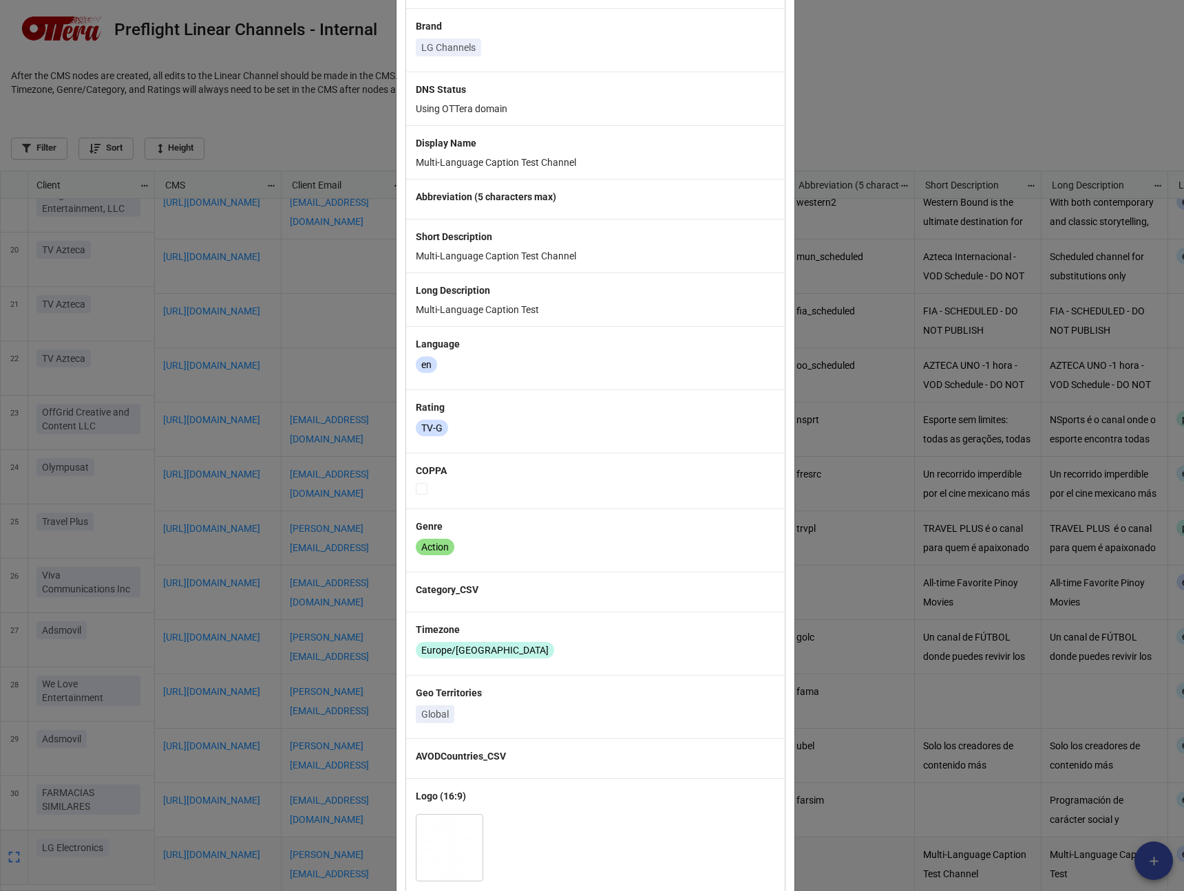
scroll to position [0, 0]
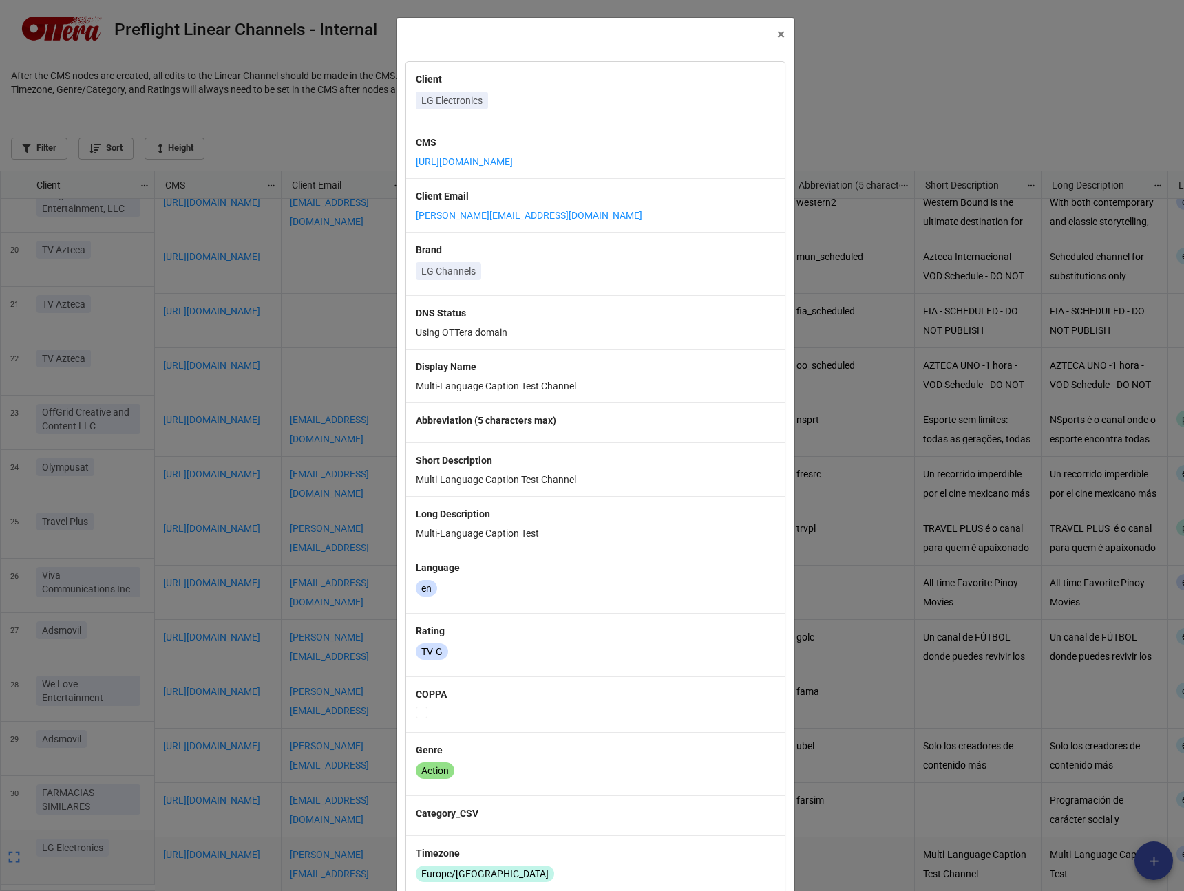
click at [547, 74] on label "Client" at bounding box center [595, 79] width 359 height 15
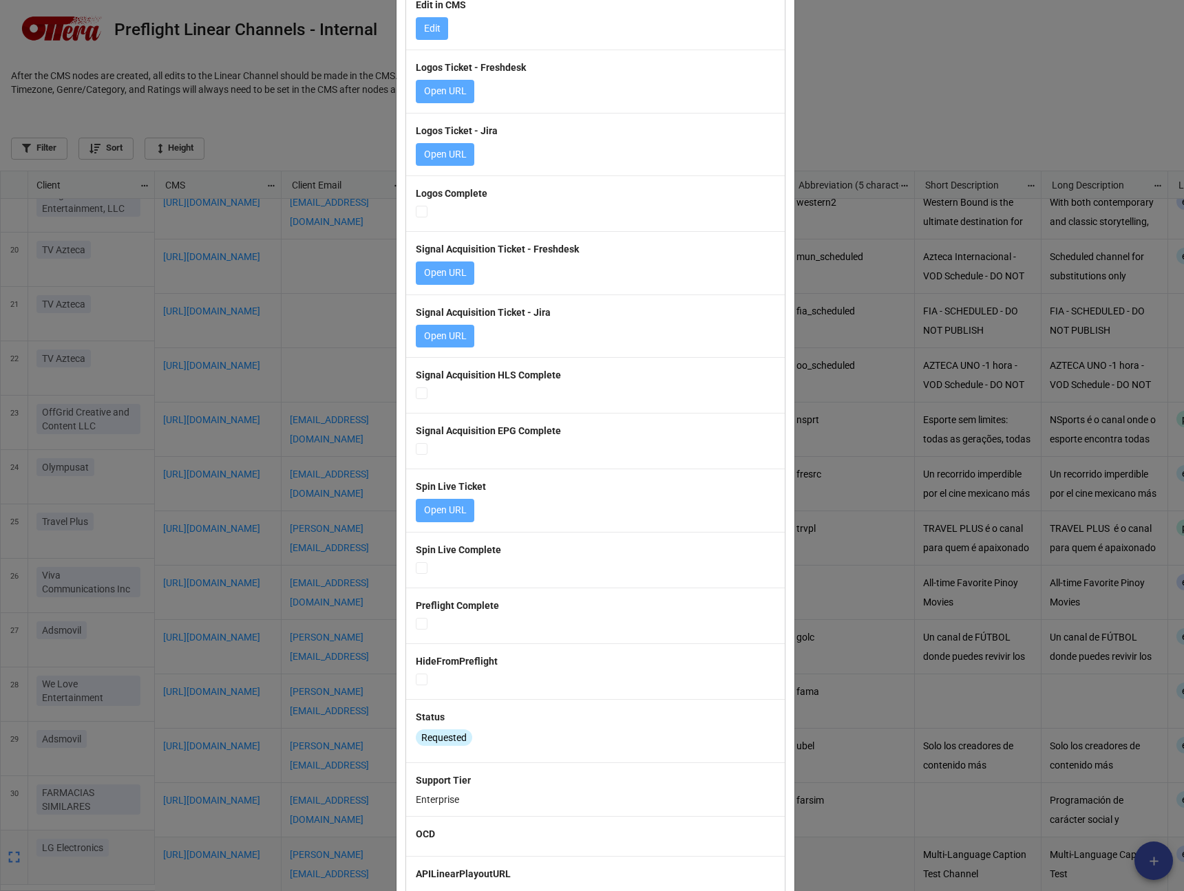
scroll to position [2064, 0]
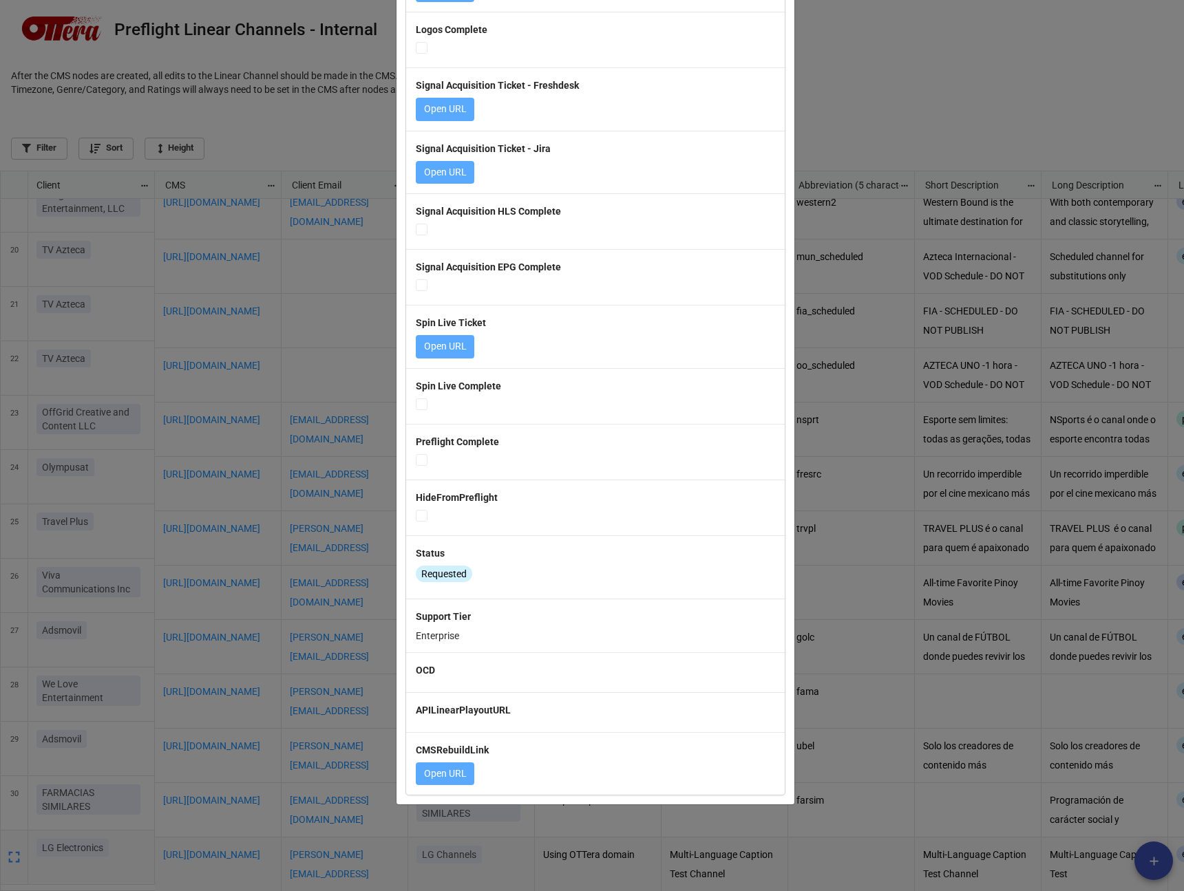
click at [458, 410] on div "Spin Live Complete" at bounding box center [595, 396] width 379 height 56
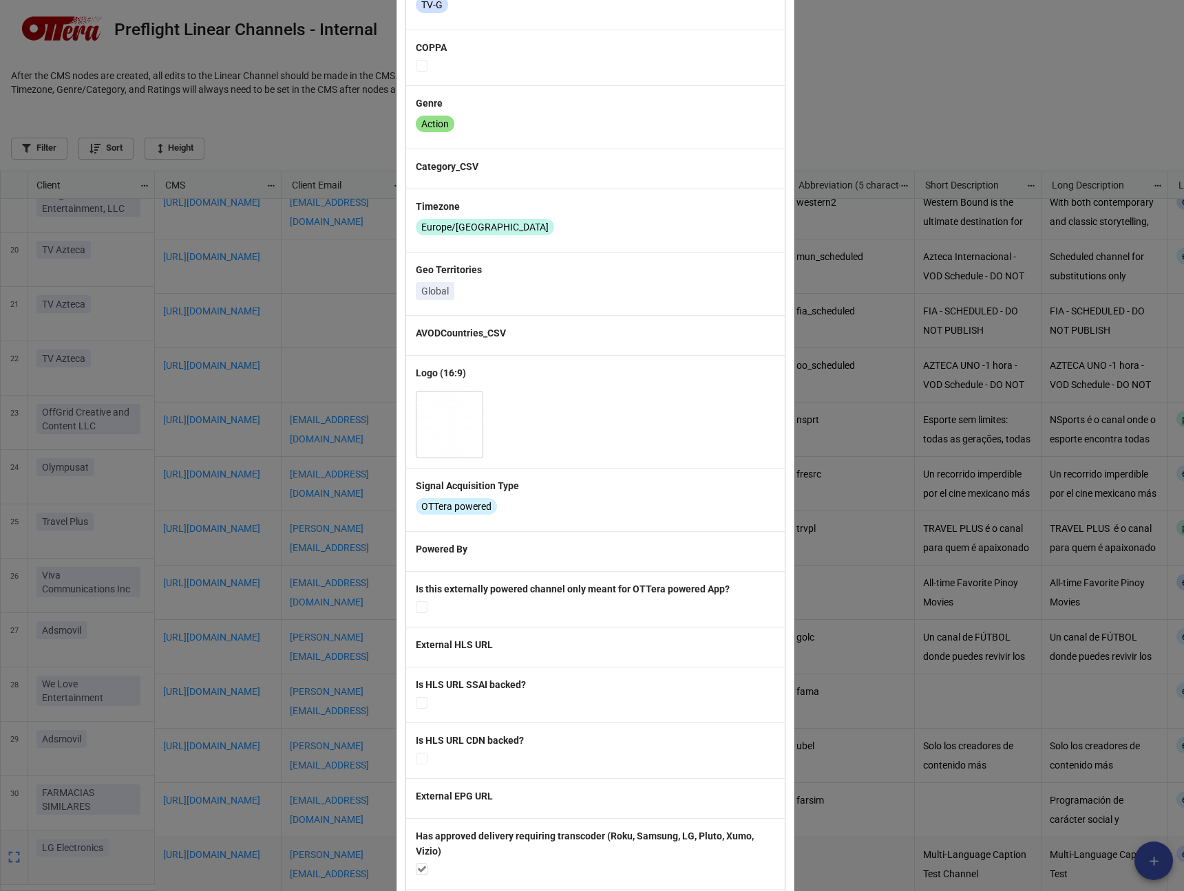
scroll to position [652, 0]
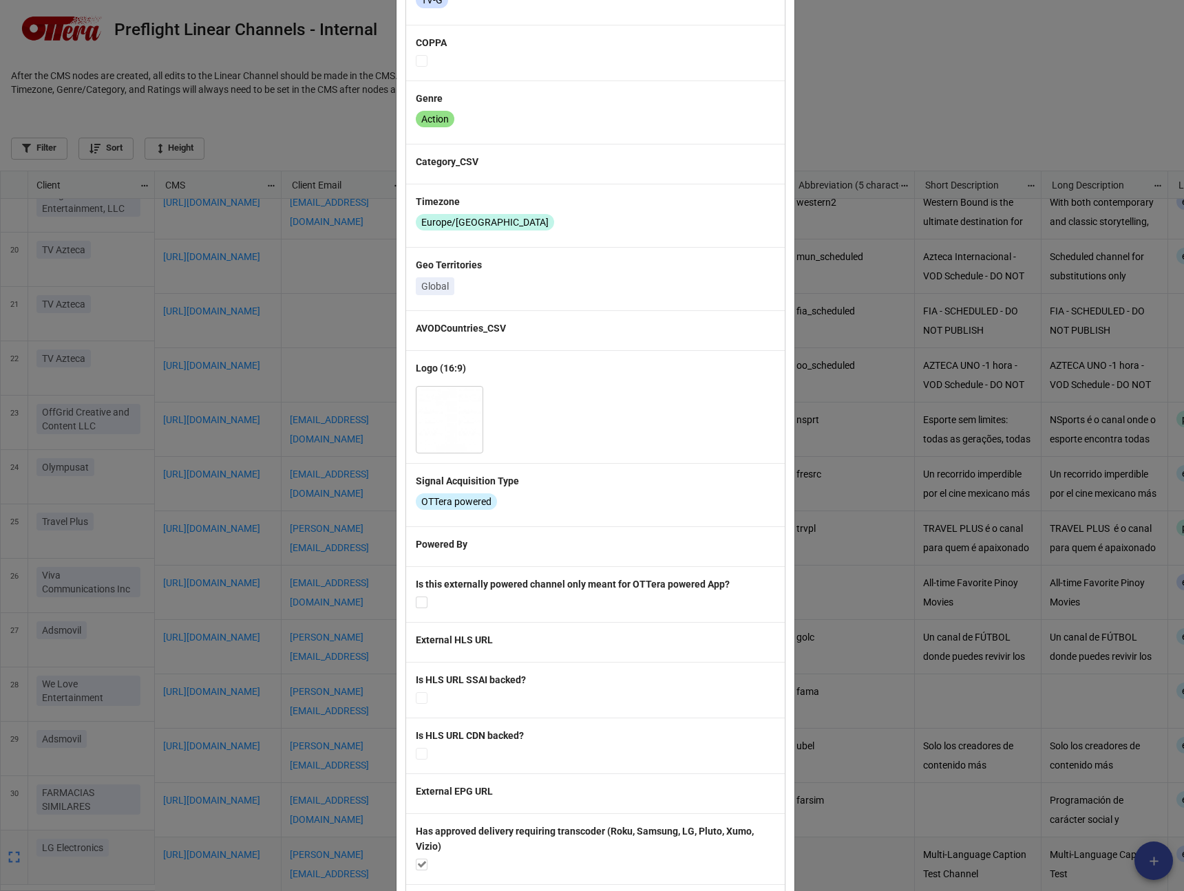
click at [421, 597] on label at bounding box center [422, 597] width 12 height 0
click at [420, 597] on label at bounding box center [422, 597] width 12 height 0
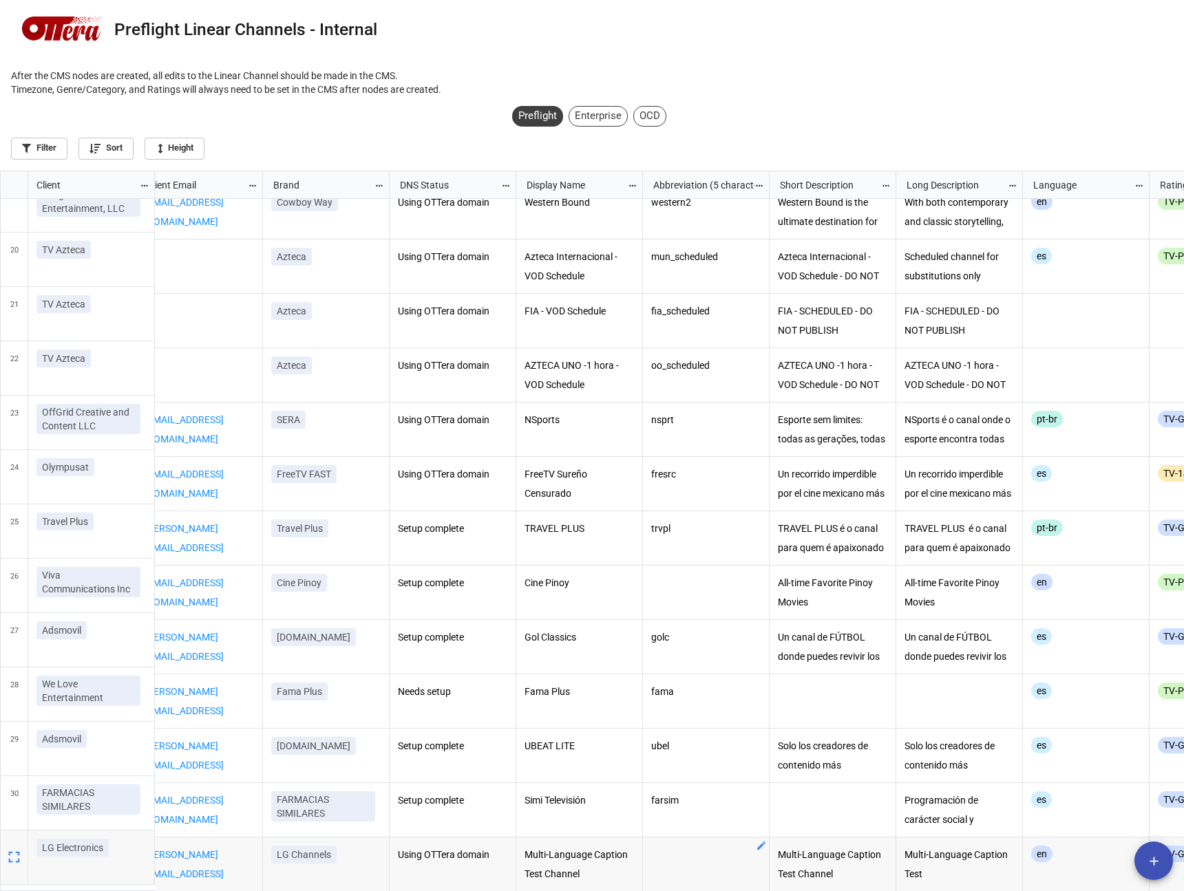
click at [758, 840] on icon "grid" at bounding box center [761, 845] width 11 height 11
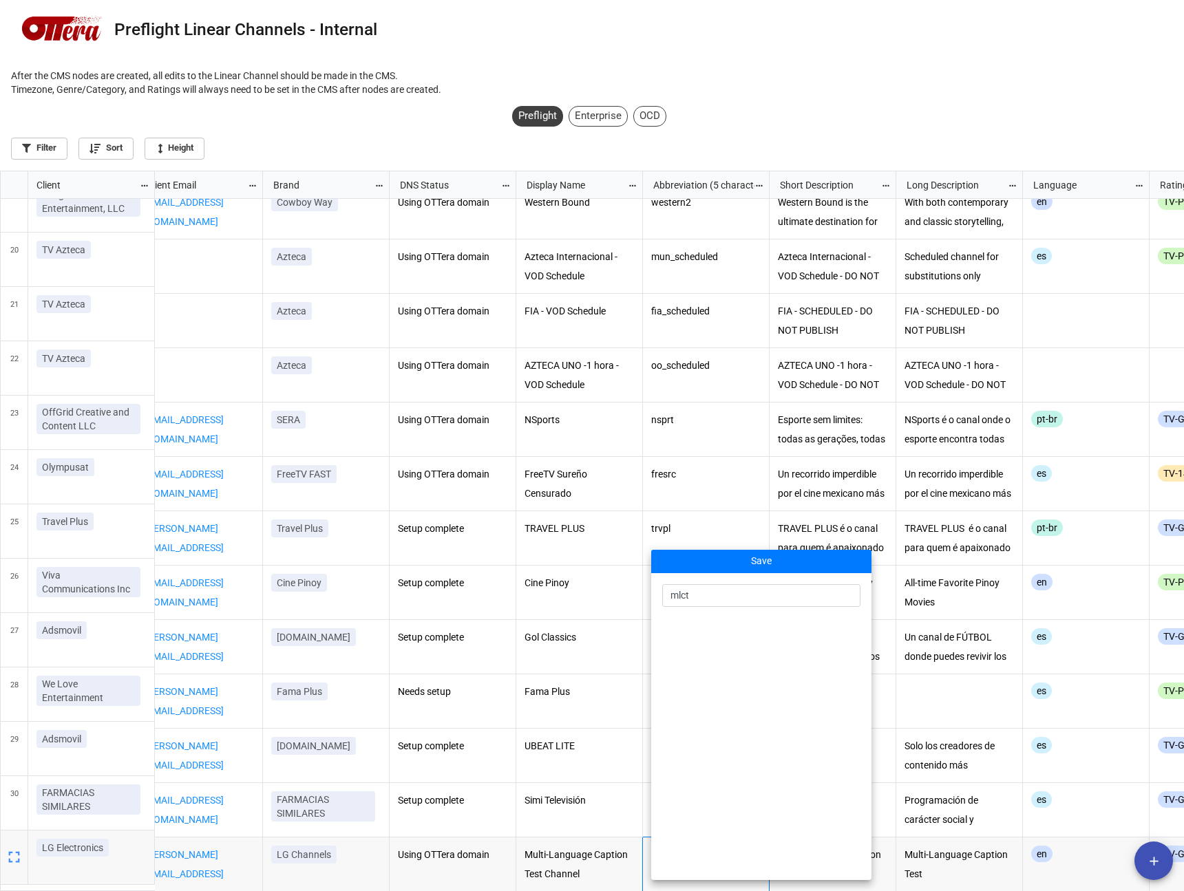
type input "mlctc"
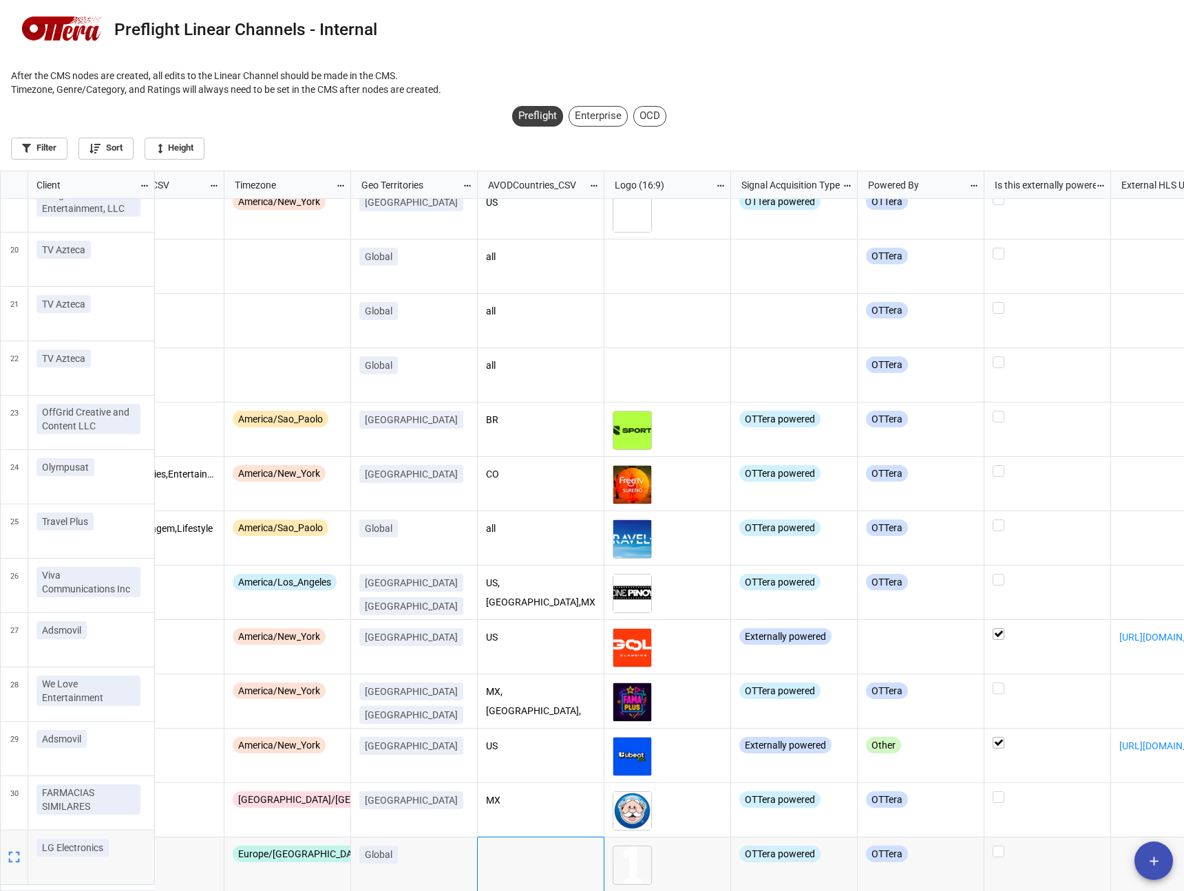
click at [592, 839] on div "grid" at bounding box center [541, 865] width 127 height 54
click at [545, 851] on div "grid" at bounding box center [541, 865] width 127 height 54
click at [598, 853] on div "grid" at bounding box center [541, 865] width 127 height 54
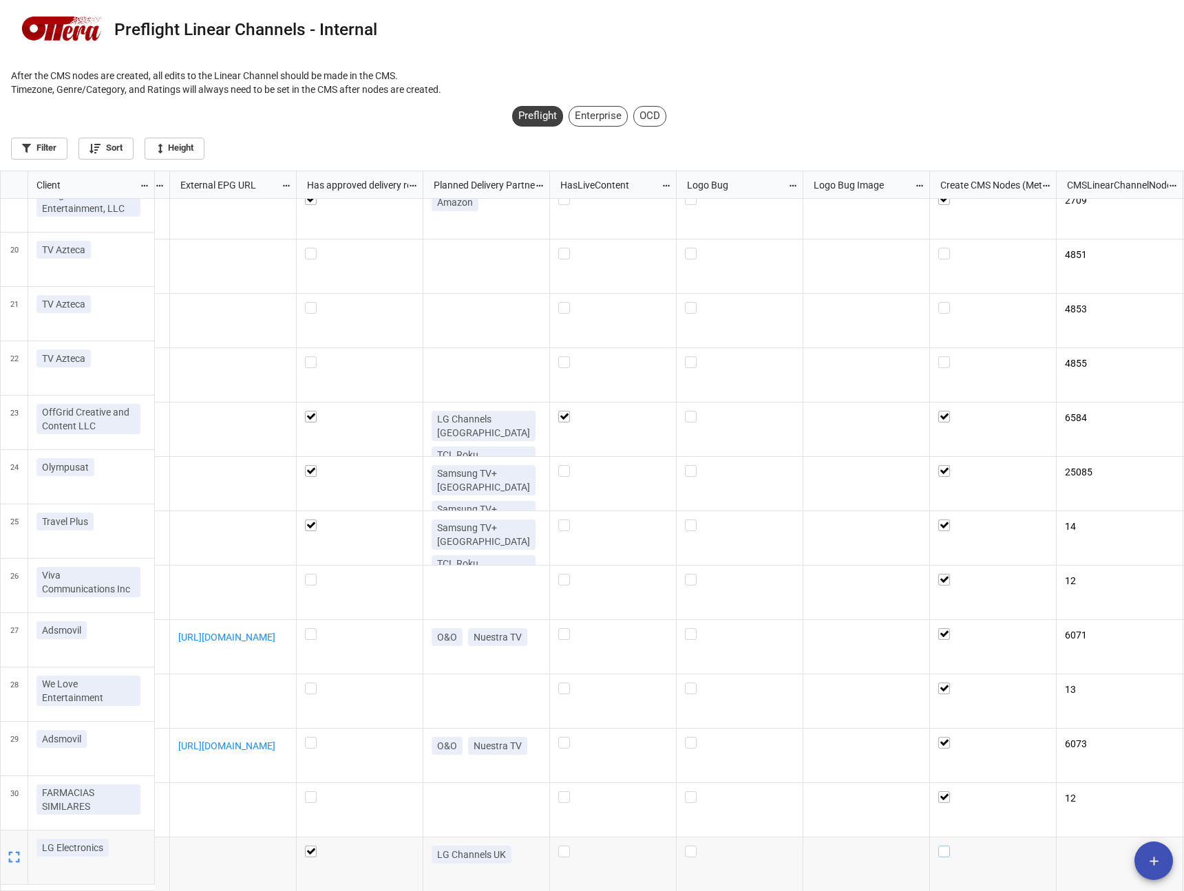
click at [942, 846] on label "grid" at bounding box center [992, 846] width 109 height 0
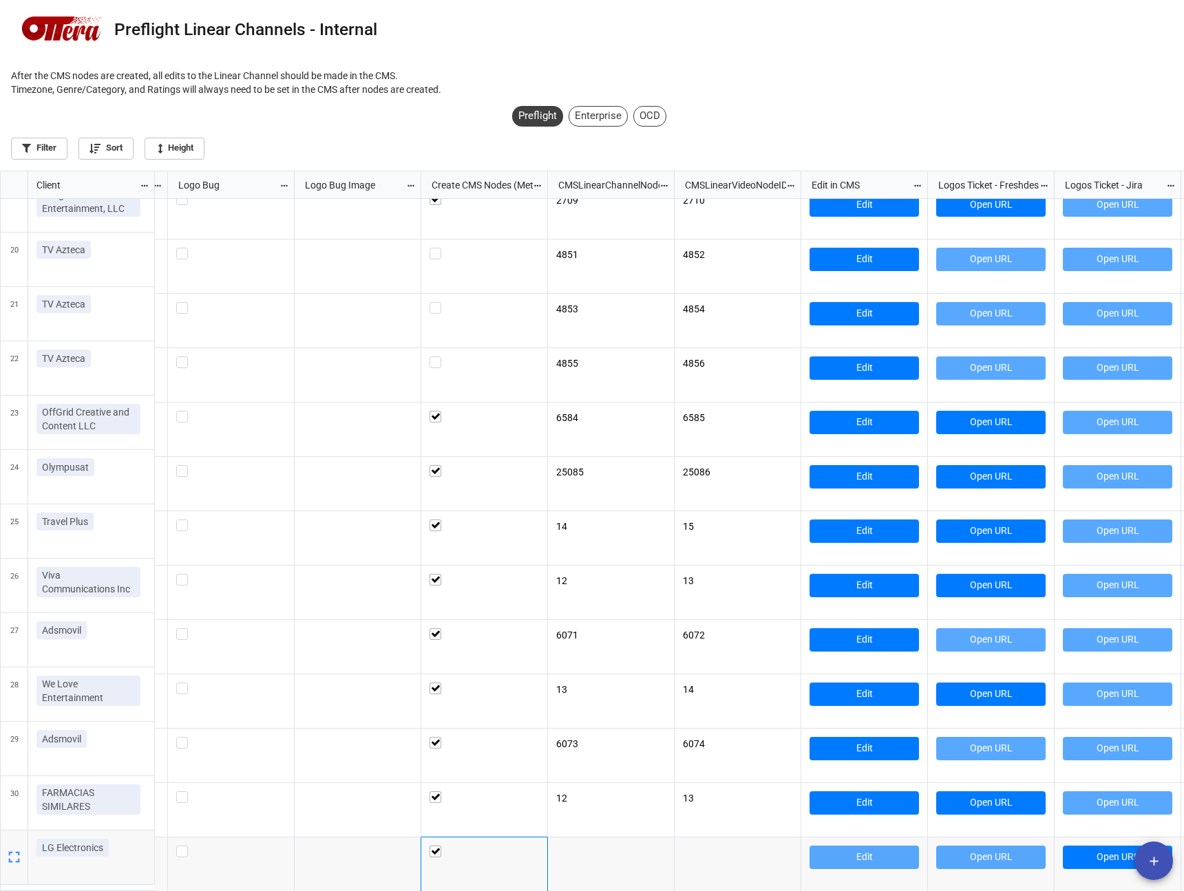
click at [636, 861] on div "grid" at bounding box center [611, 865] width 127 height 54
click at [17, 853] on icon "grid" at bounding box center [13, 857] width 11 height 11
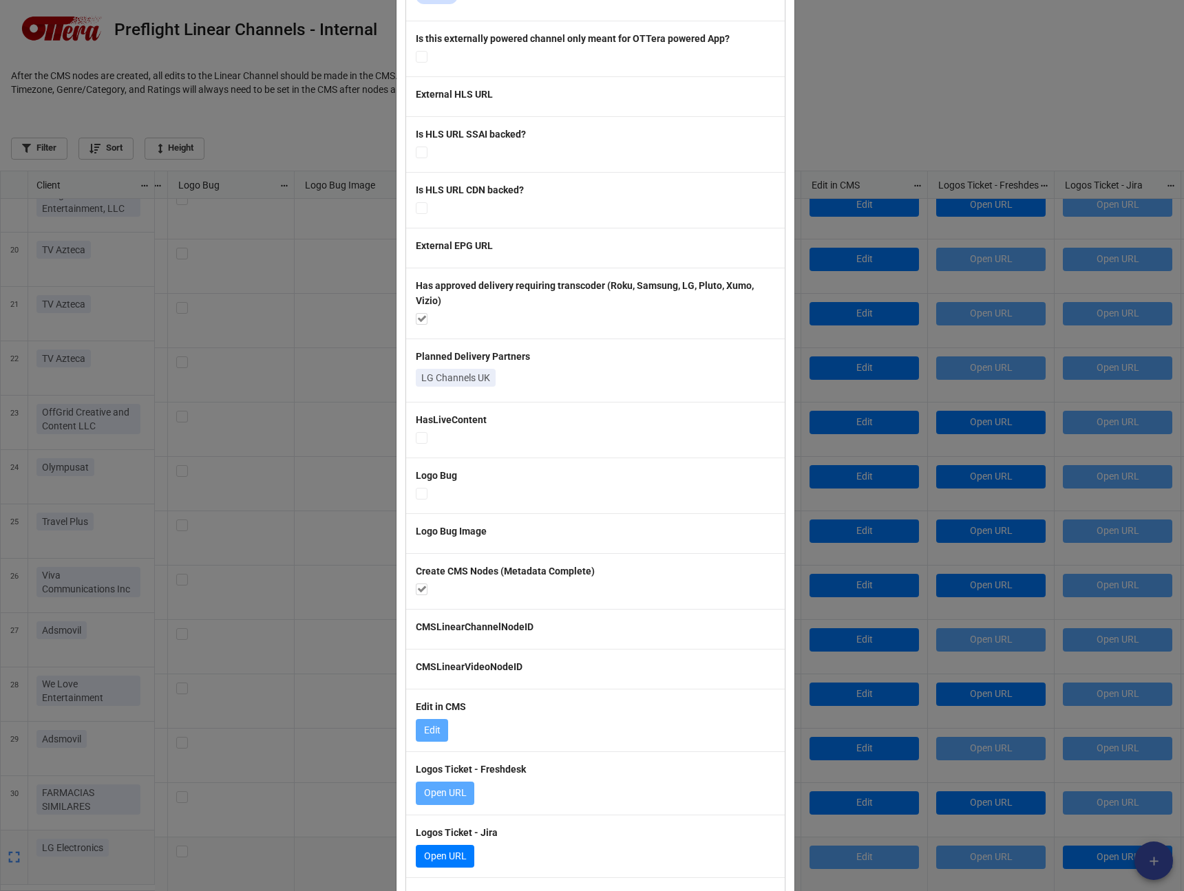
click at [458, 553] on div "Create CMS Nodes (Metadata Complete)" at bounding box center [595, 581] width 379 height 56
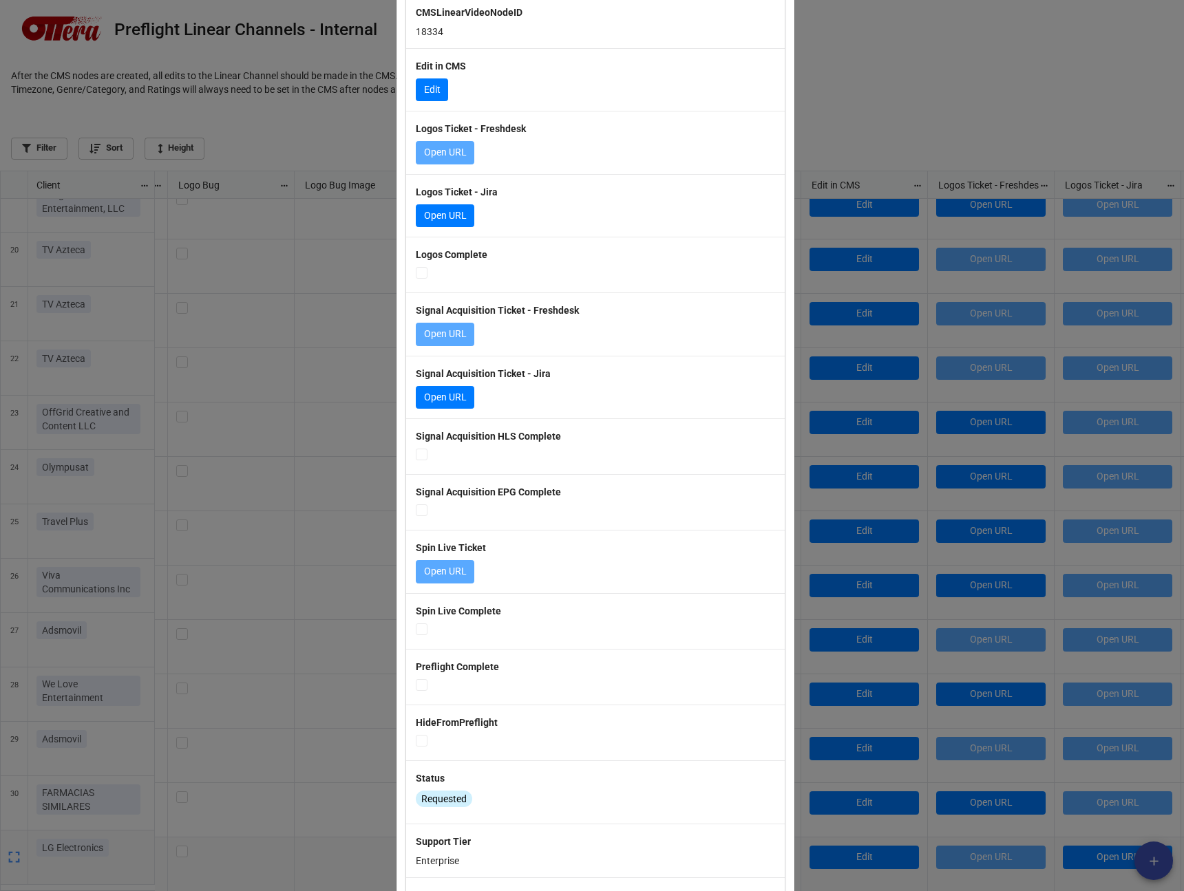
scroll to position [713, 1176]
